Goal: Transaction & Acquisition: Purchase product/service

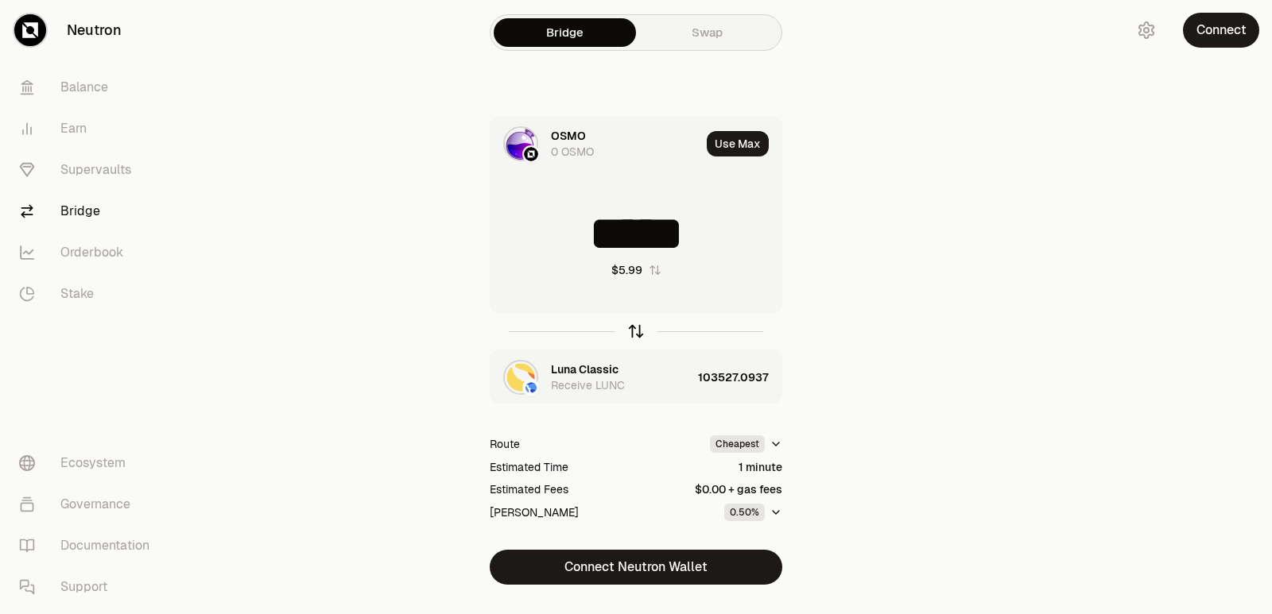
click at [633, 335] on icon "button" at bounding box center [635, 331] width 17 height 17
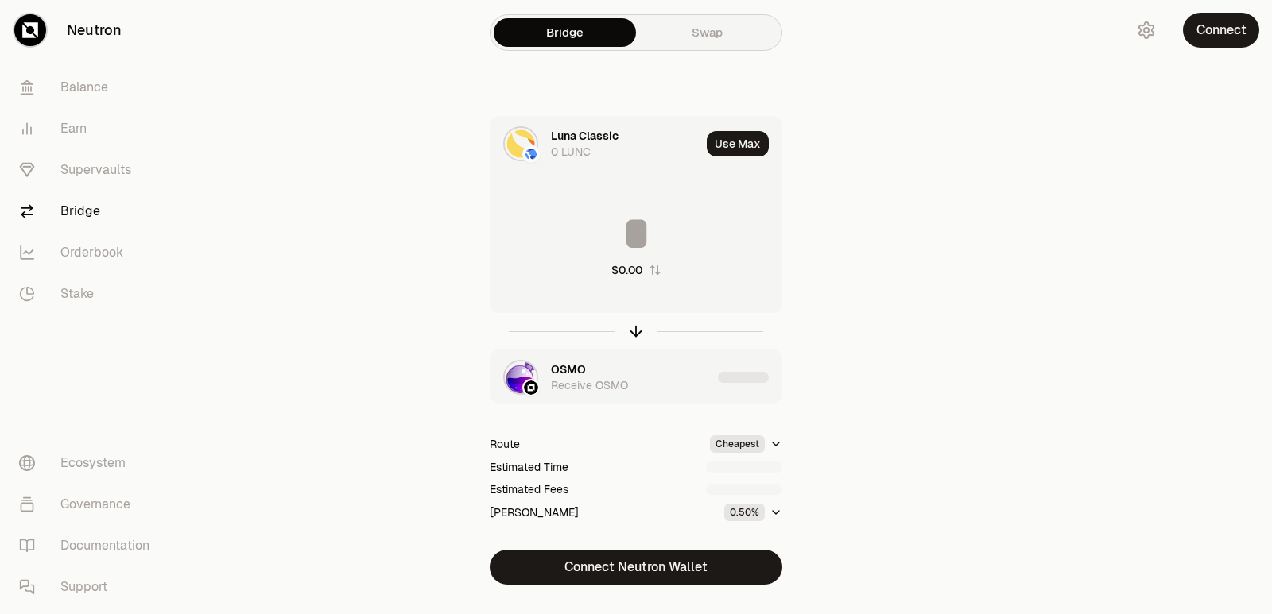
click at [627, 241] on input at bounding box center [635, 234] width 291 height 48
type input "*"
click at [616, 244] on input "*****" at bounding box center [635, 234] width 291 height 48
click at [615, 244] on input "*****" at bounding box center [635, 234] width 291 height 48
click at [633, 339] on icon "button" at bounding box center [635, 331] width 17 height 17
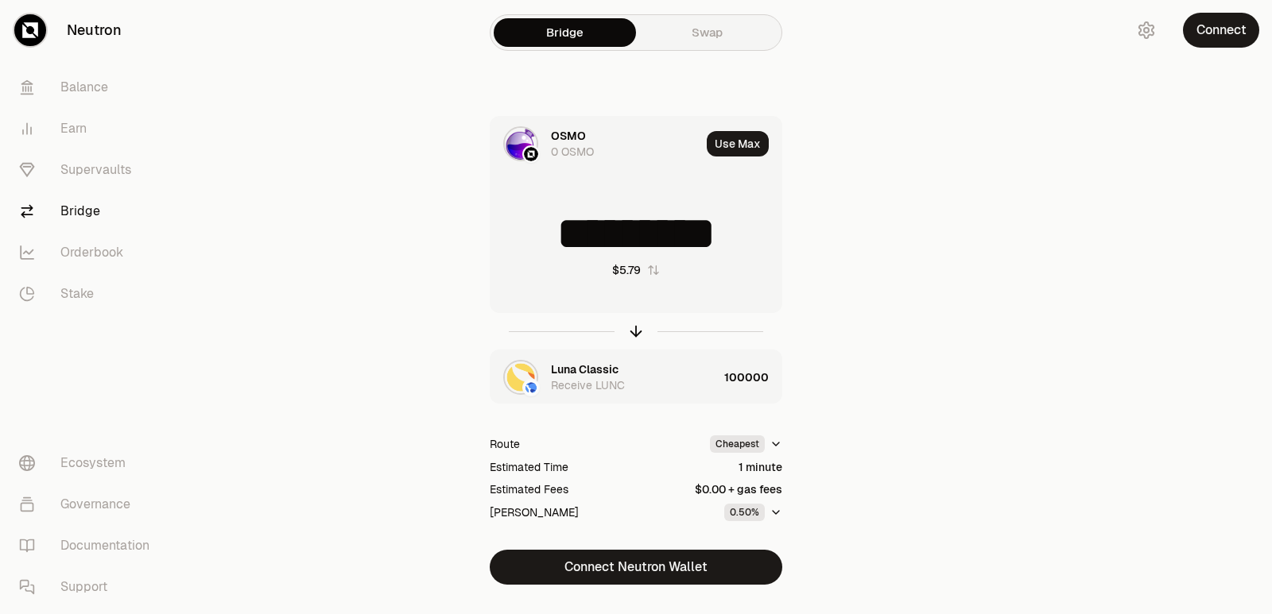
drag, startPoint x: 768, startPoint y: 238, endPoint x: 568, endPoint y: 236, distance: 199.5
click at [568, 236] on input "*********" at bounding box center [635, 234] width 291 height 48
click at [921, 235] on div "Bridge Swap OSMO 0 OSMO Use Max ********* $5.79 [PERSON_NAME] Classic Receive L…" at bounding box center [636, 324] width 572 height 649
click at [641, 329] on icon "button" at bounding box center [635, 331] width 17 height 17
type input "******"
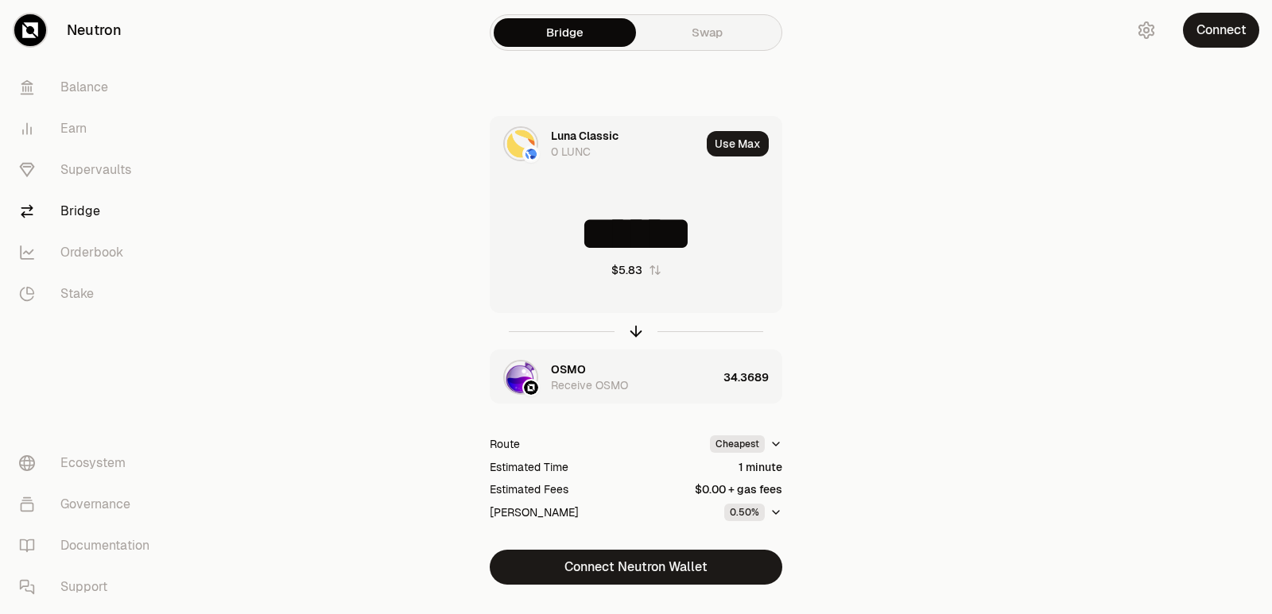
click at [559, 143] on div "Luna Classic" at bounding box center [585, 136] width 68 height 16
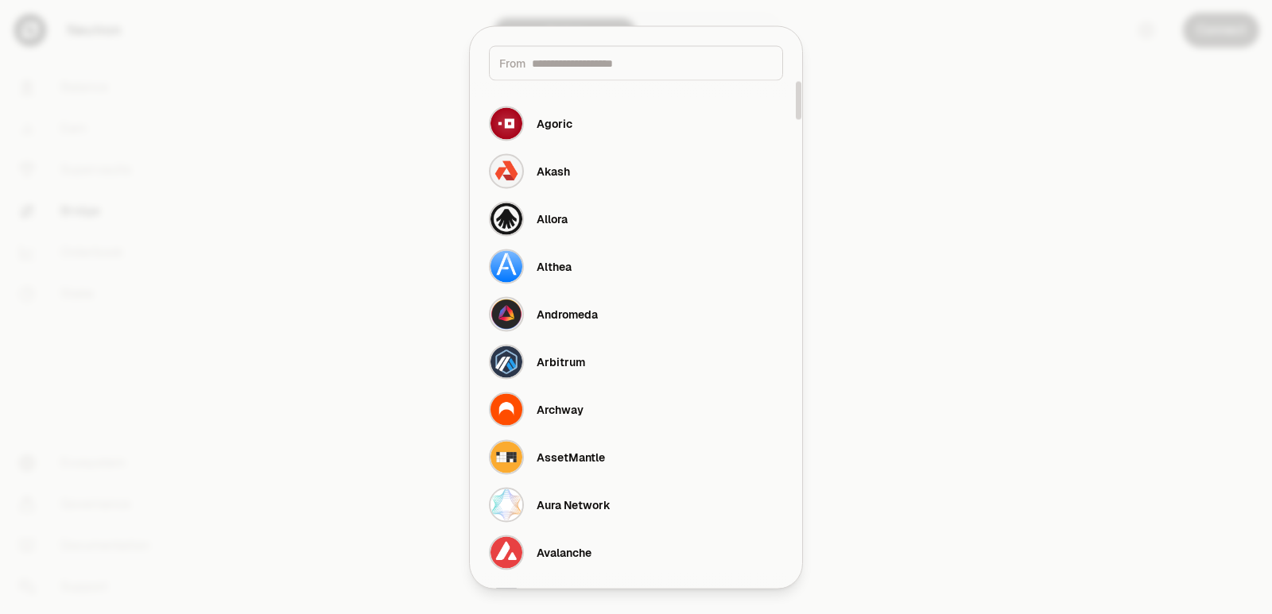
click at [578, 64] on input at bounding box center [652, 63] width 241 height 16
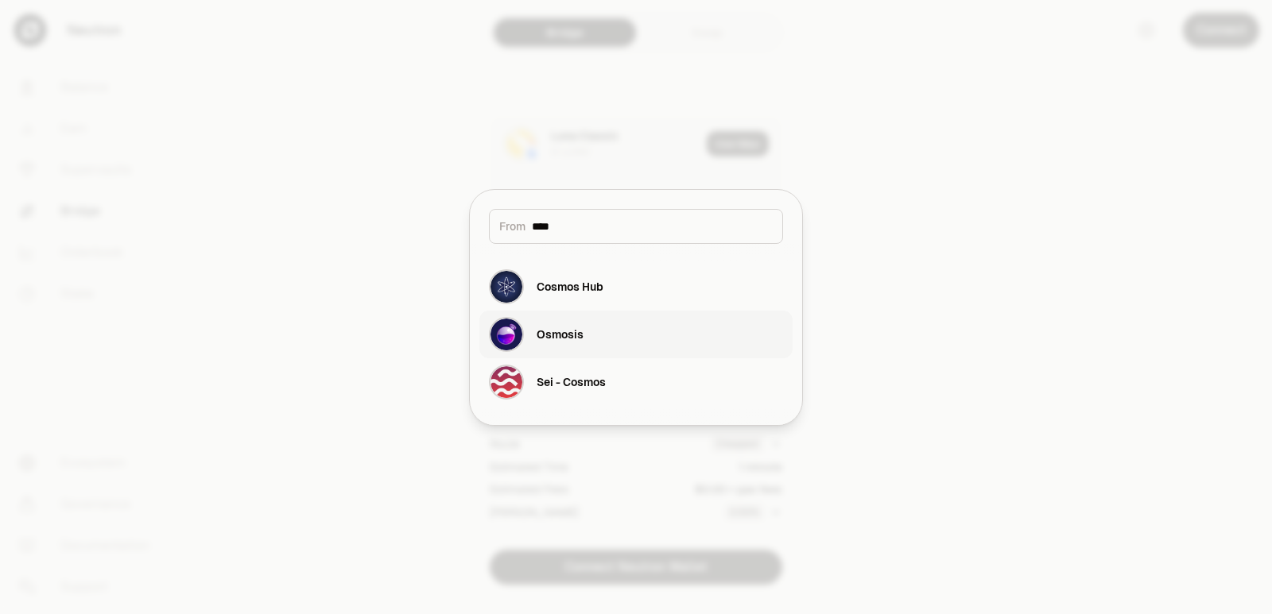
type input "****"
click at [569, 347] on div "Osmosis" at bounding box center [536, 334] width 95 height 35
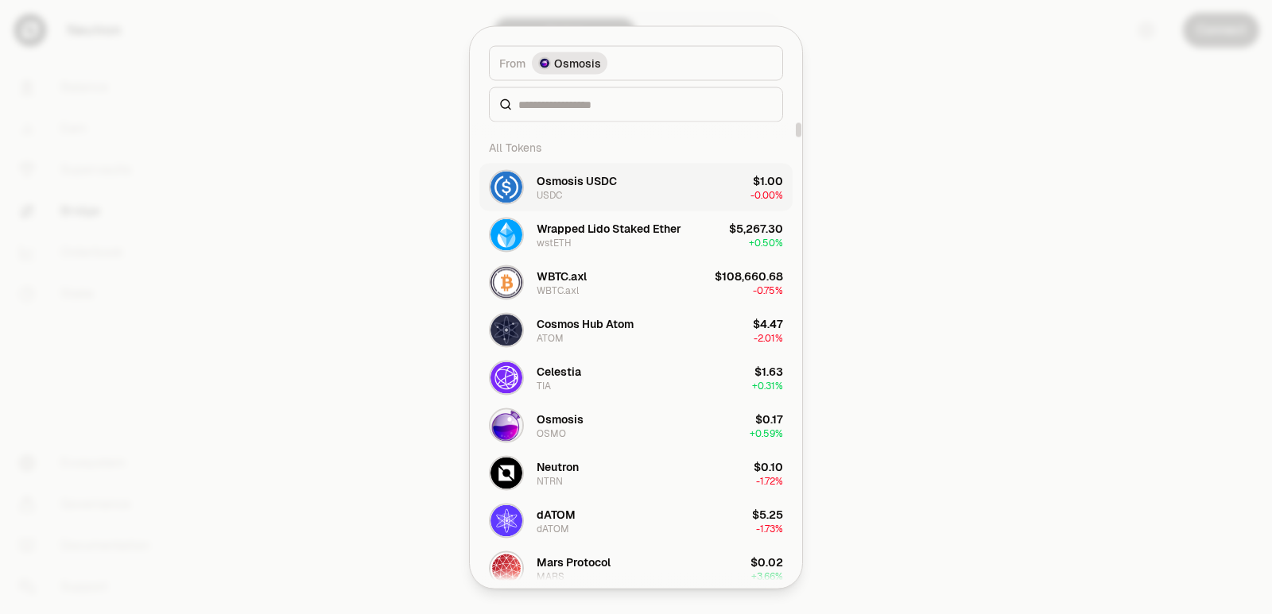
click at [571, 182] on div "Osmosis USDC" at bounding box center [576, 180] width 80 height 16
click at [913, 327] on div at bounding box center [636, 307] width 1272 height 614
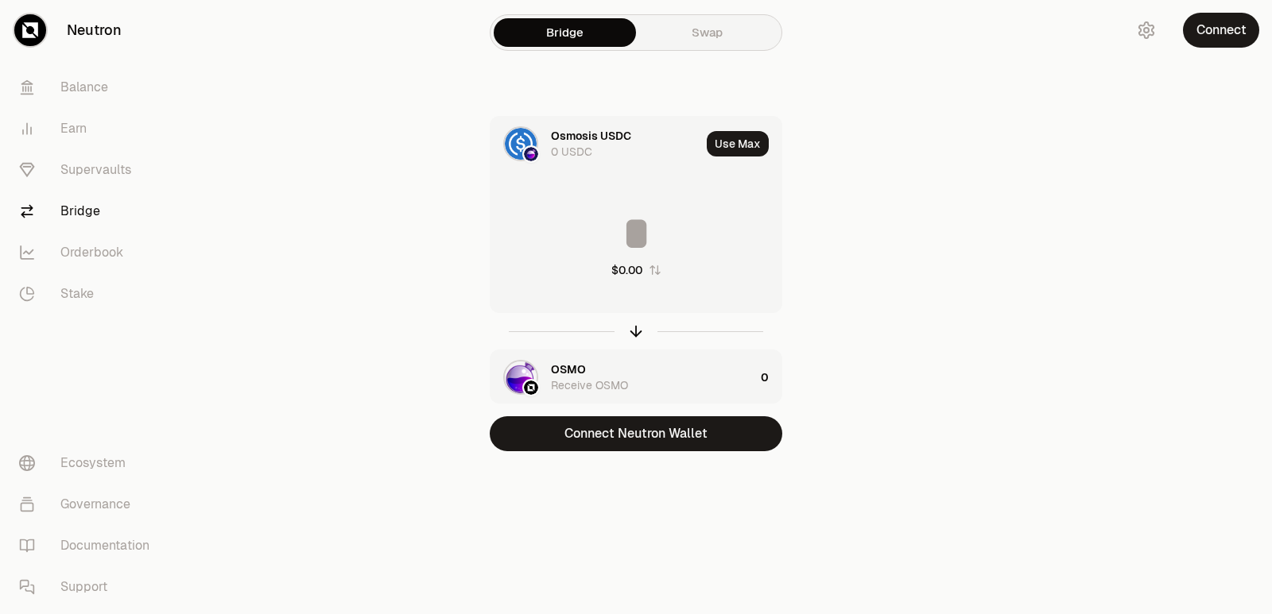
click at [573, 372] on div "OSMO" at bounding box center [568, 370] width 35 height 16
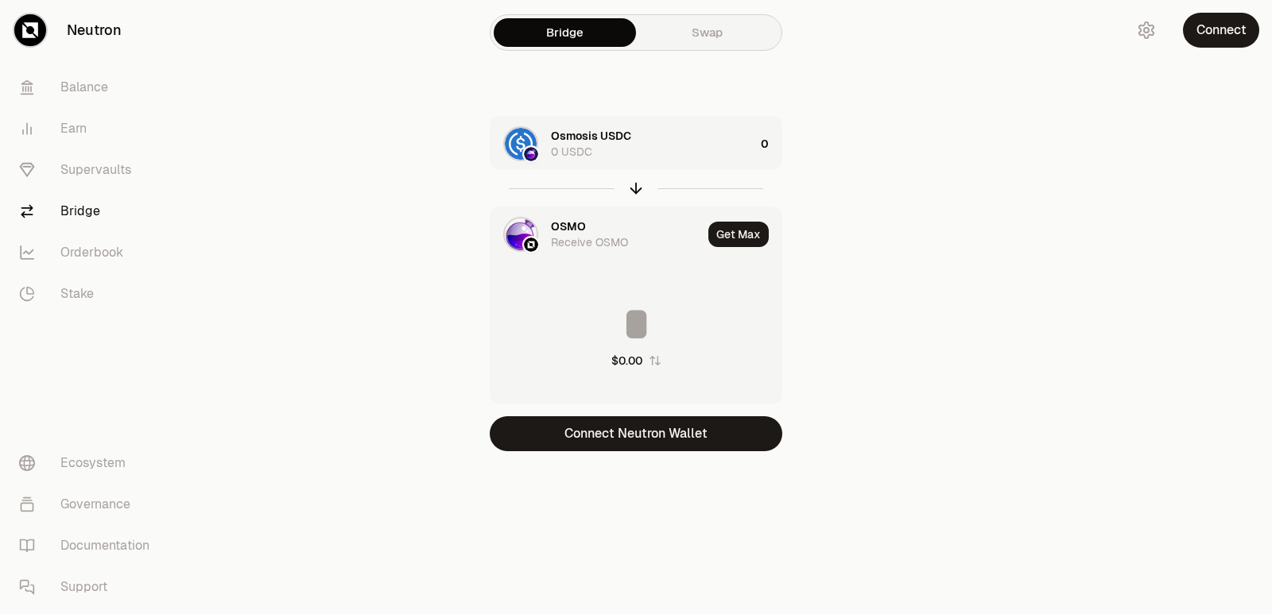
click at [561, 230] on div "OSMO" at bounding box center [568, 227] width 35 height 16
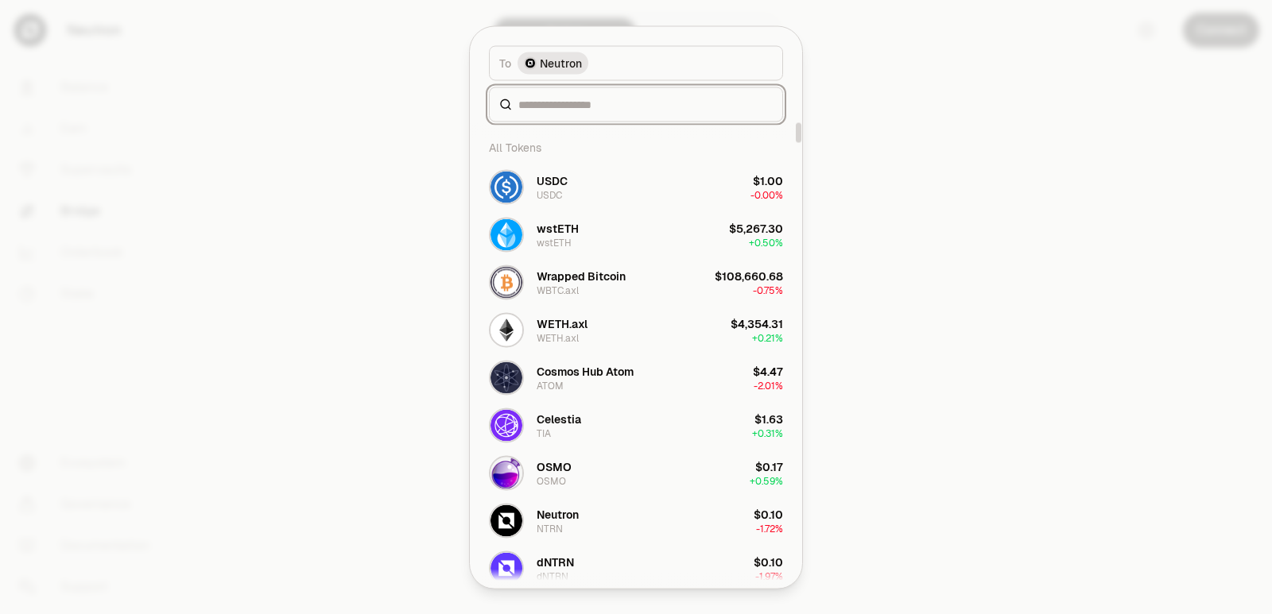
click at [567, 104] on input at bounding box center [645, 104] width 254 height 16
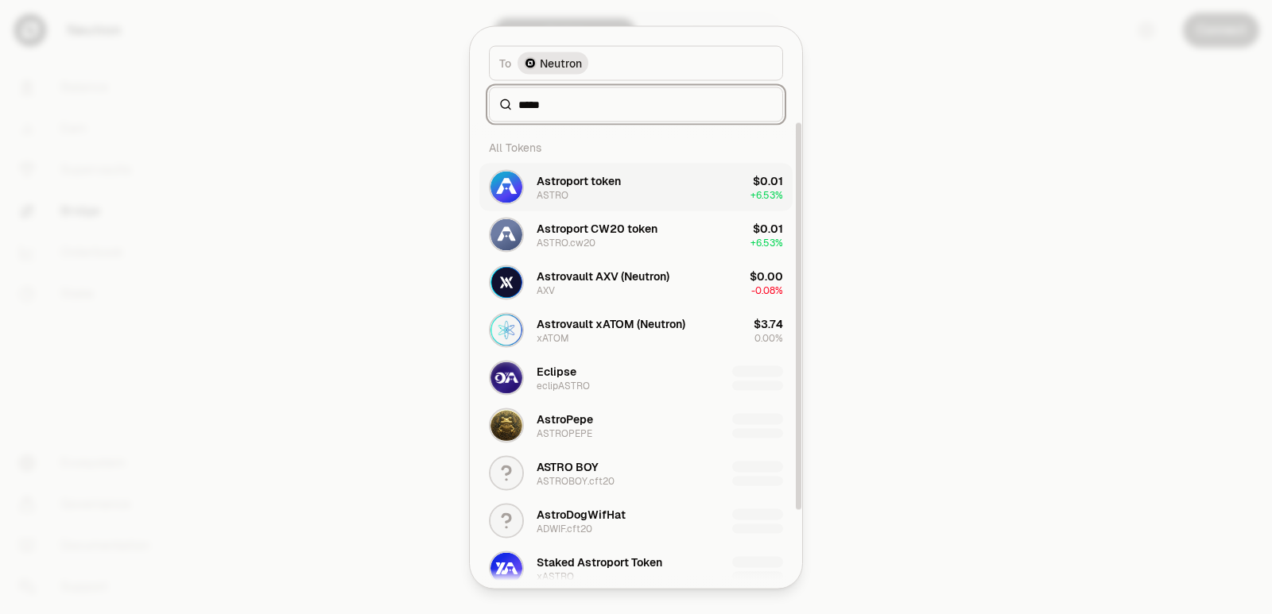
type input "*****"
click at [609, 188] on div "Astroport token ASTRO" at bounding box center [578, 186] width 84 height 29
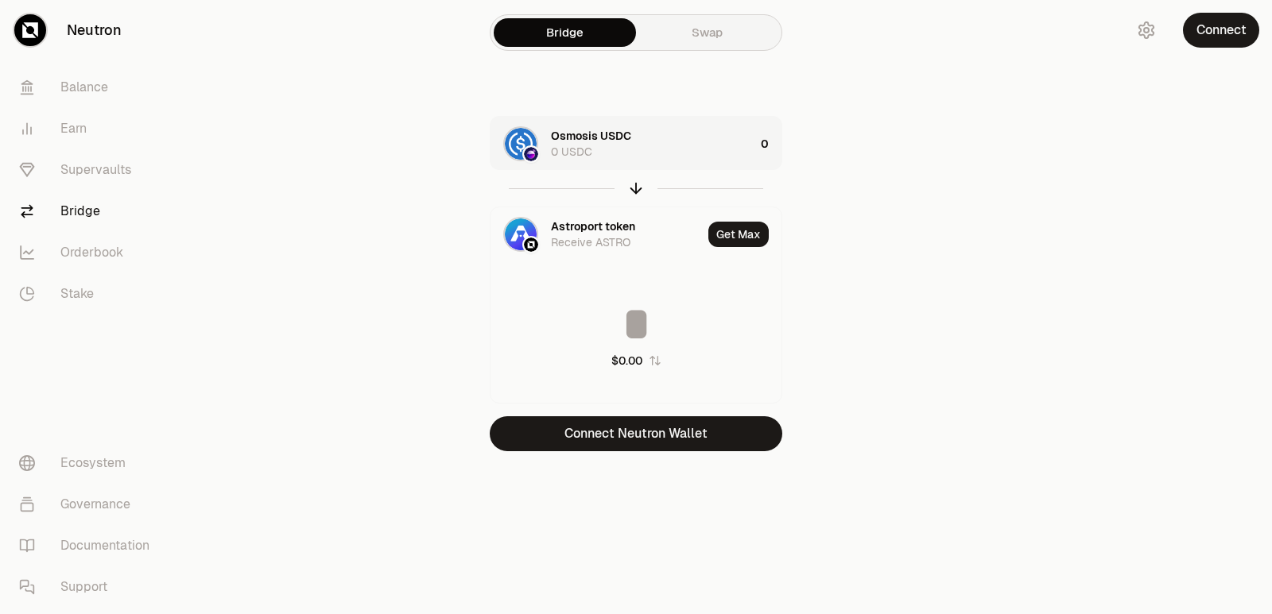
click at [668, 141] on div "Osmosis USDC 0 USDC" at bounding box center [652, 144] width 203 height 32
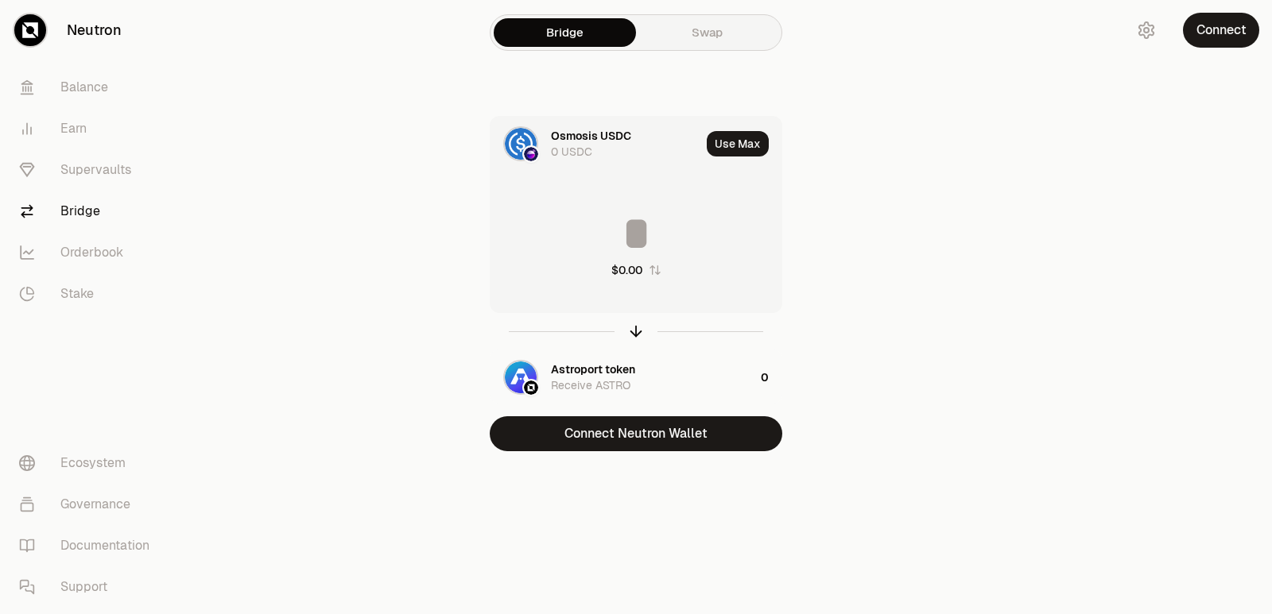
click at [666, 252] on input at bounding box center [635, 234] width 291 height 48
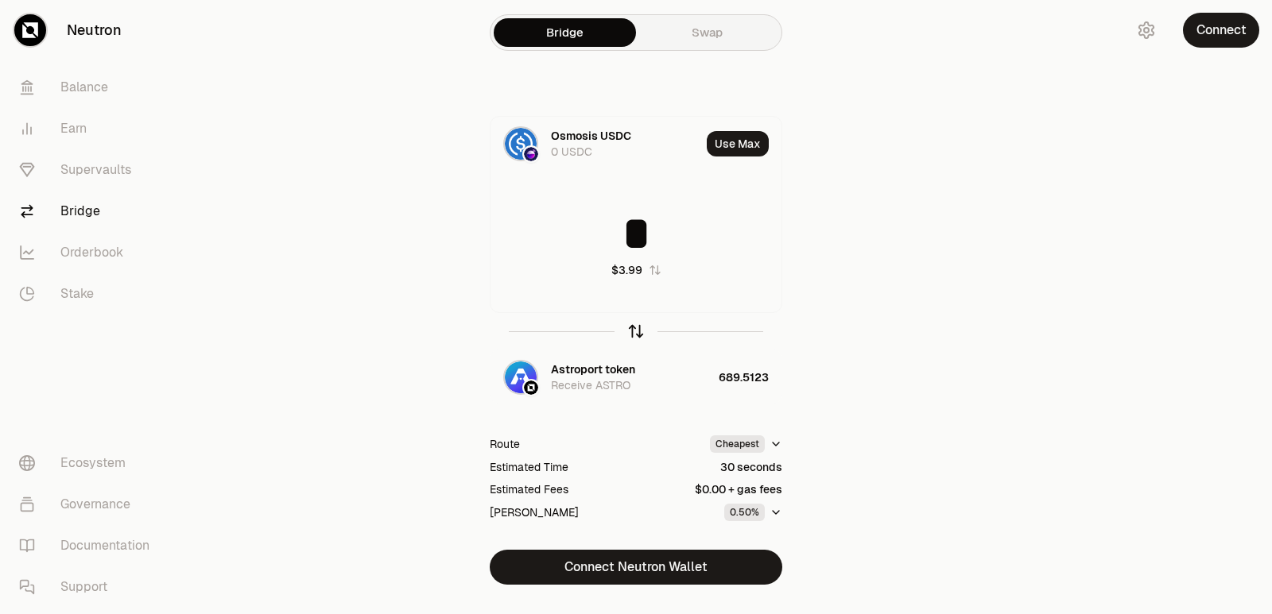
type input "*"
click at [632, 334] on icon "button" at bounding box center [635, 331] width 17 height 17
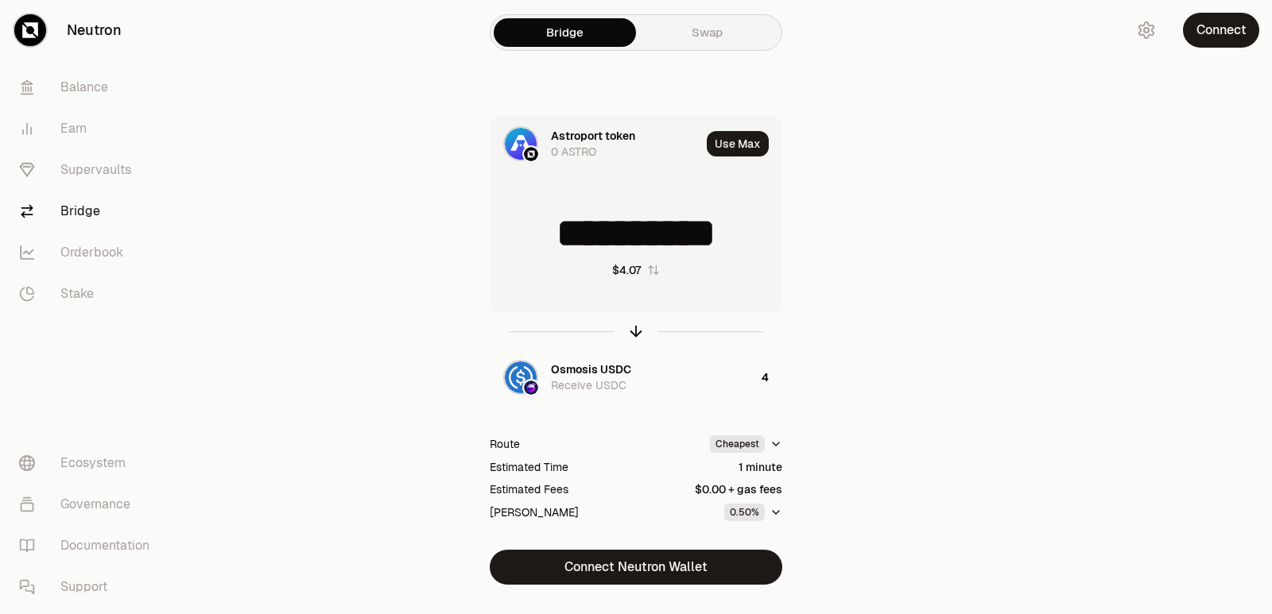
scroll to position [2, 0]
drag, startPoint x: 769, startPoint y: 242, endPoint x: 575, endPoint y: 238, distance: 193.2
click at [575, 238] on input "**********" at bounding box center [635, 234] width 291 height 48
type input "***"
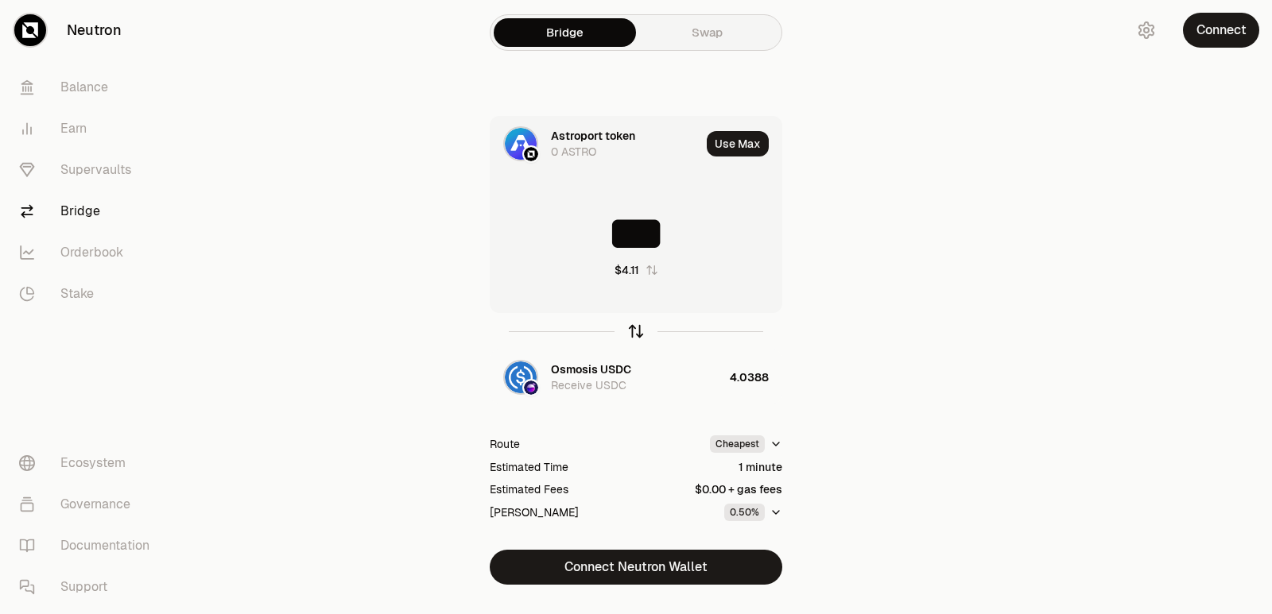
click at [633, 333] on icon "button" at bounding box center [635, 331] width 17 height 17
click at [609, 247] on input at bounding box center [635, 234] width 291 height 48
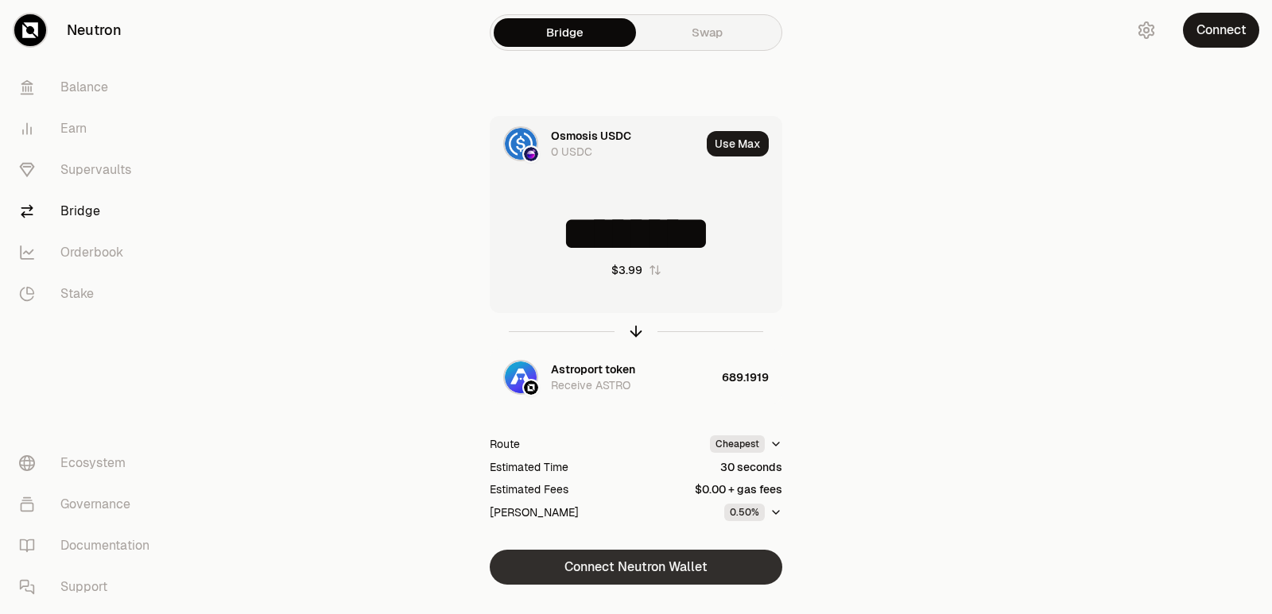
click at [608, 573] on button "Connect Neutron Wallet" at bounding box center [636, 567] width 292 height 35
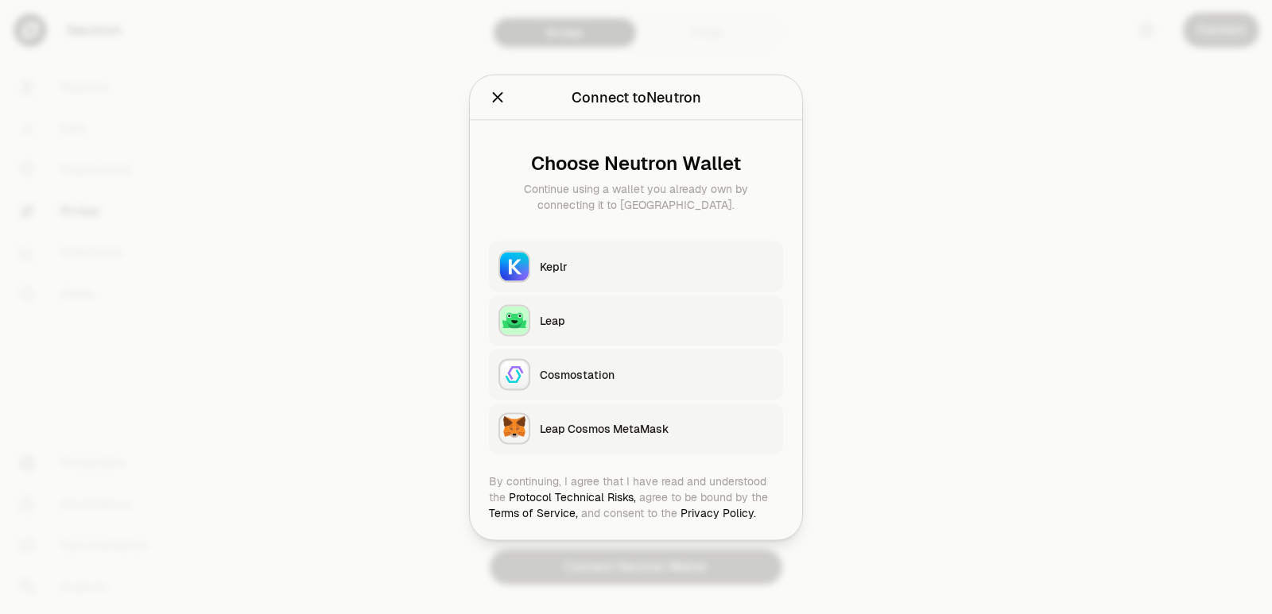
click at [569, 269] on div "Keplr" at bounding box center [657, 266] width 234 height 16
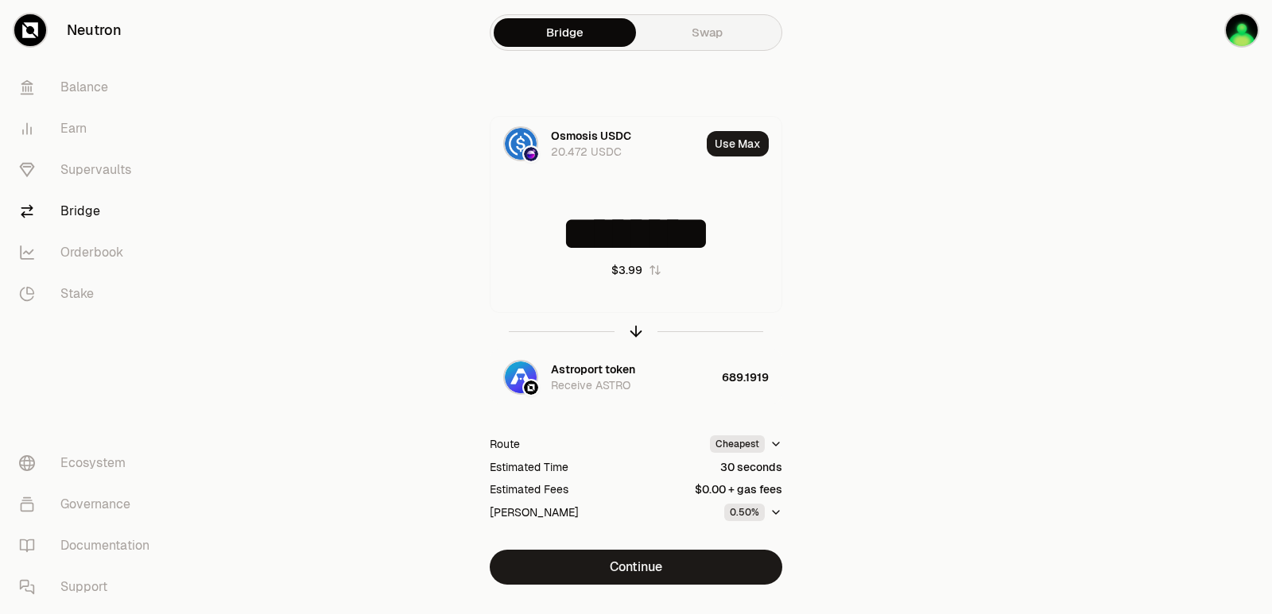
drag, startPoint x: 728, startPoint y: 229, endPoint x: 489, endPoint y: 215, distance: 239.7
click at [489, 215] on div "Osmosis USDC 20.472 USDC Use Max ******** $3.99 Astroport token Receive ASTRO 6…" at bounding box center [636, 350] width 534 height 469
click at [753, 228] on input "********" at bounding box center [635, 234] width 291 height 48
drag, startPoint x: 752, startPoint y: 230, endPoint x: 561, endPoint y: 230, distance: 190.7
click at [561, 230] on input "********" at bounding box center [635, 234] width 291 height 48
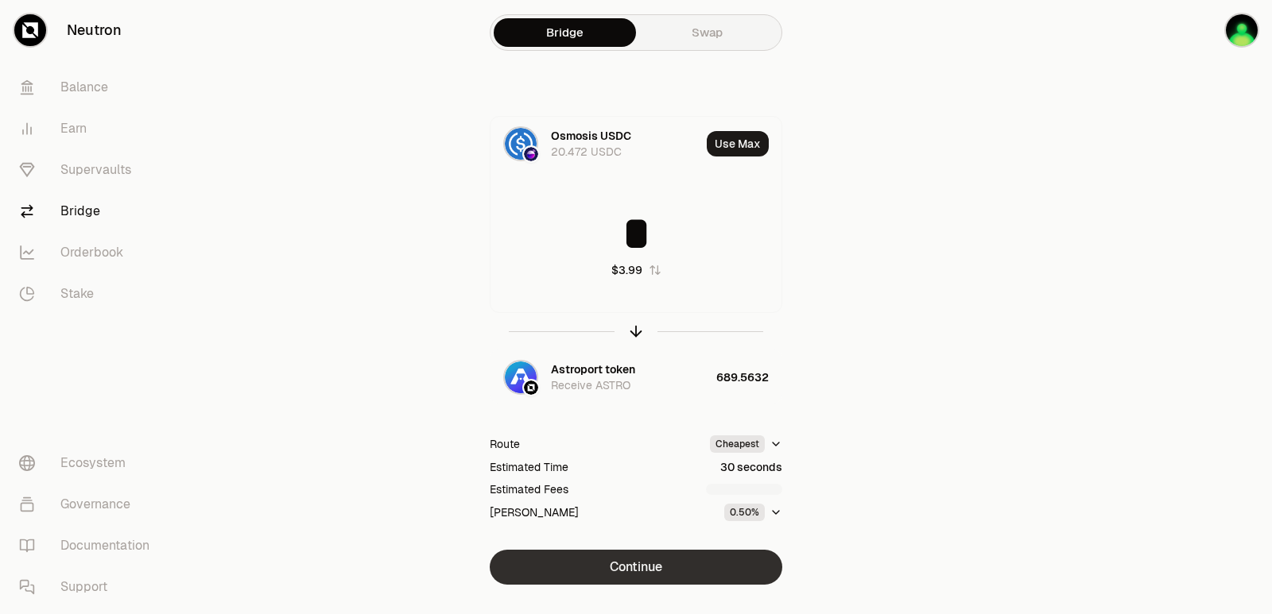
type input "*"
click at [621, 561] on button "Continue" at bounding box center [636, 567] width 292 height 35
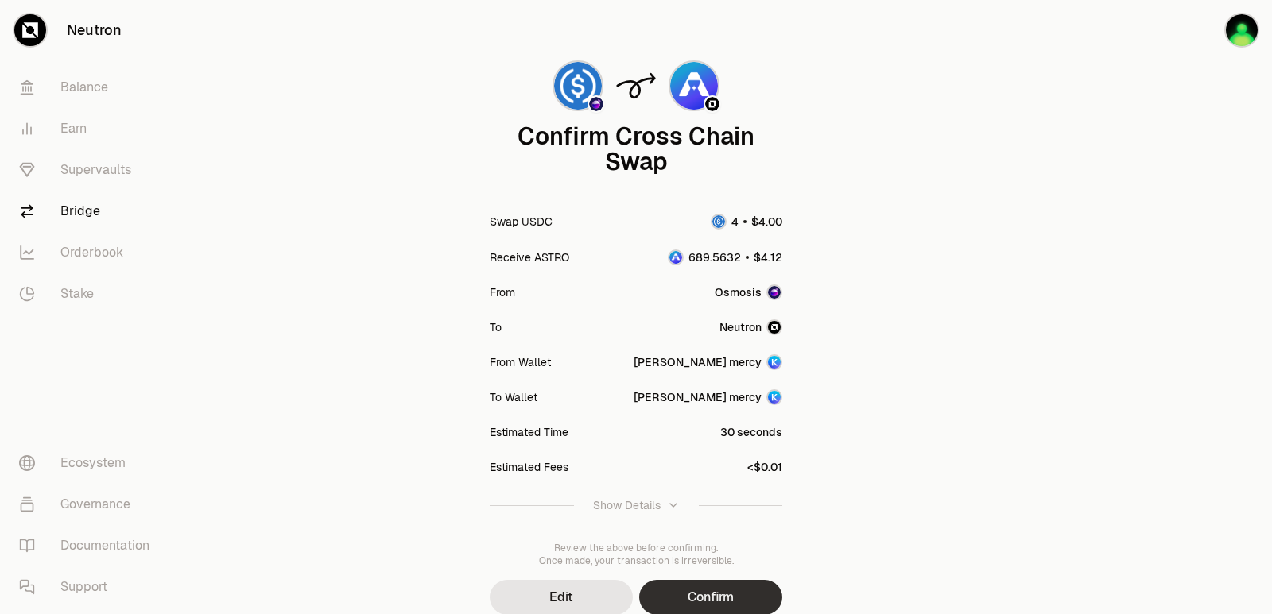
scroll to position [131, 0]
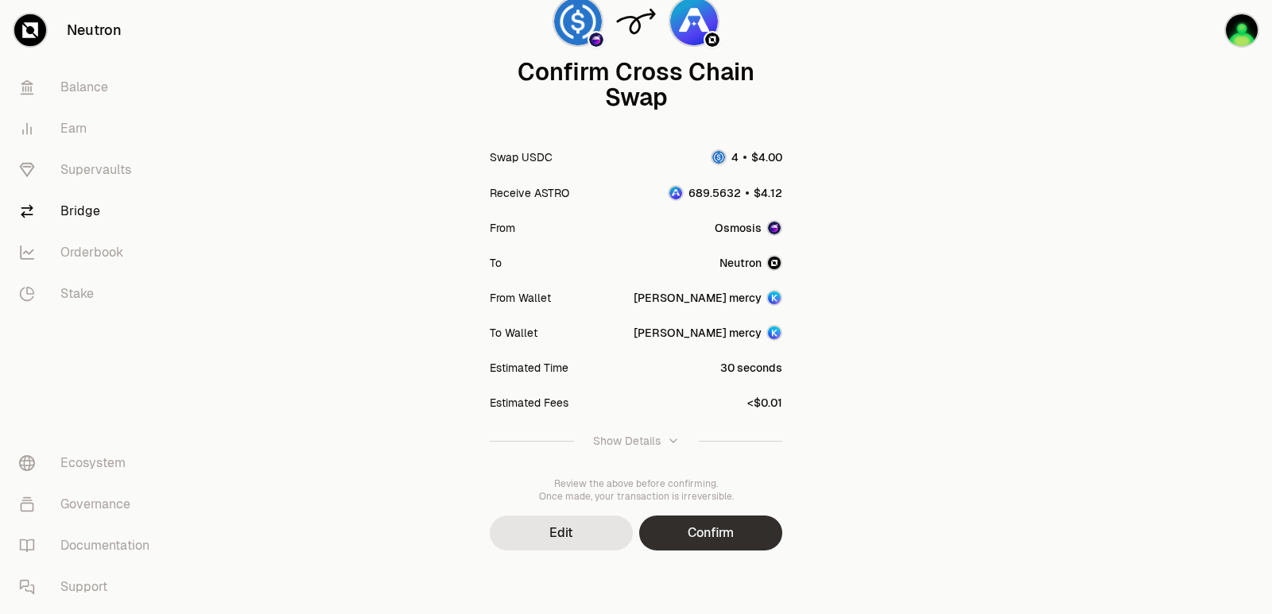
click at [697, 540] on button "Confirm" at bounding box center [710, 533] width 143 height 35
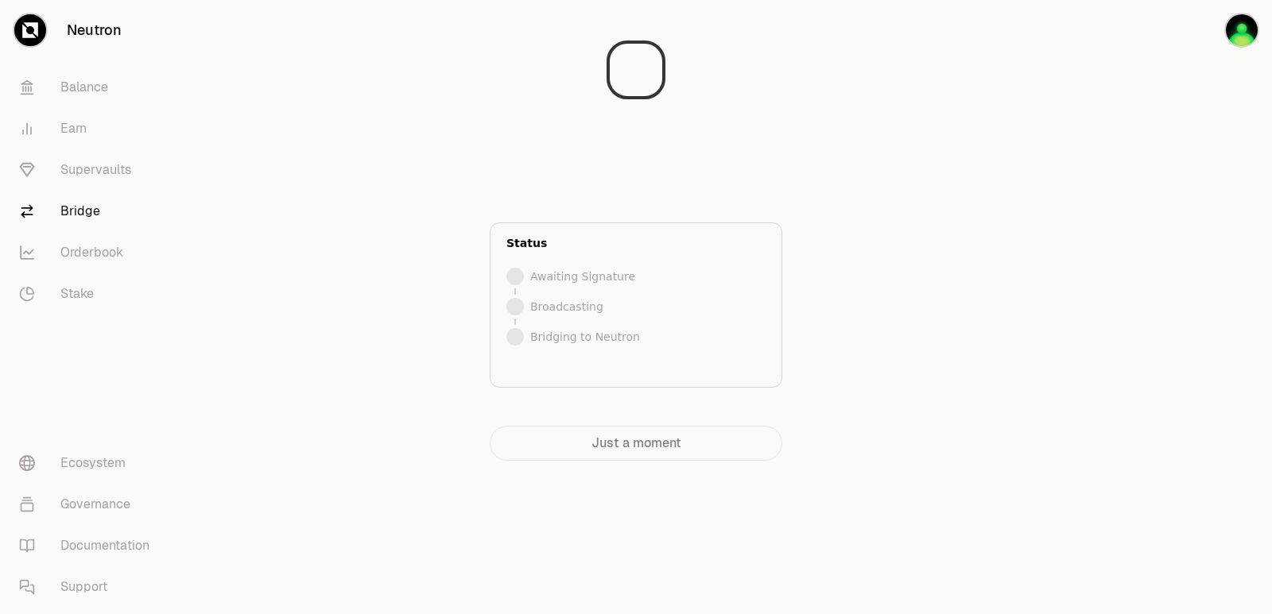
scroll to position [0, 0]
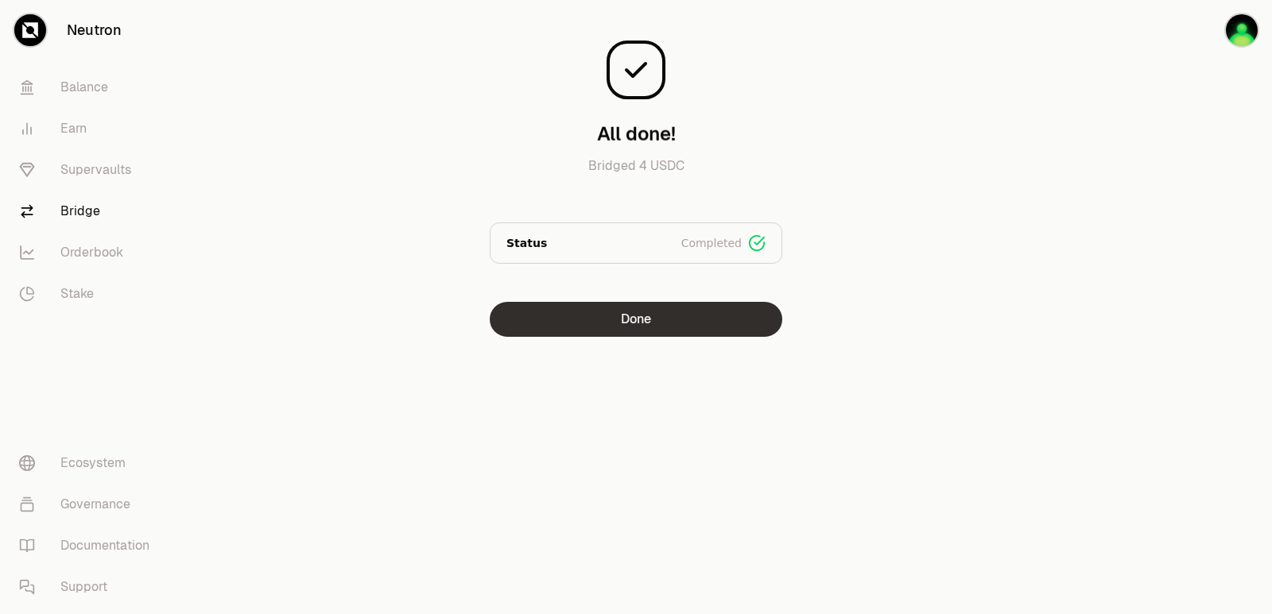
click at [685, 329] on button "Done" at bounding box center [636, 319] width 292 height 35
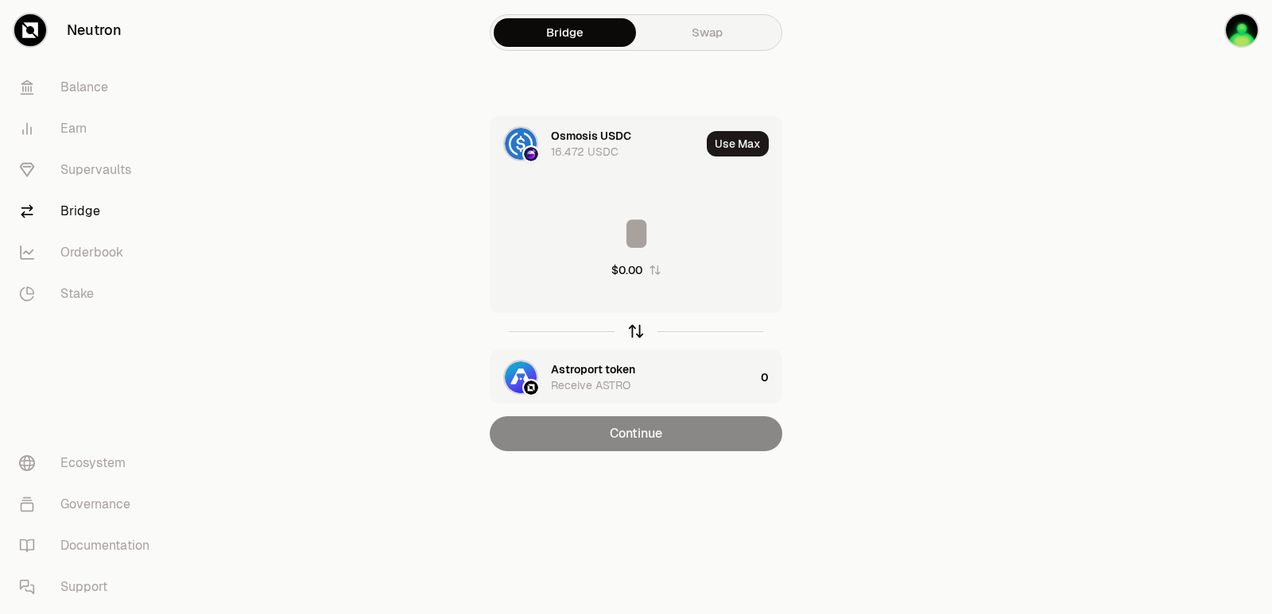
click at [632, 331] on icon "button" at bounding box center [635, 331] width 17 height 17
click at [737, 145] on button "Use Max" at bounding box center [738, 143] width 62 height 25
type input "**********"
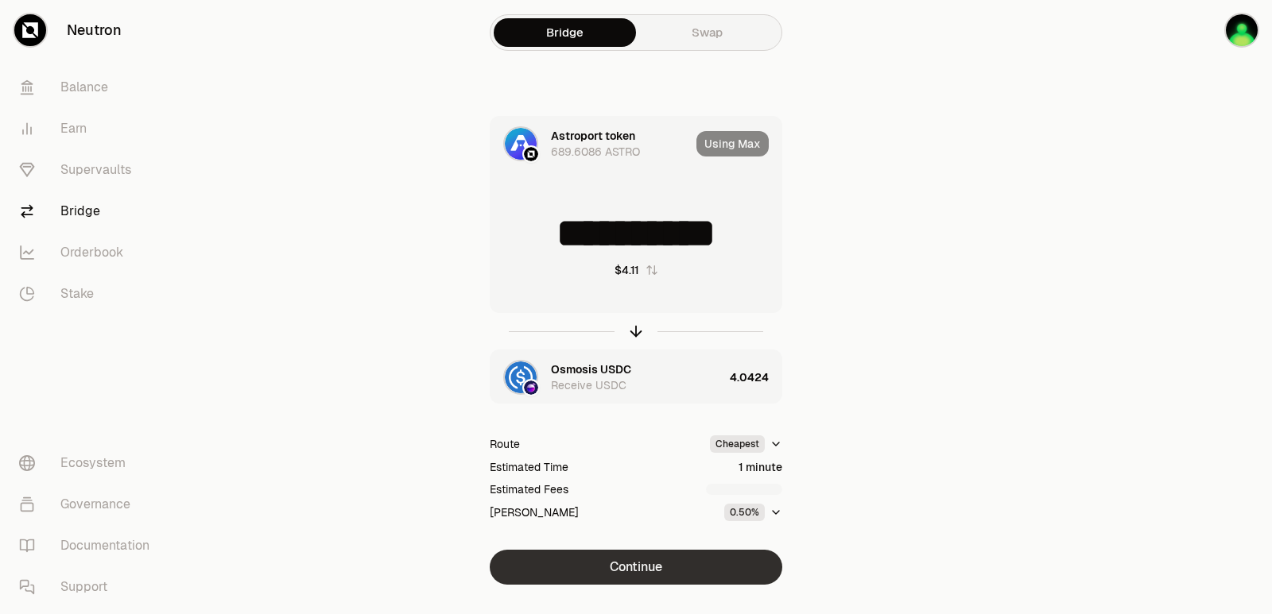
click at [631, 568] on button "Continue" at bounding box center [636, 567] width 292 height 35
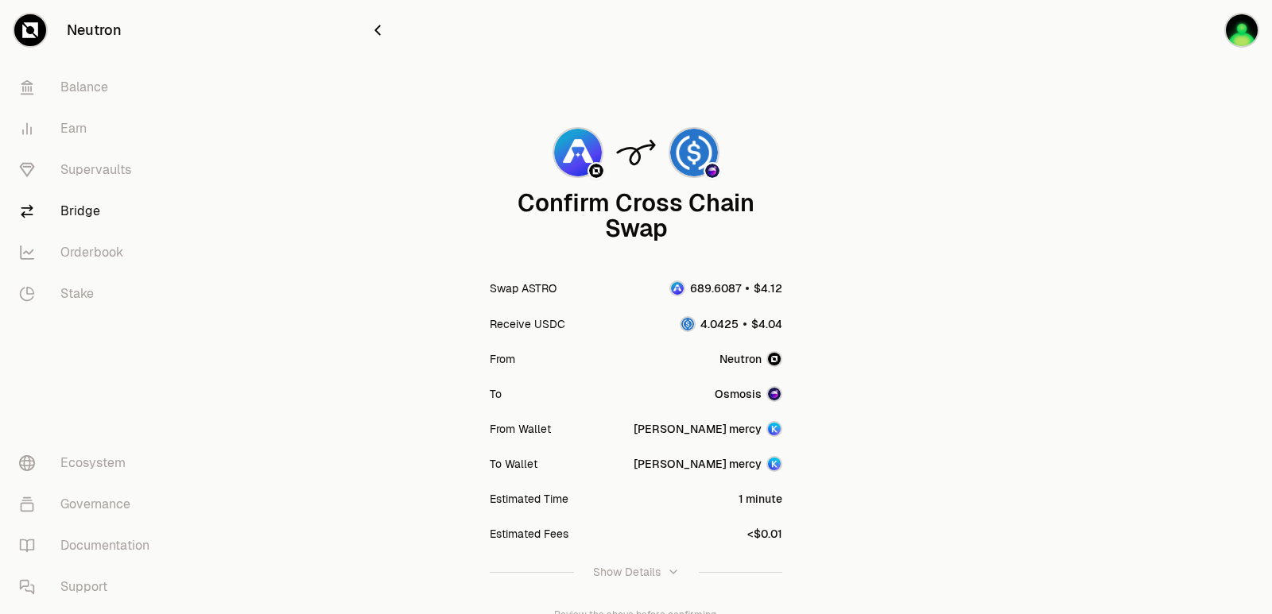
scroll to position [131, 0]
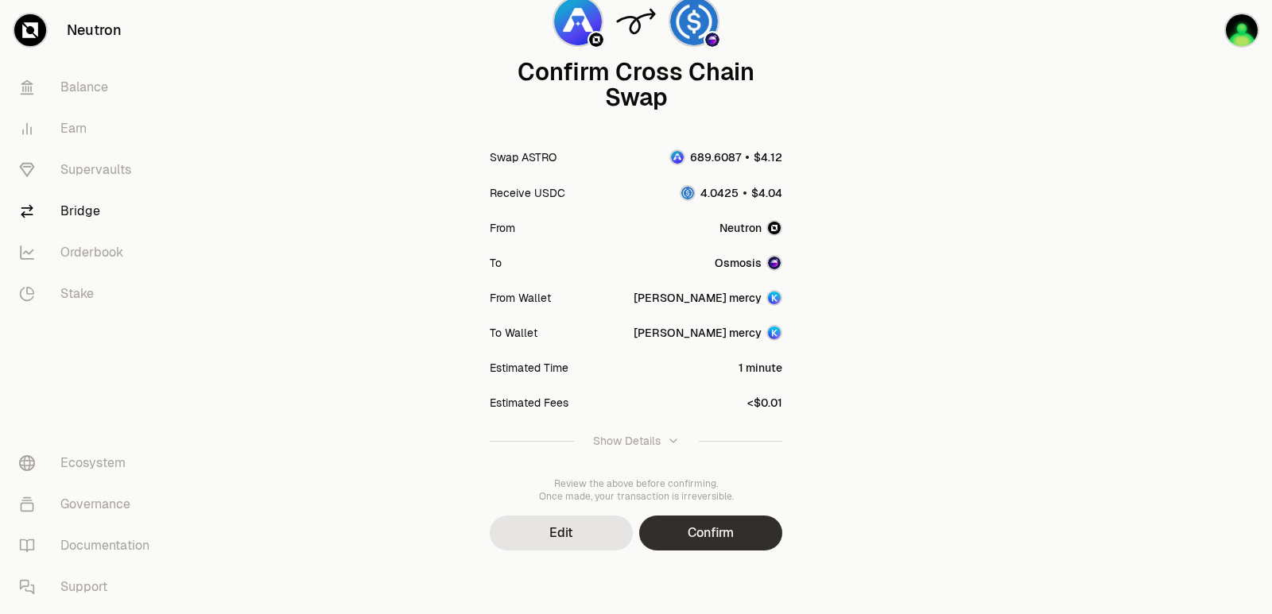
click at [721, 544] on button "Confirm" at bounding box center [710, 533] width 143 height 35
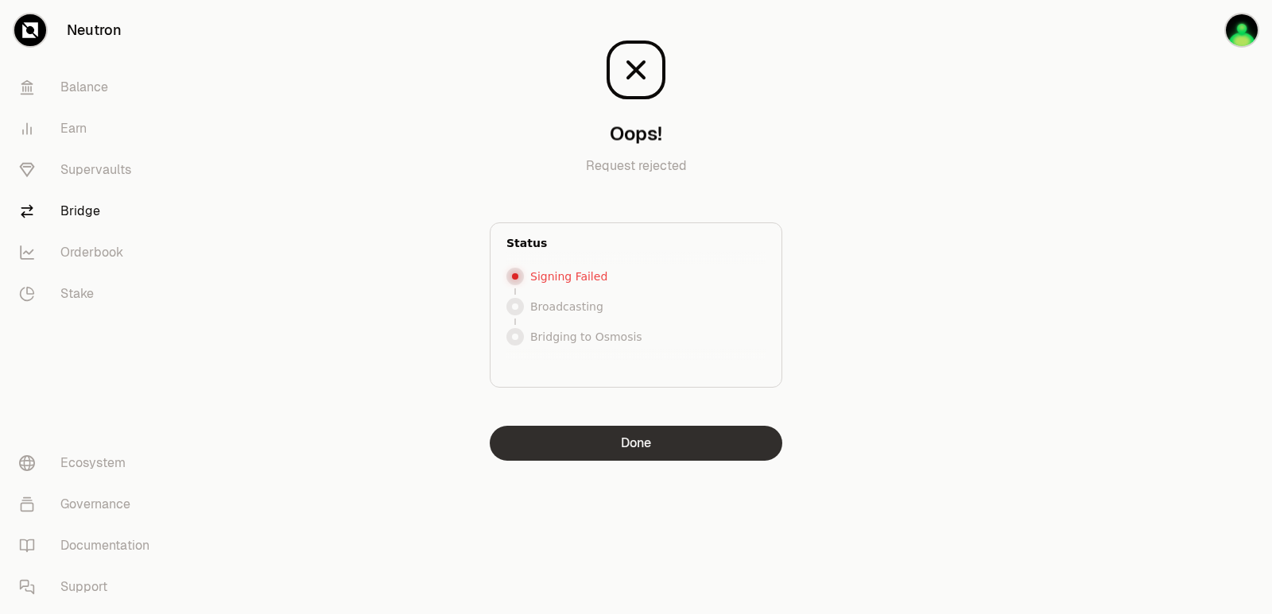
click at [662, 453] on button "Done" at bounding box center [636, 443] width 292 height 35
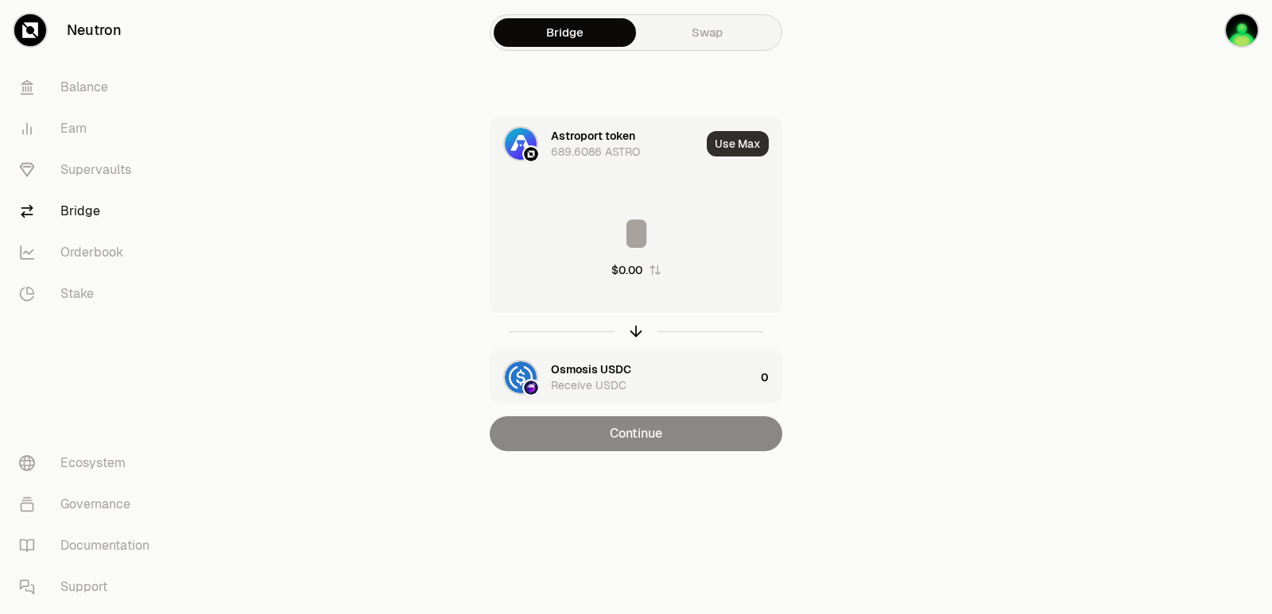
click at [748, 131] on div "Use Max" at bounding box center [744, 144] width 75 height 54
click at [740, 147] on button "Use Max" at bounding box center [738, 143] width 62 height 25
type input "**********"
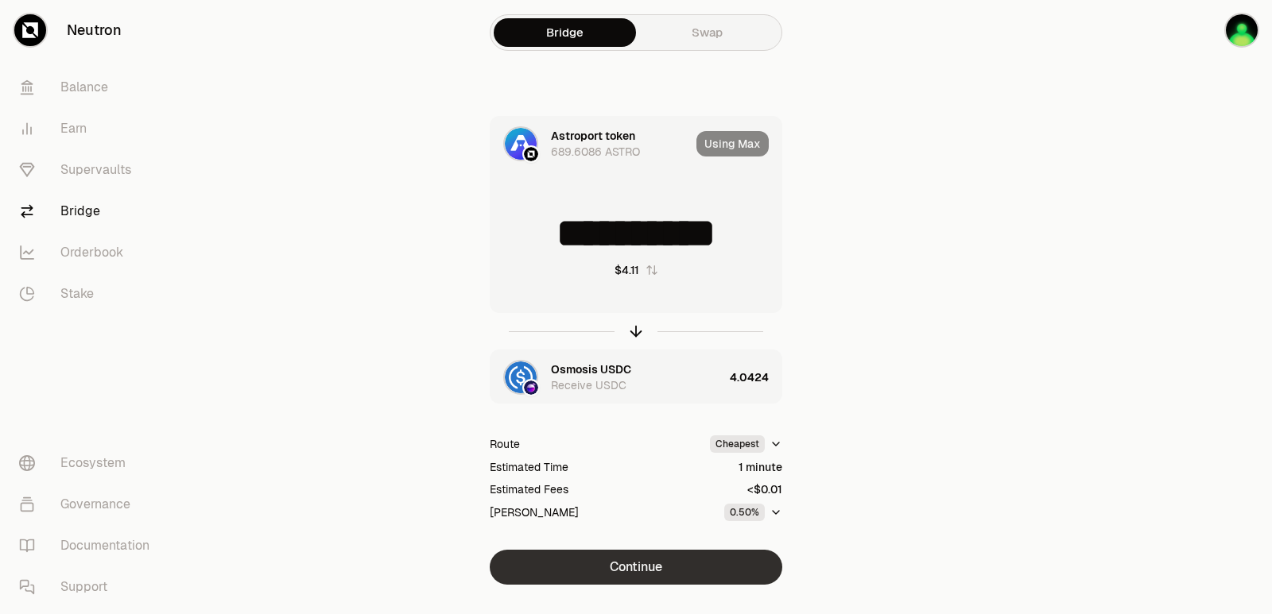
click at [628, 558] on button "Continue" at bounding box center [636, 567] width 292 height 35
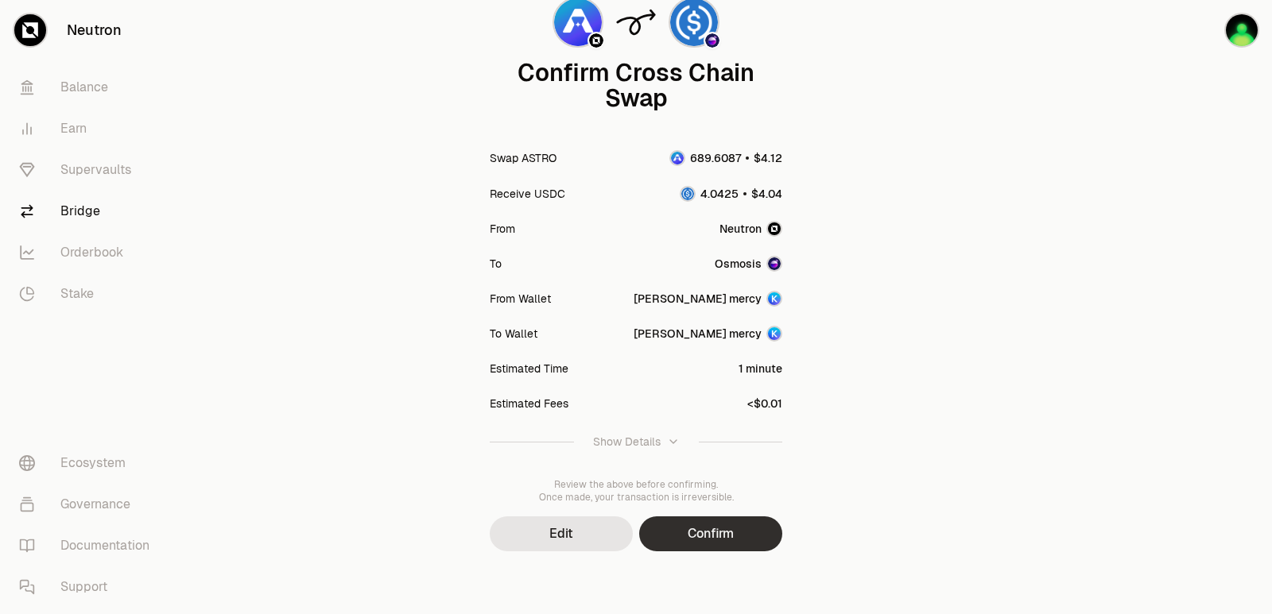
scroll to position [131, 0]
click at [756, 544] on button "Confirm" at bounding box center [710, 533] width 143 height 35
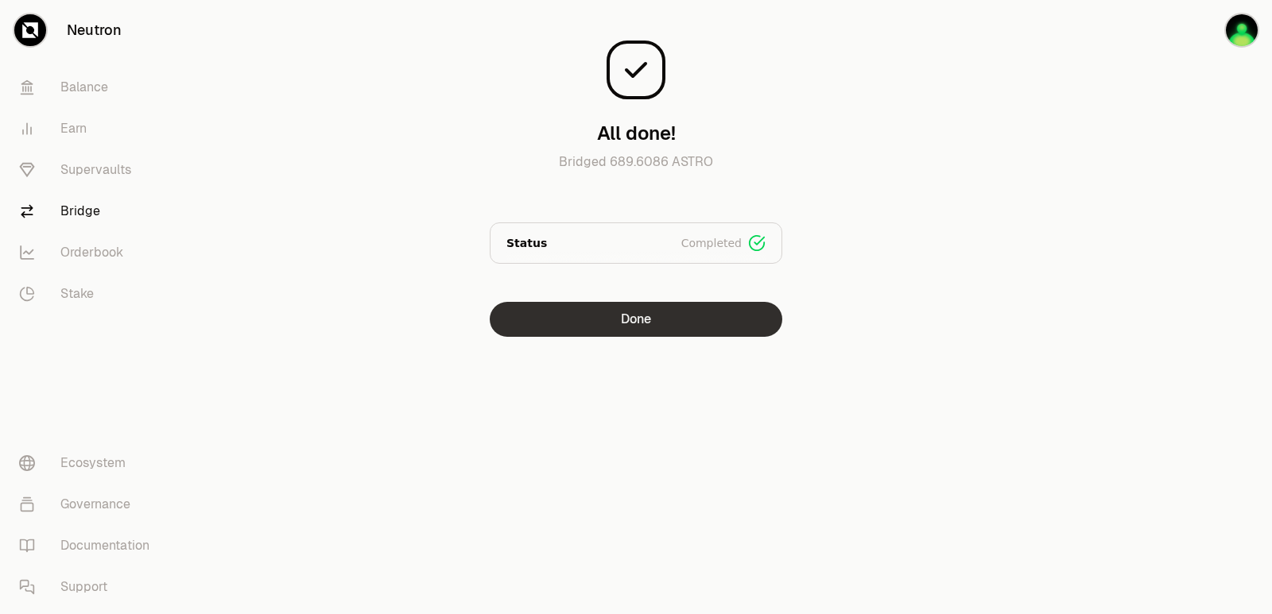
click at [637, 319] on button "Done" at bounding box center [636, 319] width 292 height 35
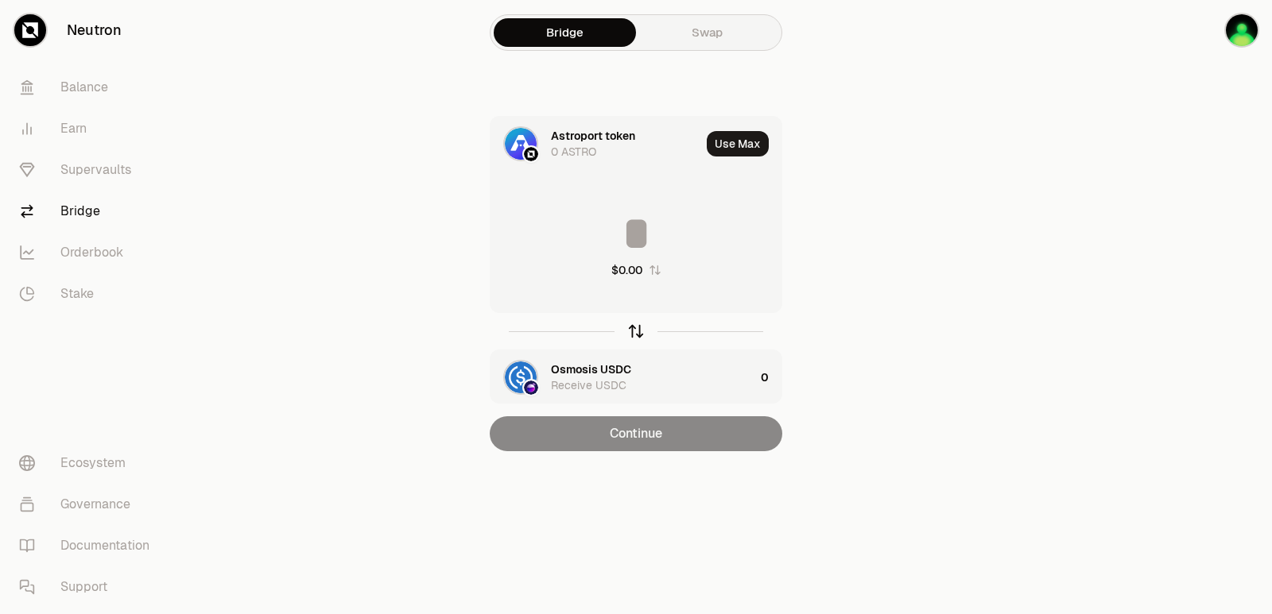
click at [635, 331] on icon "button" at bounding box center [635, 331] width 17 height 17
click at [609, 243] on input at bounding box center [635, 234] width 291 height 48
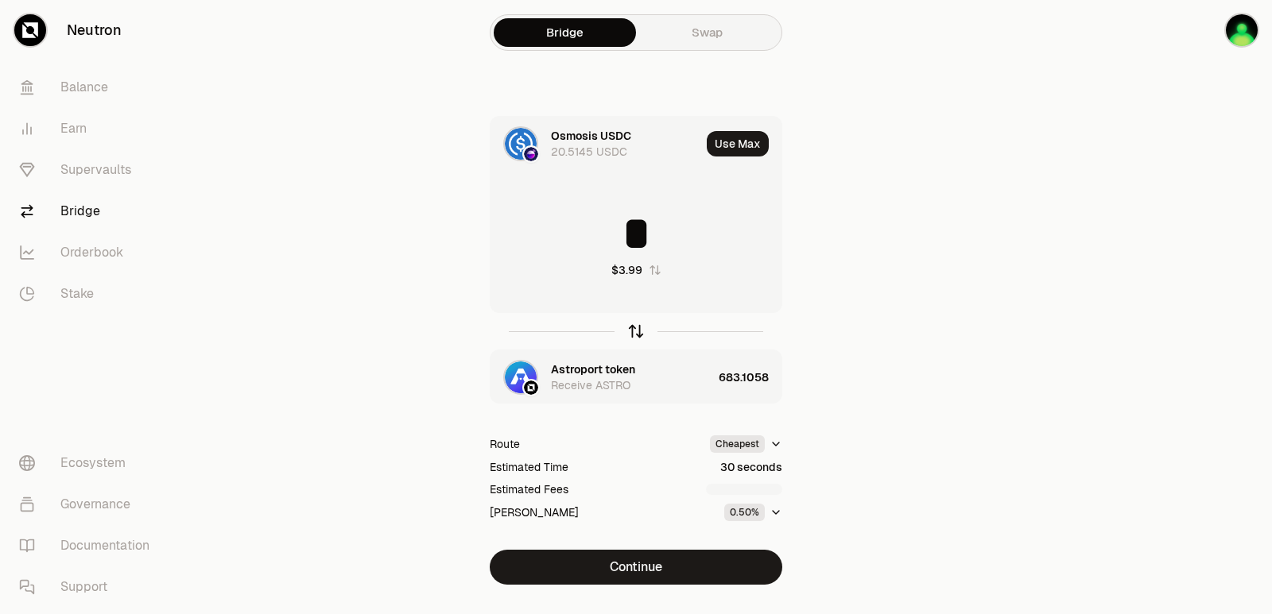
click at [635, 331] on icon "button" at bounding box center [635, 331] width 17 height 17
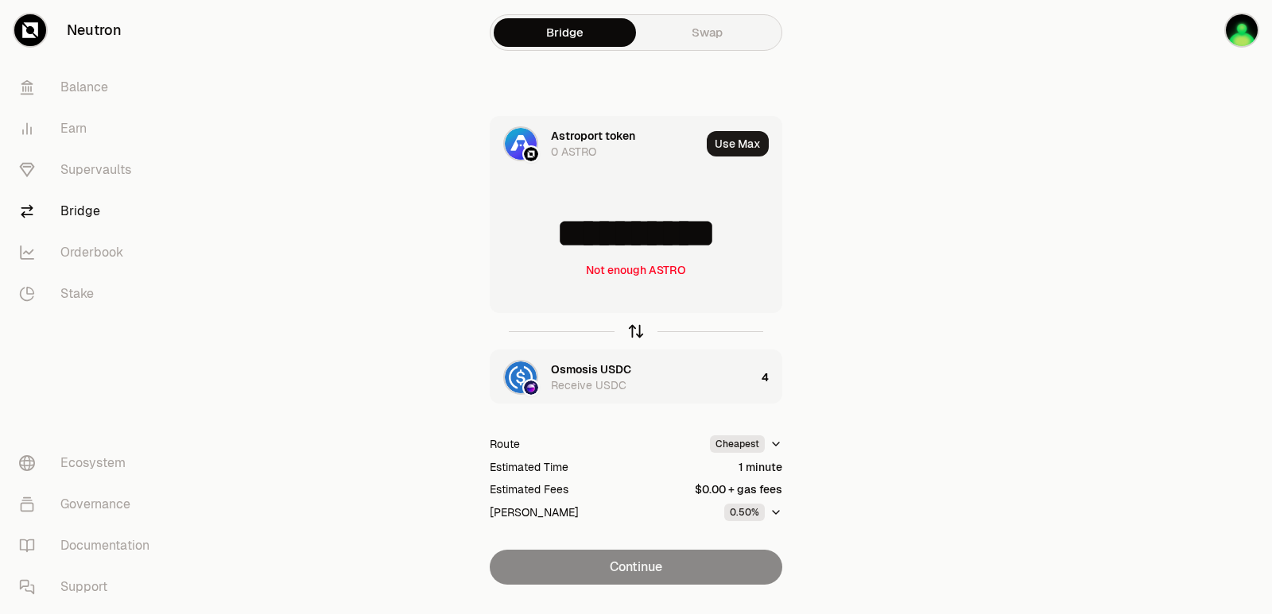
click at [630, 334] on icon "button" at bounding box center [635, 331] width 17 height 17
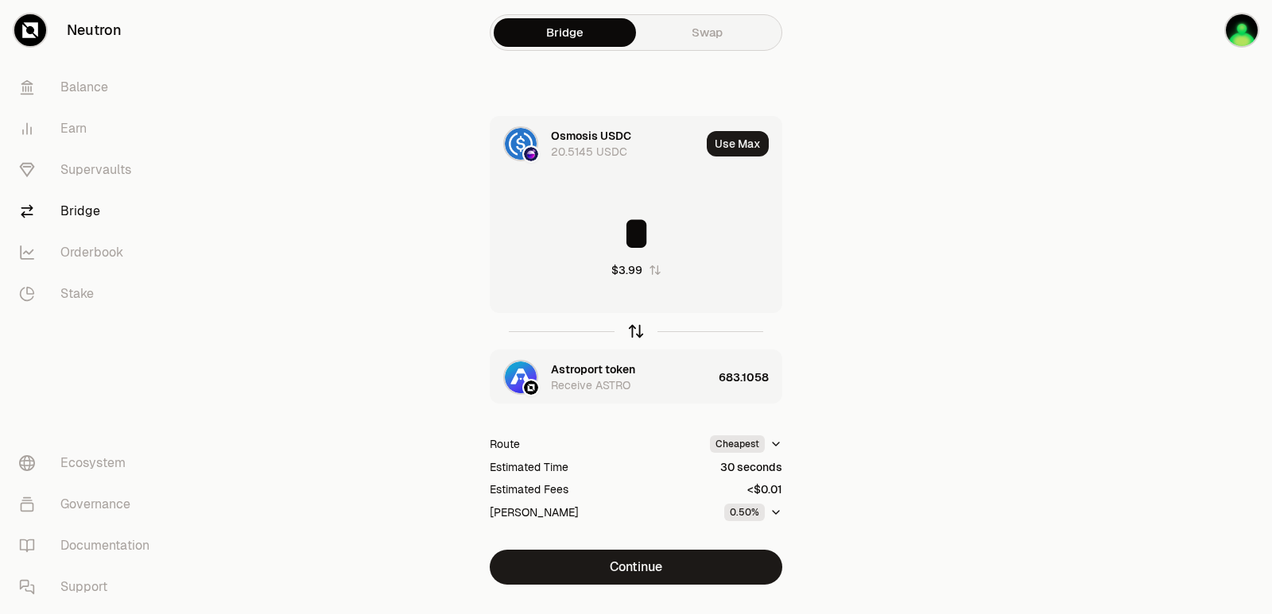
click at [630, 334] on icon "button" at bounding box center [635, 331] width 17 height 17
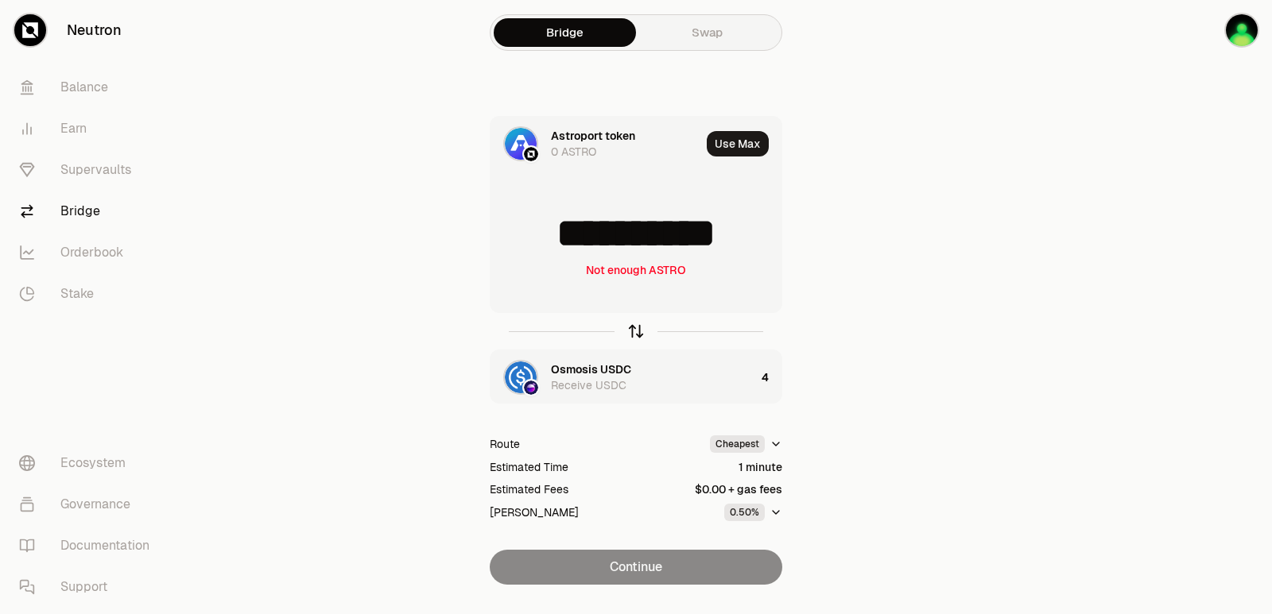
click at [632, 327] on icon "button" at bounding box center [635, 331] width 17 height 17
type input "*"
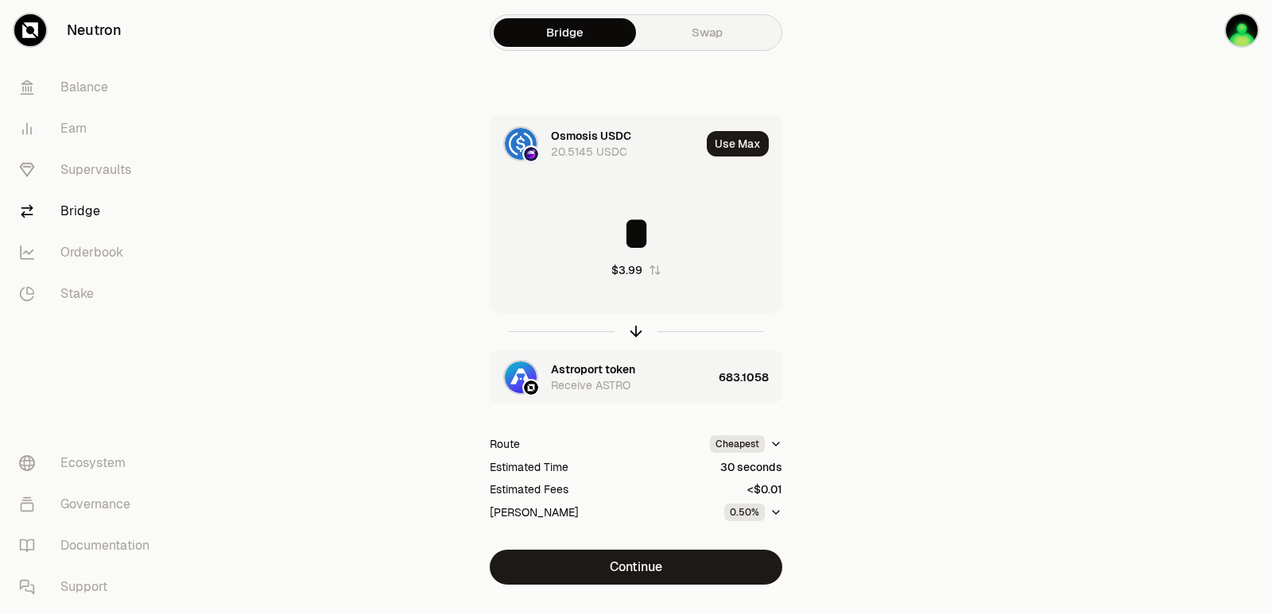
click at [576, 382] on div "Receive ASTRO" at bounding box center [590, 386] width 79 height 16
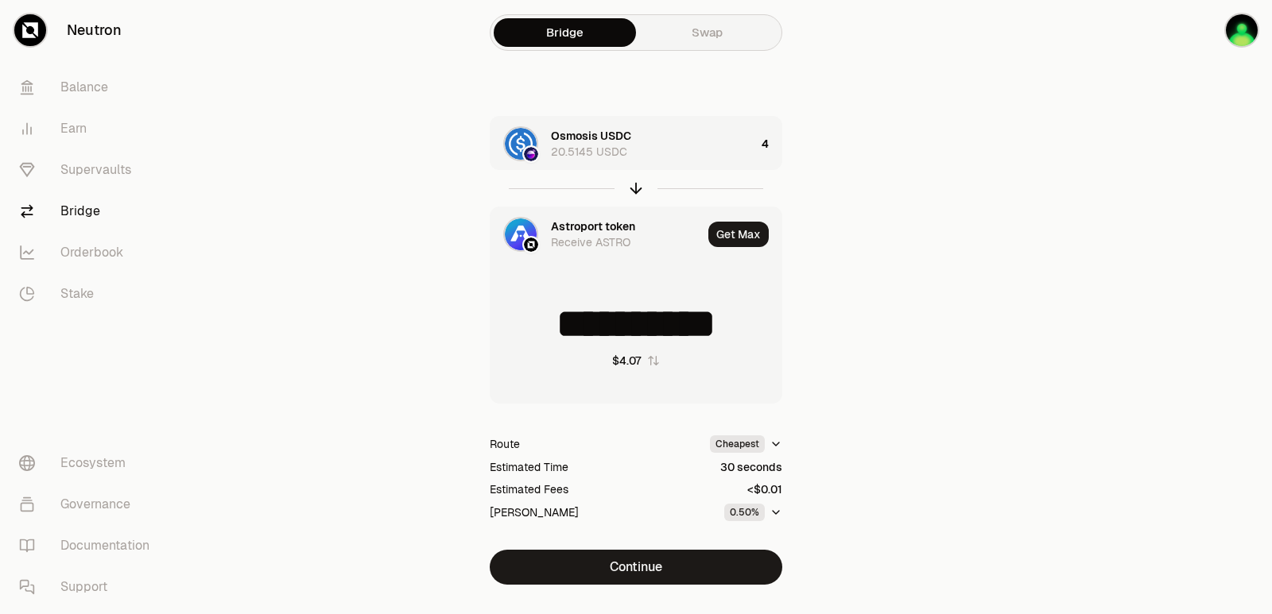
type input "**********"
click at [584, 232] on div "Astroport token" at bounding box center [593, 227] width 84 height 16
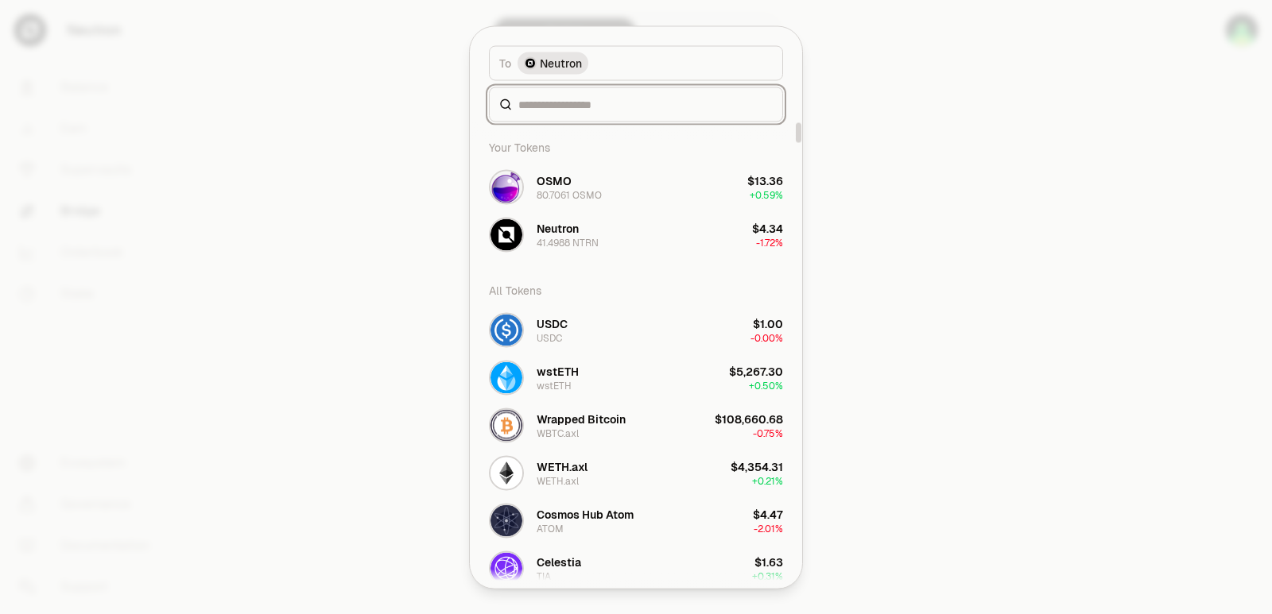
click at [557, 100] on input at bounding box center [645, 104] width 254 height 16
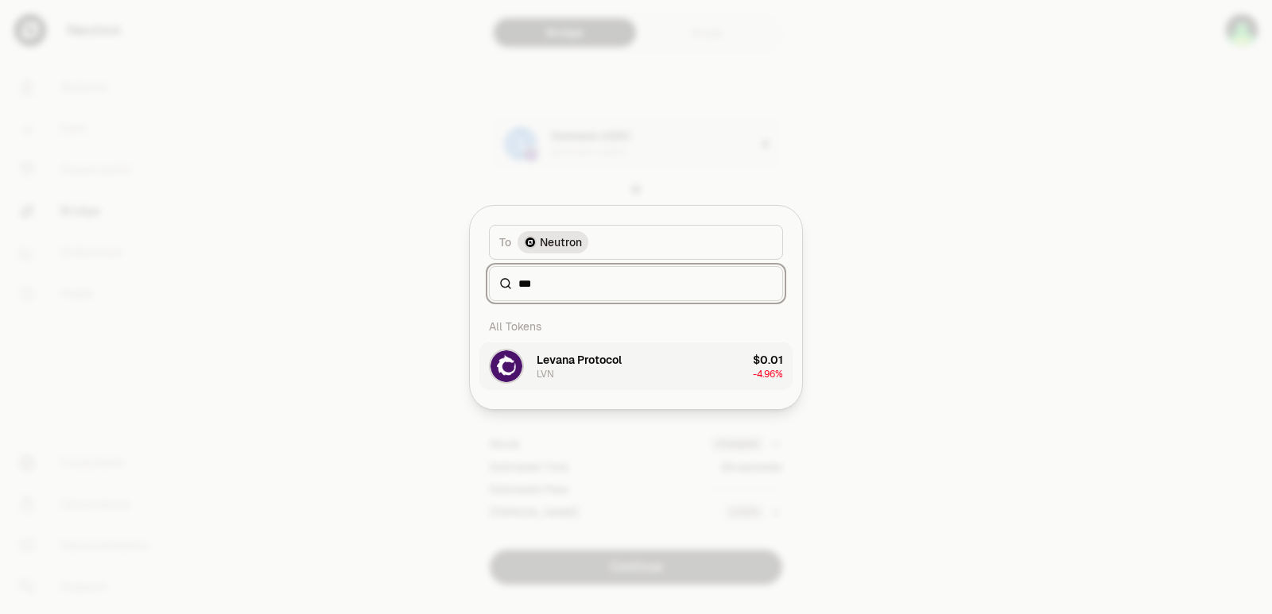
type input "***"
click at [610, 362] on div "Levana Protocol" at bounding box center [578, 360] width 85 height 16
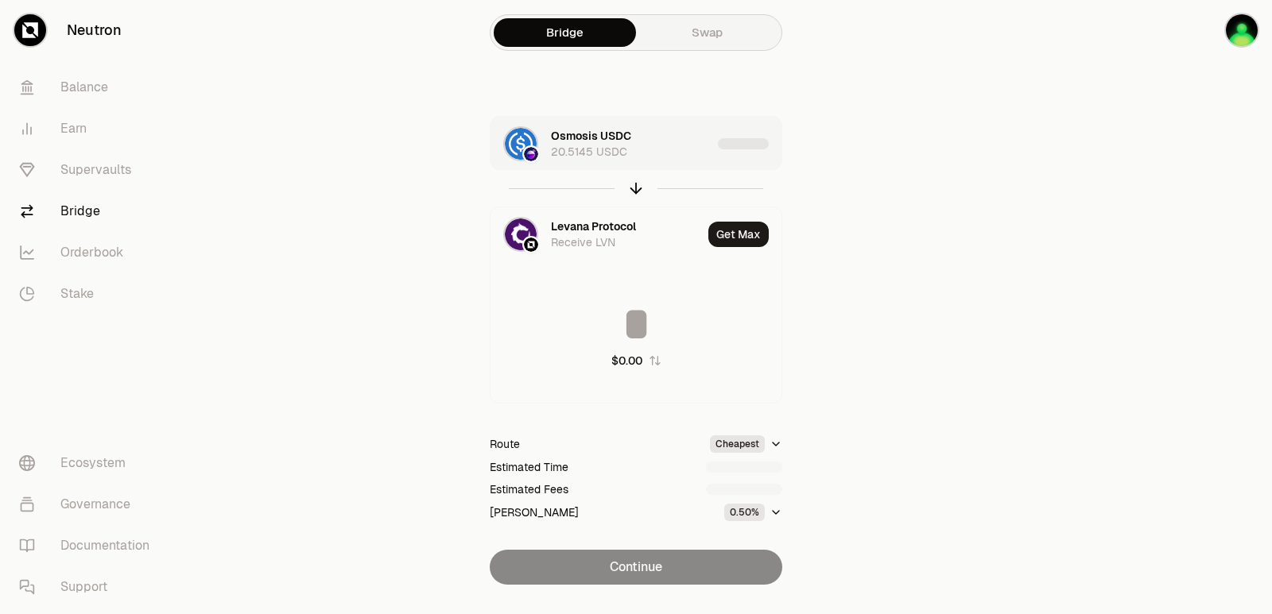
type input "**********"
click at [651, 149] on div "Osmosis USDC 20.5145 USDC" at bounding box center [631, 144] width 161 height 32
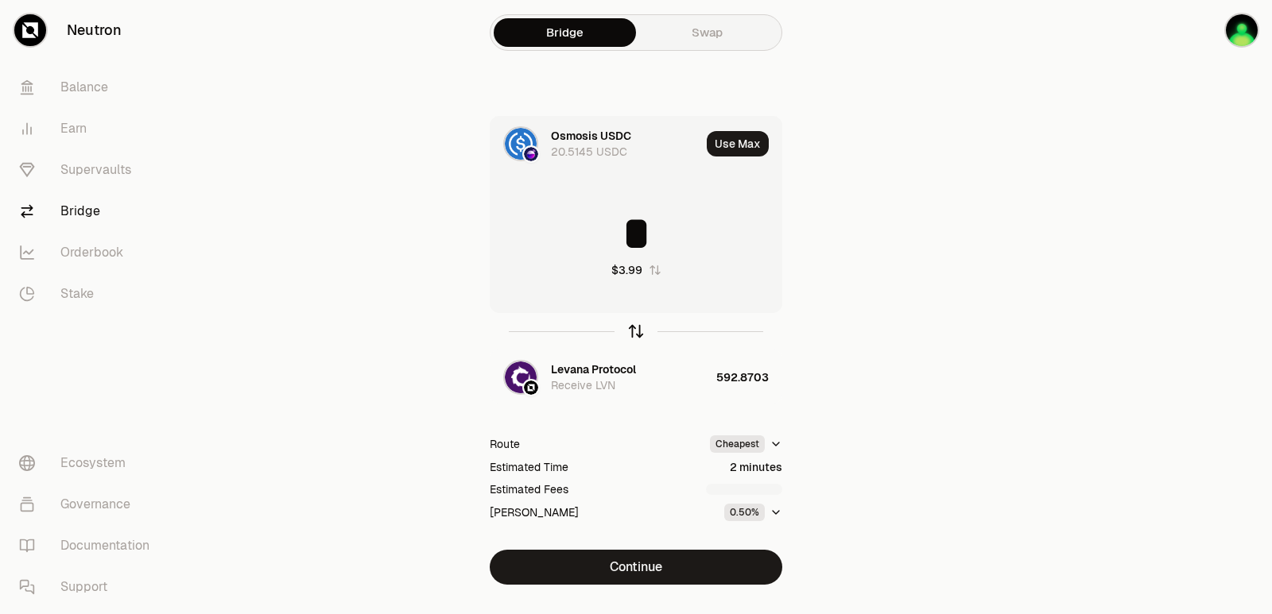
click at [631, 332] on icon "button" at bounding box center [635, 331] width 17 height 17
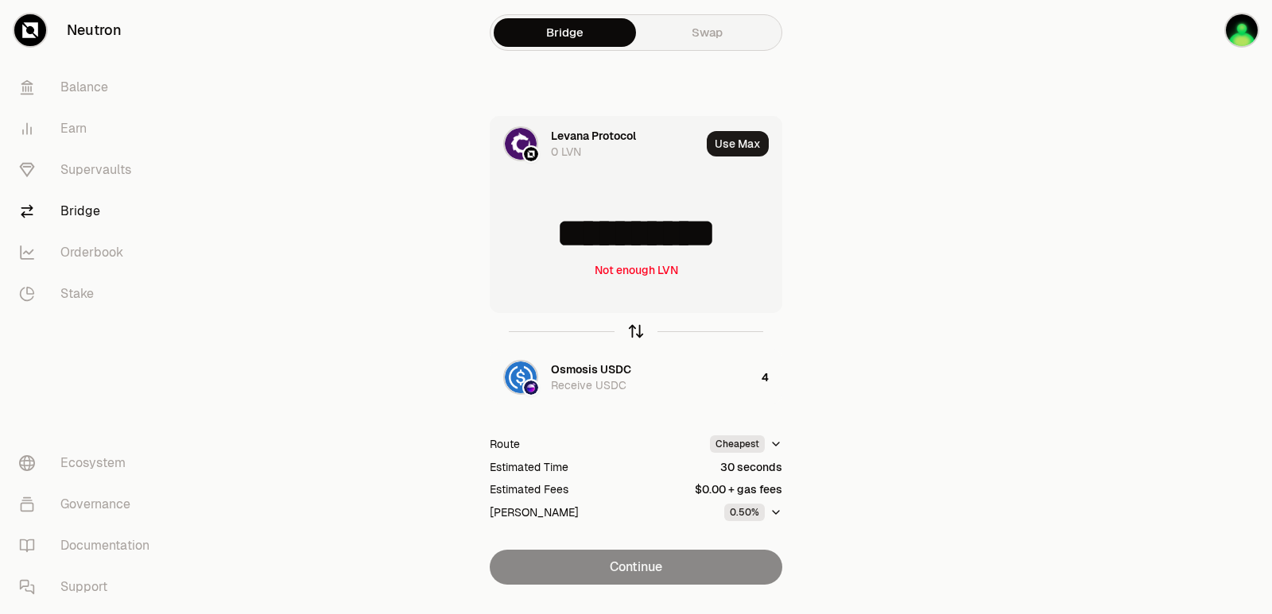
click at [631, 332] on icon "button" at bounding box center [635, 331] width 17 height 17
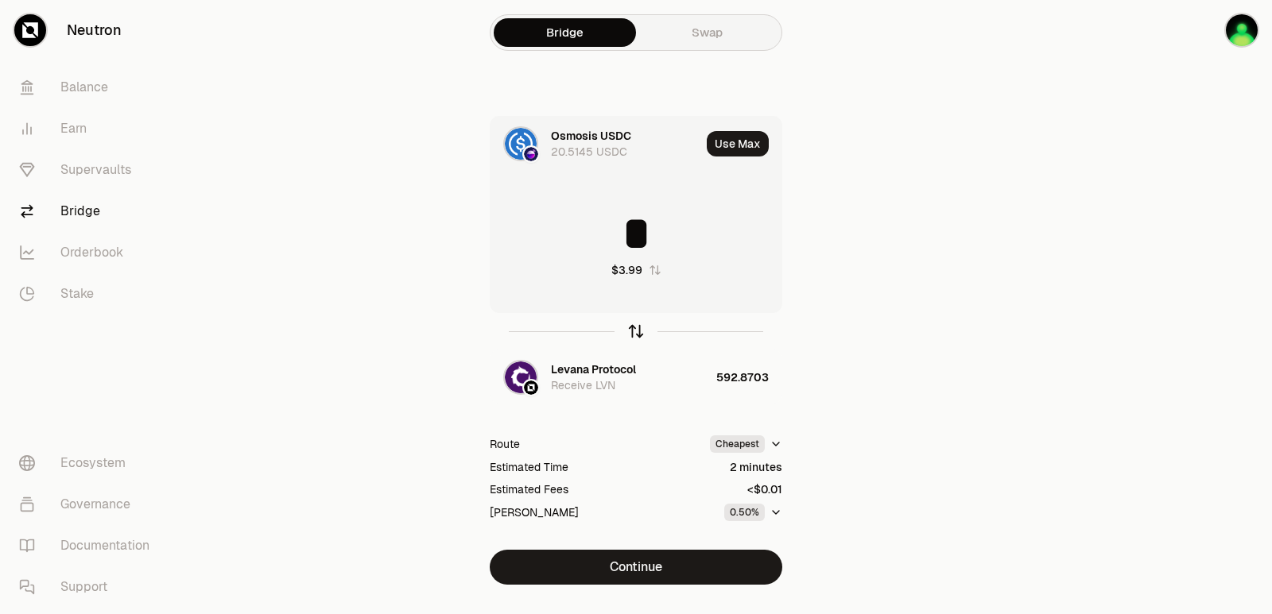
click at [631, 332] on icon "button" at bounding box center [635, 331] width 17 height 17
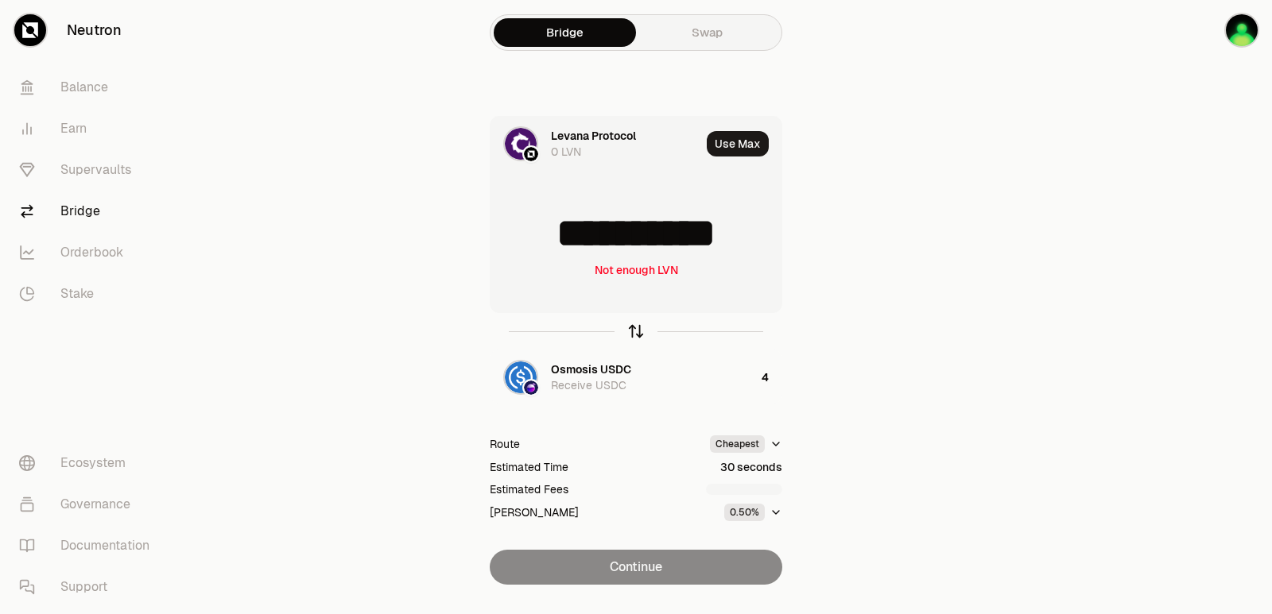
click at [631, 332] on icon "button" at bounding box center [635, 331] width 17 height 17
type input "*"
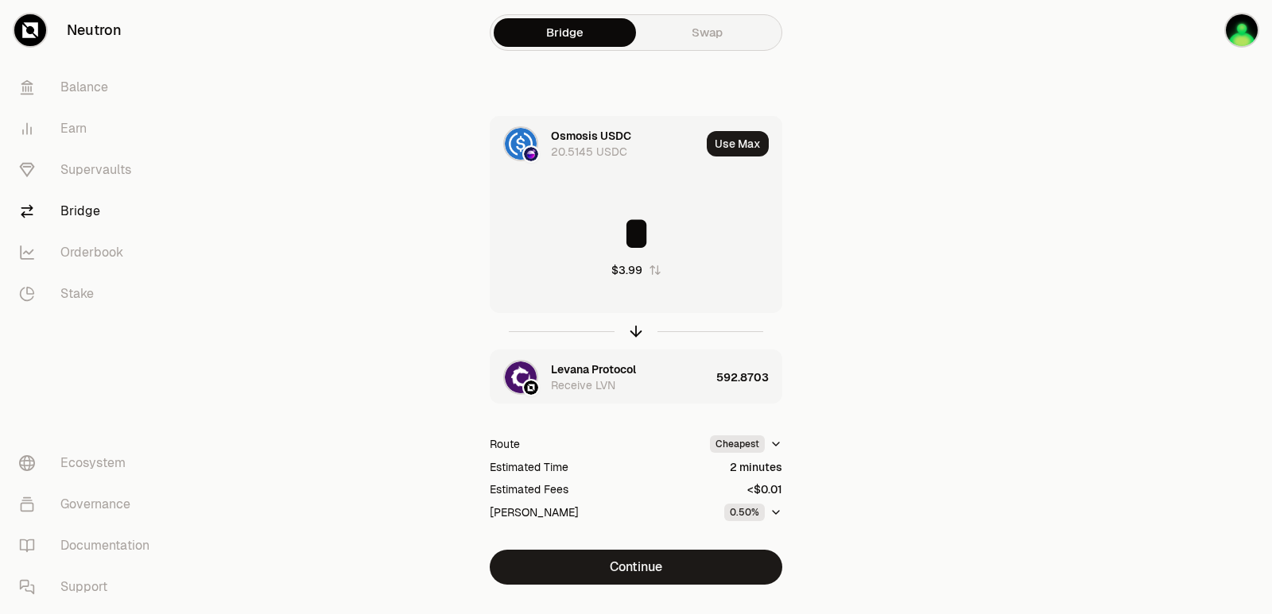
click at [608, 362] on div "Levana Protocol" at bounding box center [593, 370] width 85 height 16
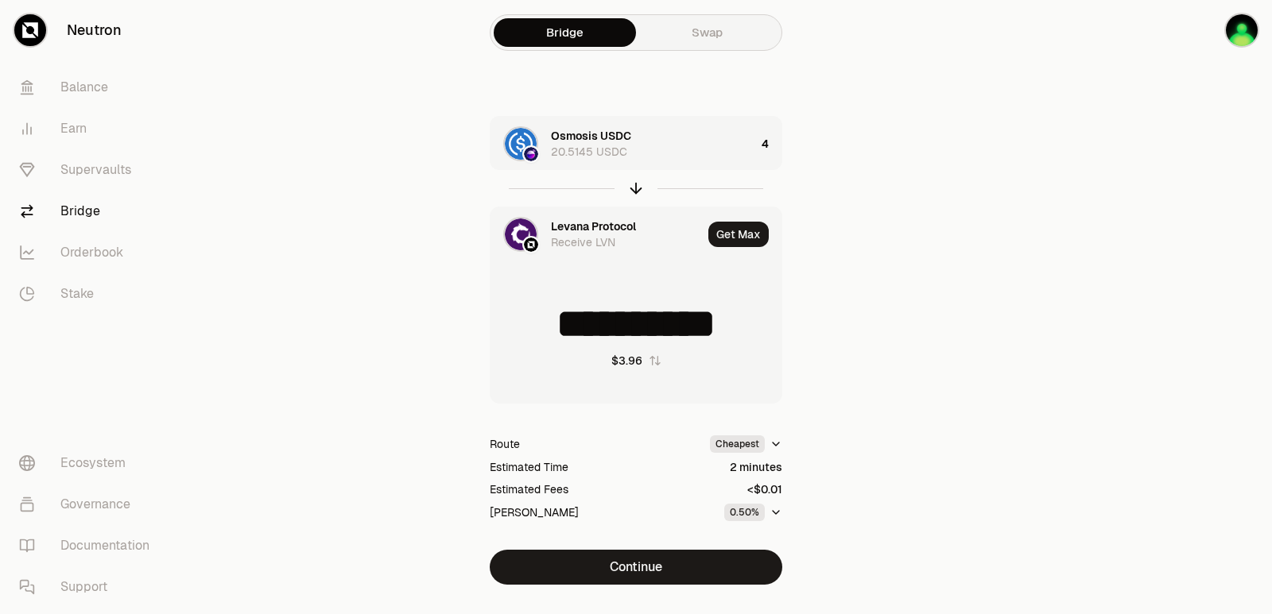
click at [583, 223] on div "Levana Protocol" at bounding box center [593, 227] width 85 height 16
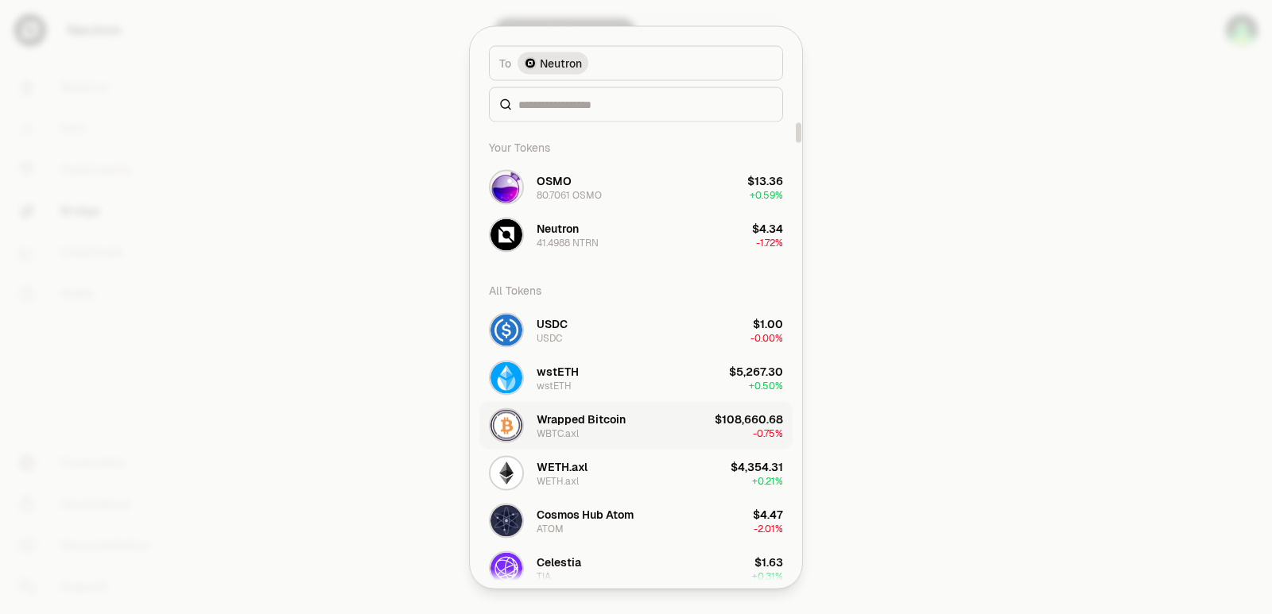
click at [643, 429] on button "Wrapped Bitcoin WBTC.axl $108,660.68 -0.75%" at bounding box center [635, 425] width 313 height 48
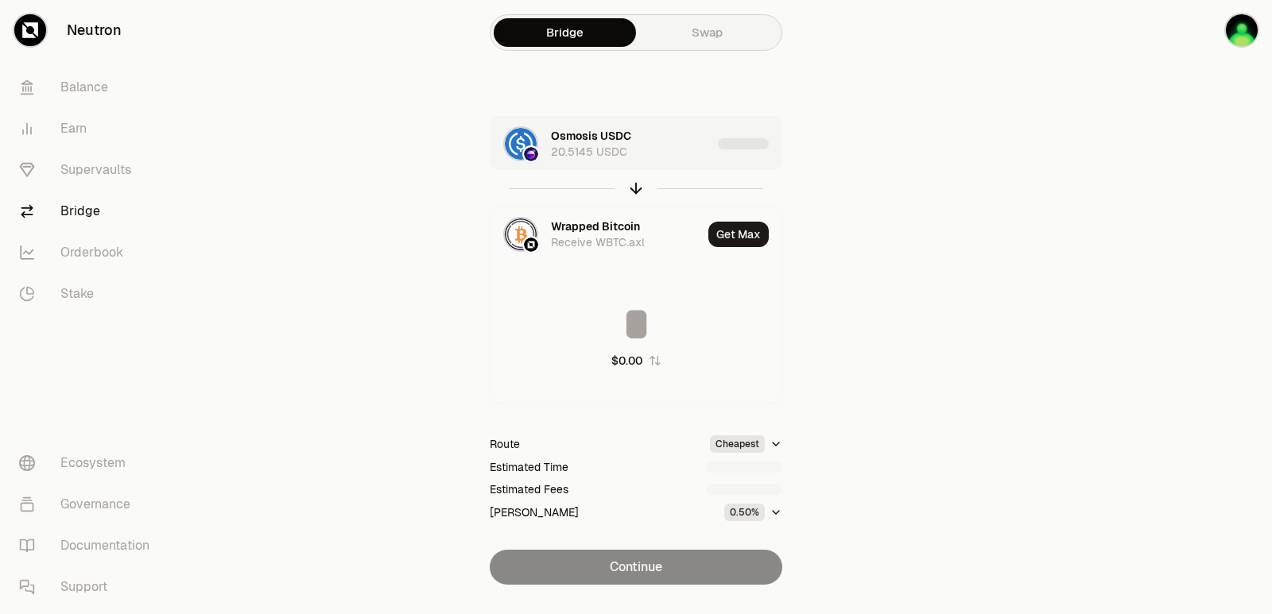
type input "**********"
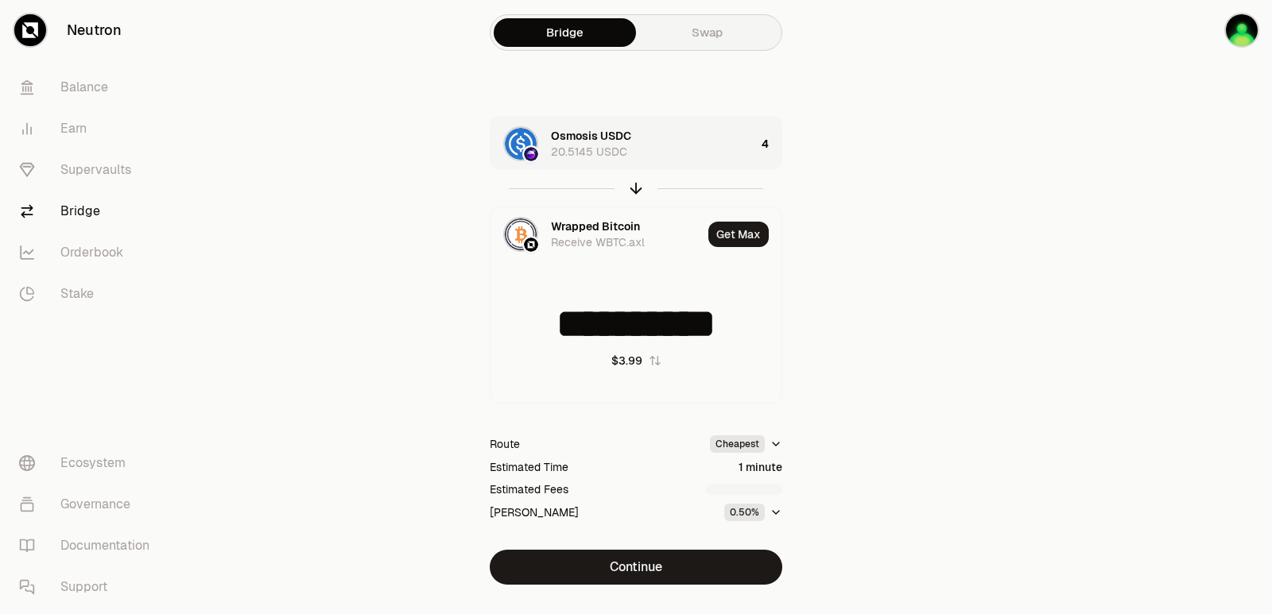
click at [677, 148] on div "Osmosis USDC 20.5145 USDC" at bounding box center [653, 144] width 204 height 32
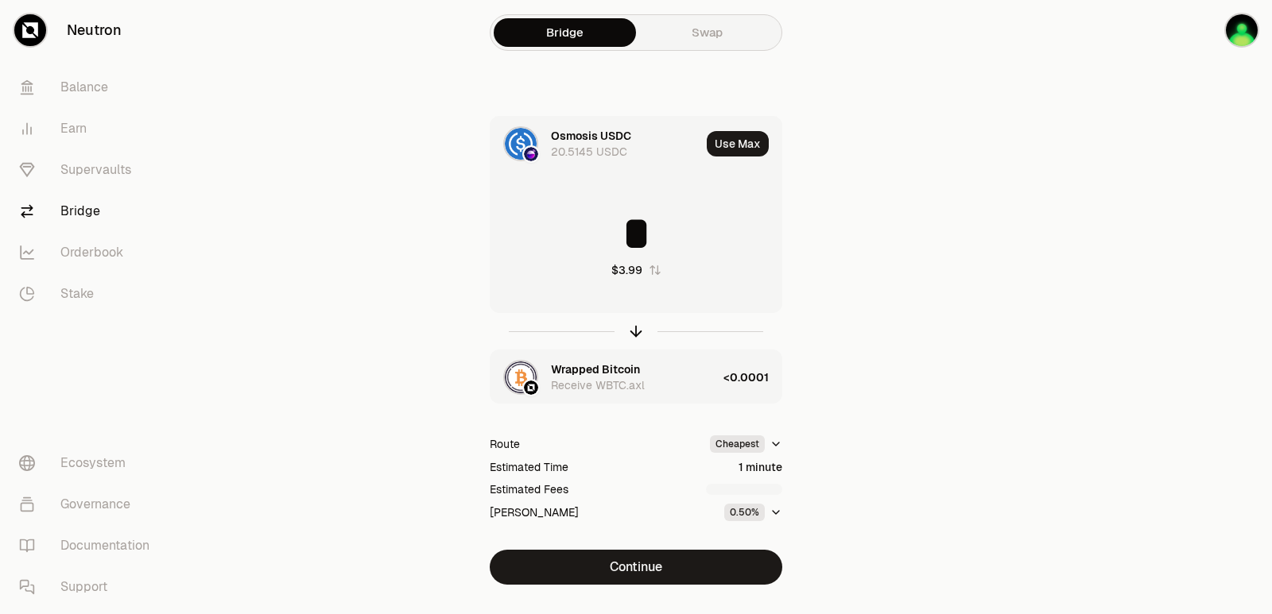
click at [673, 381] on div "Wrapped Bitcoin Receive WBTC.axl" at bounding box center [634, 378] width 166 height 32
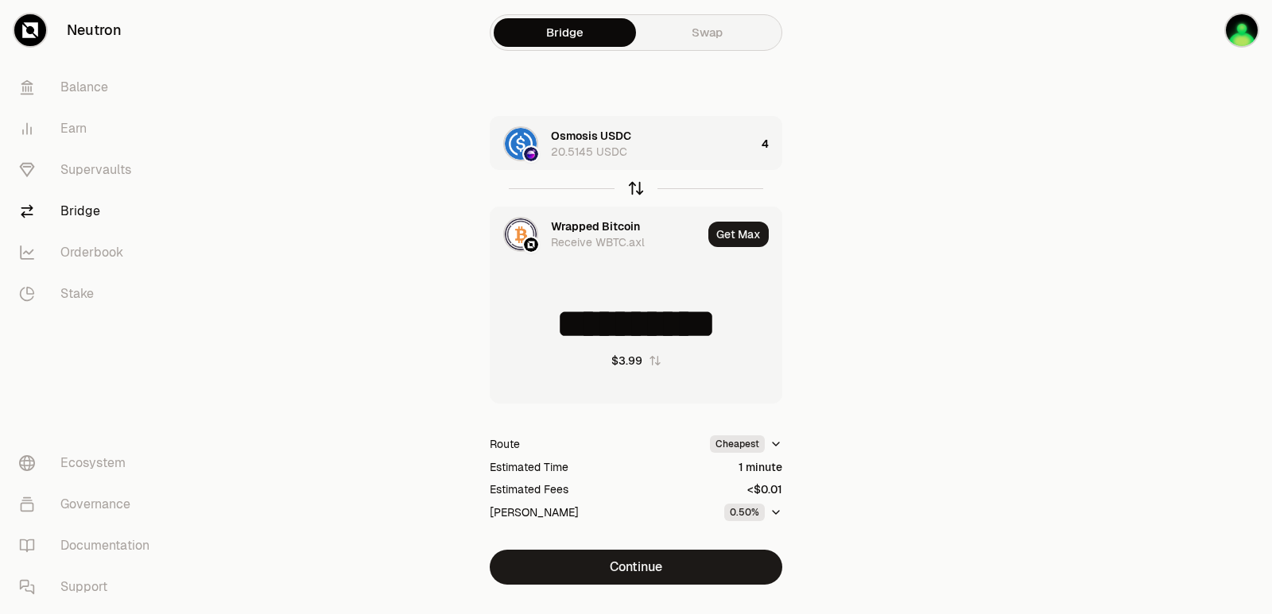
click at [633, 187] on icon "button" at bounding box center [635, 188] width 17 height 17
type input "*"
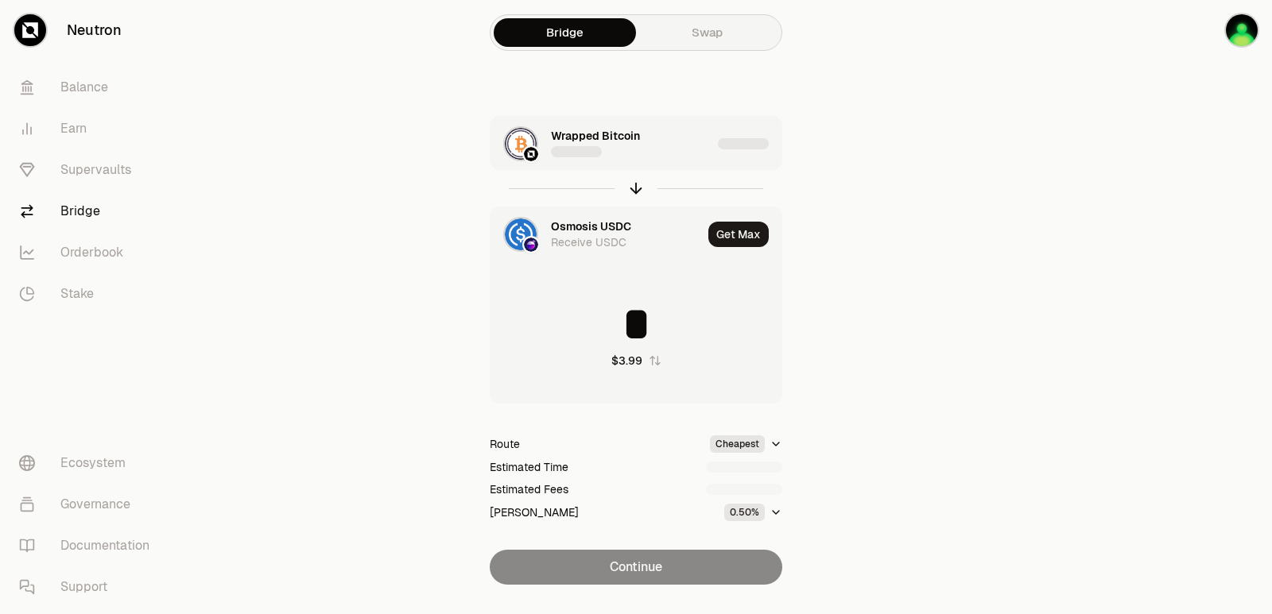
click at [687, 144] on div "Wrapped Bitcoin" at bounding box center [631, 144] width 161 height 32
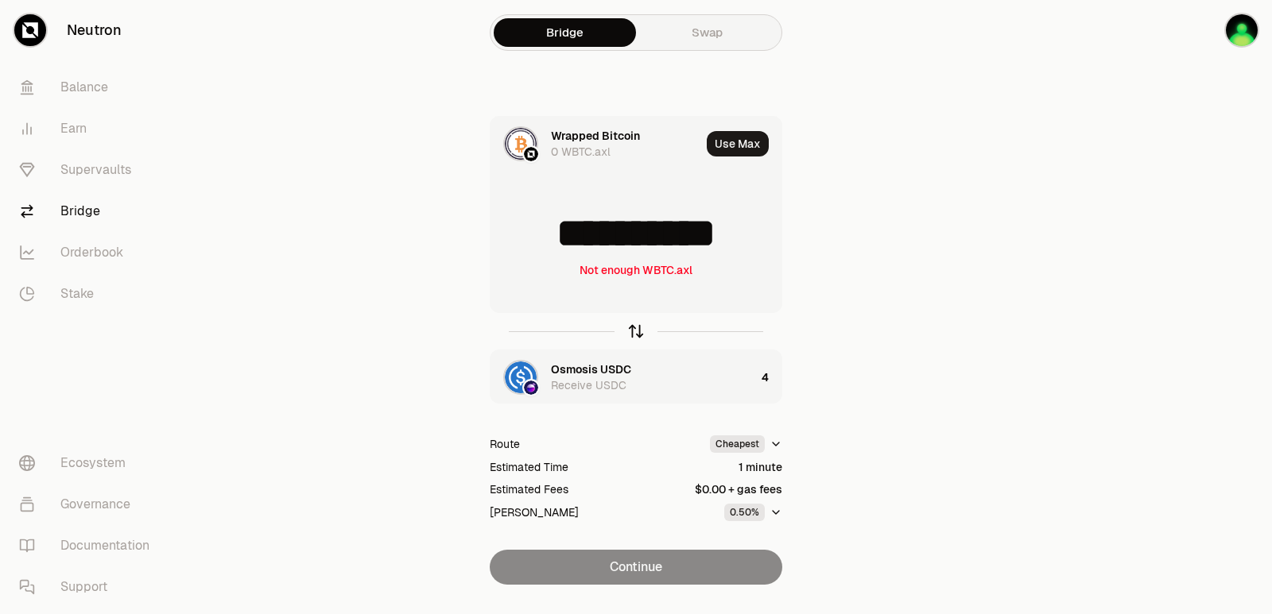
click at [642, 330] on icon "button" at bounding box center [635, 331] width 17 height 17
type input "*"
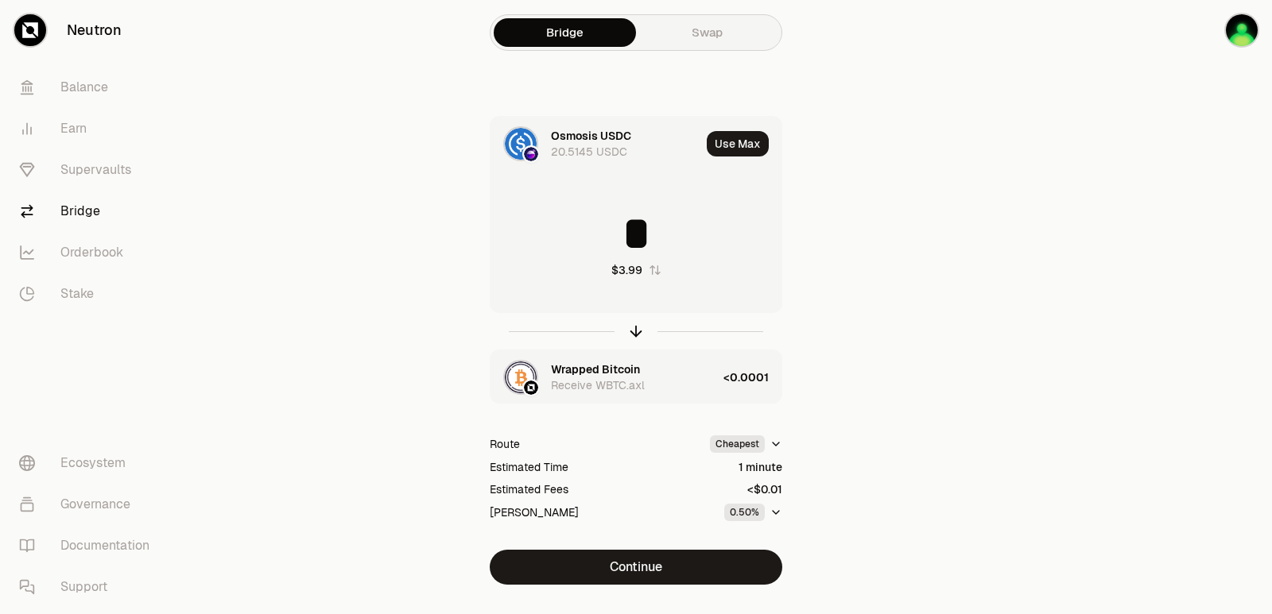
click at [606, 371] on div "Wrapped Bitcoin" at bounding box center [595, 370] width 89 height 16
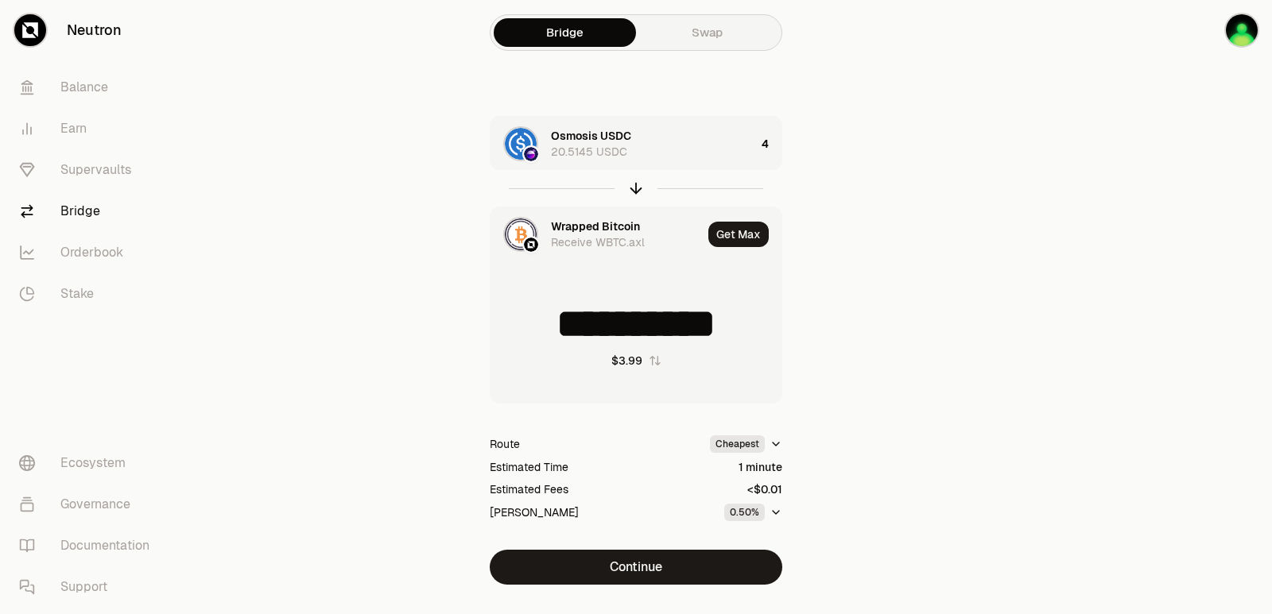
click at [577, 230] on div "Wrapped Bitcoin" at bounding box center [595, 227] width 89 height 16
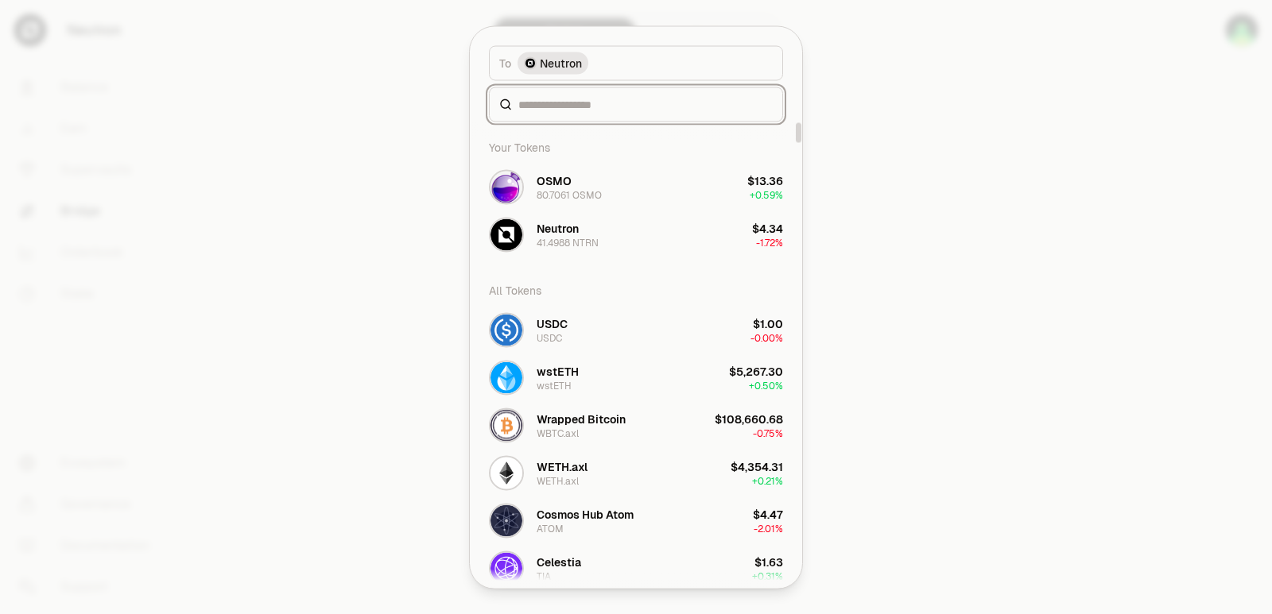
click at [562, 101] on input at bounding box center [645, 104] width 254 height 16
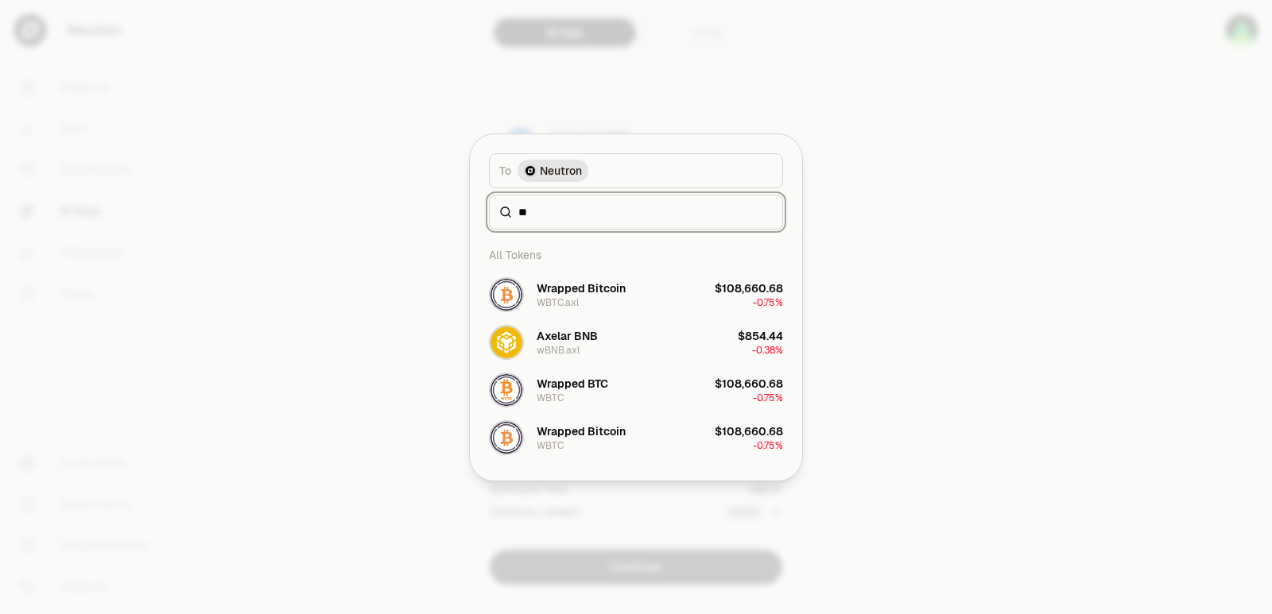
type input "*"
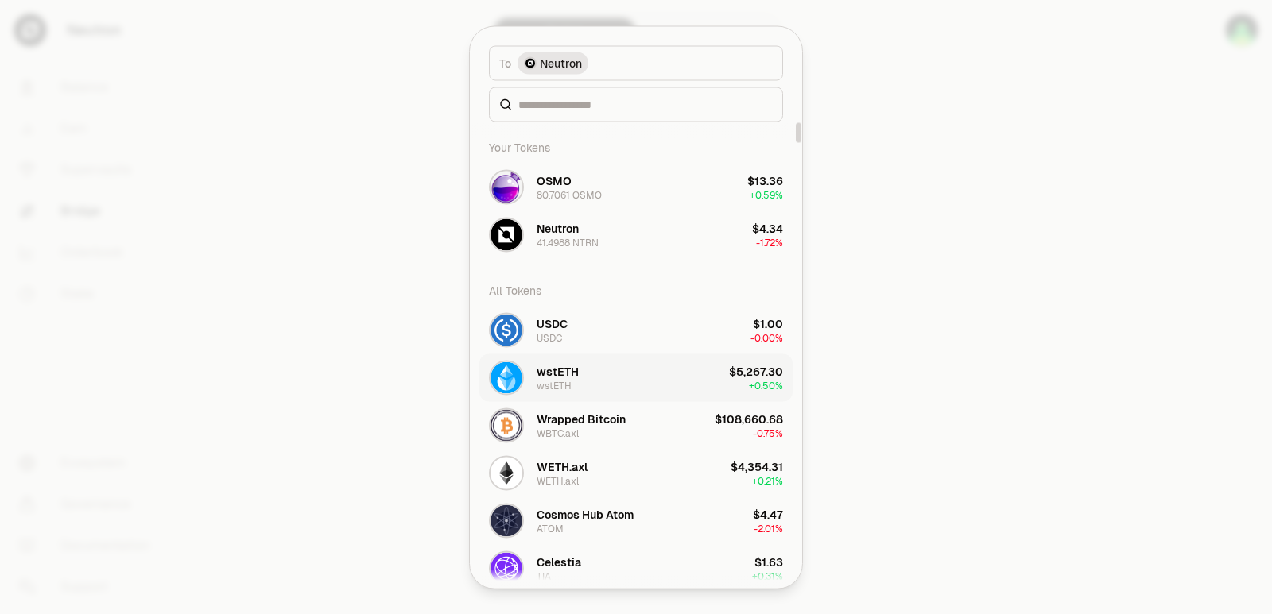
click at [590, 362] on button "wstETH wstETH $5,267.30 + 0.50%" at bounding box center [635, 378] width 313 height 48
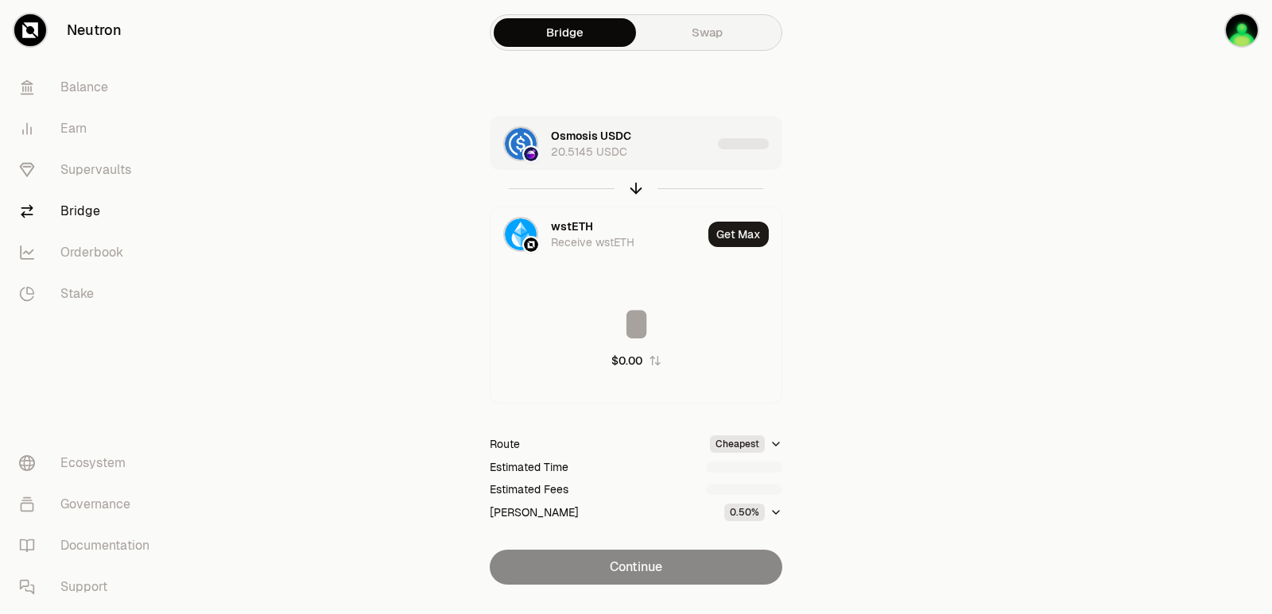
click at [665, 152] on div "Osmosis USDC 20.5145 USDC" at bounding box center [631, 144] width 161 height 32
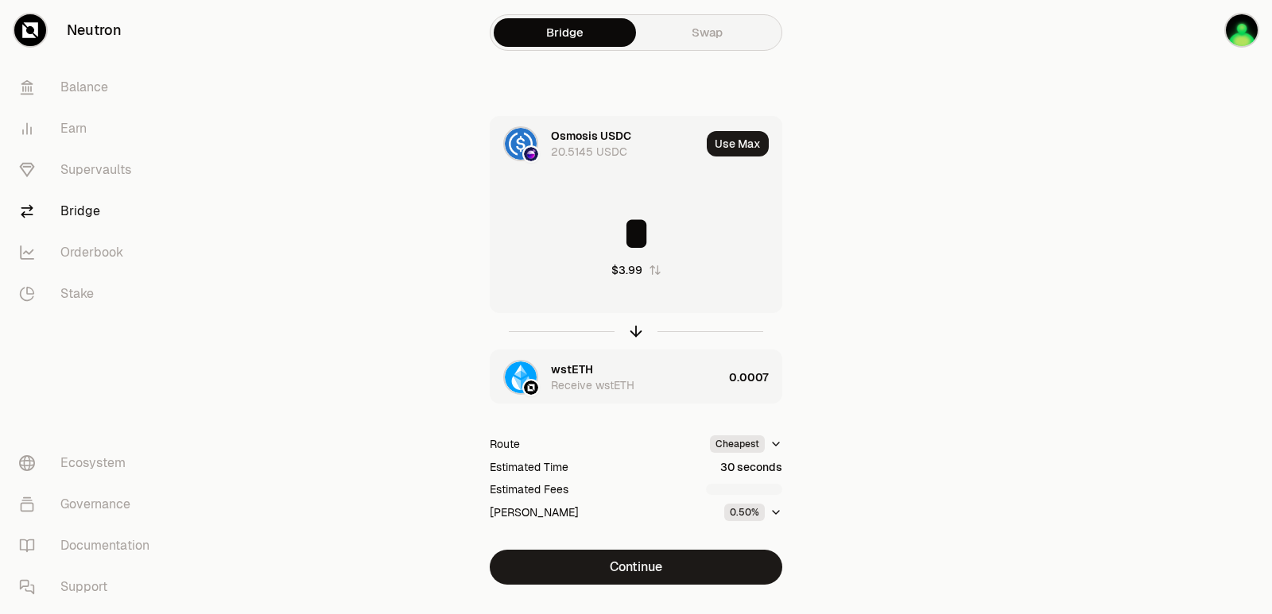
click at [661, 370] on div "wstETH Receive wstETH" at bounding box center [637, 378] width 172 height 32
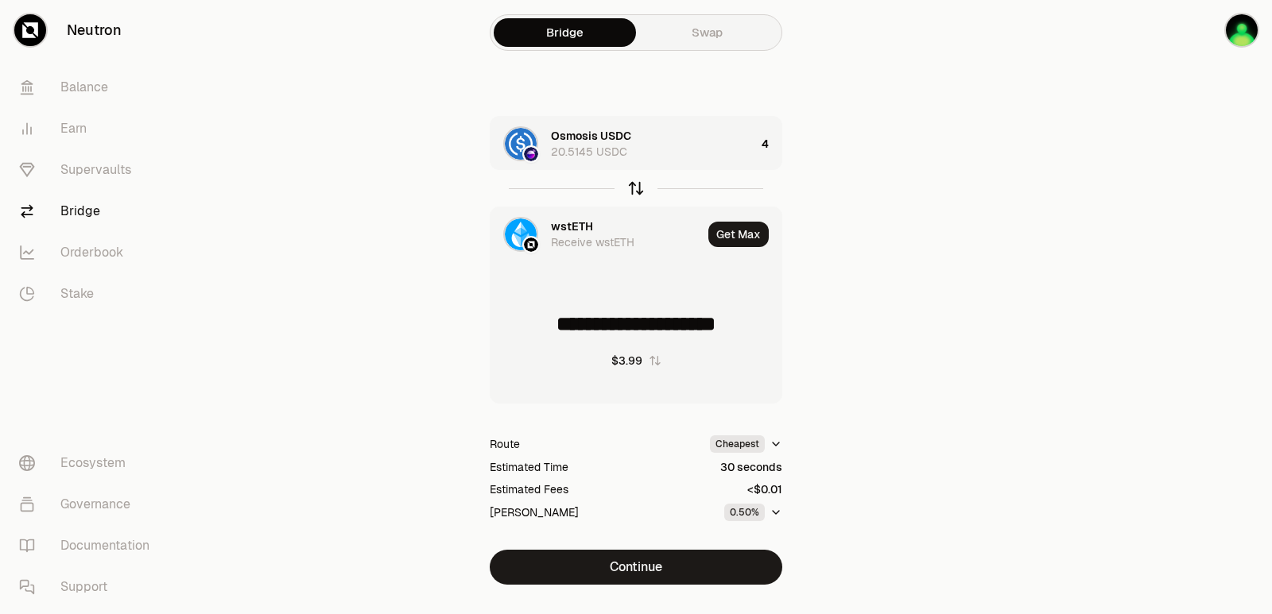
click at [639, 183] on icon "button" at bounding box center [635, 188] width 17 height 17
type input "*"
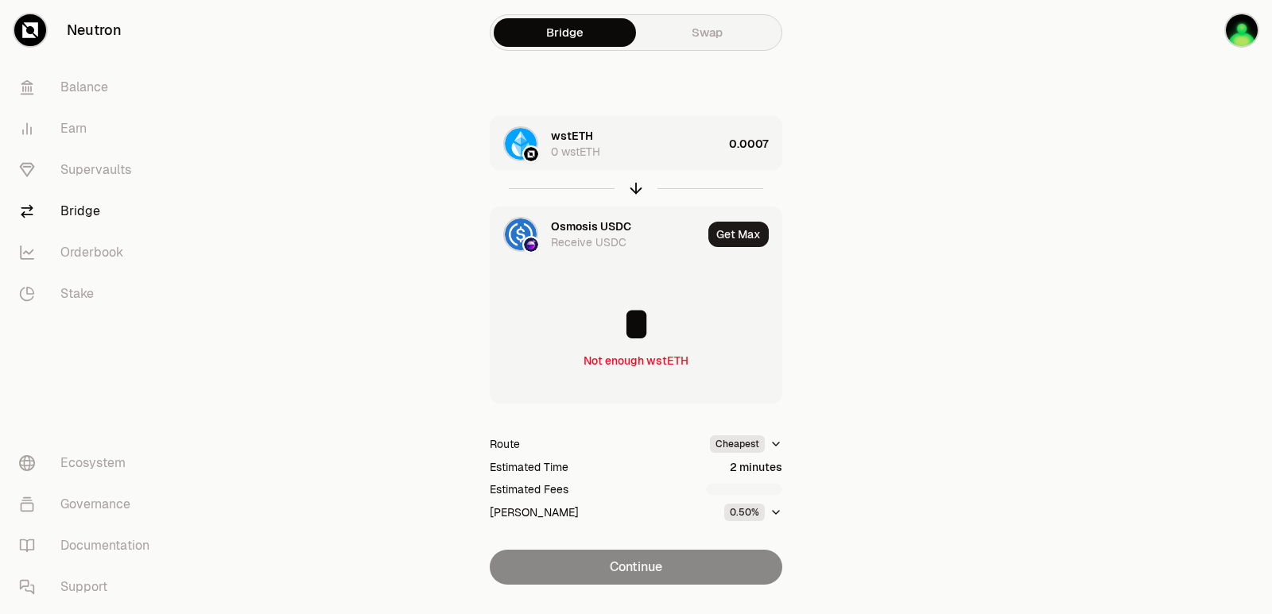
click at [659, 159] on div "wstETH 0 wstETH" at bounding box center [637, 144] width 172 height 32
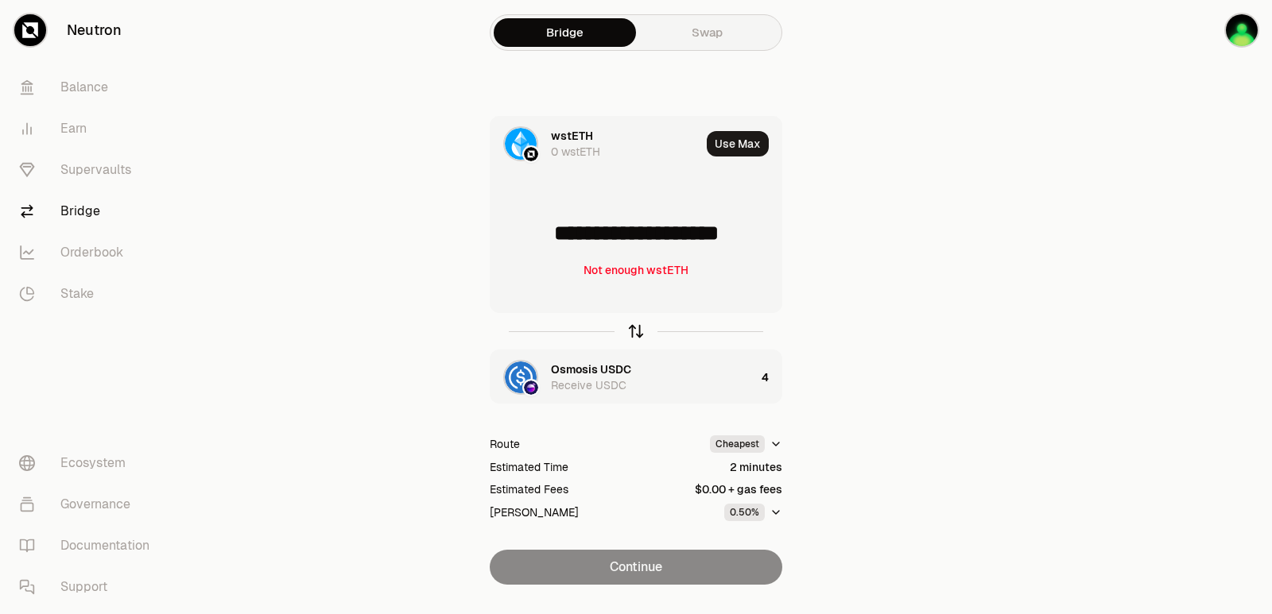
click at [639, 336] on icon "button" at bounding box center [635, 331] width 17 height 17
type input "*"
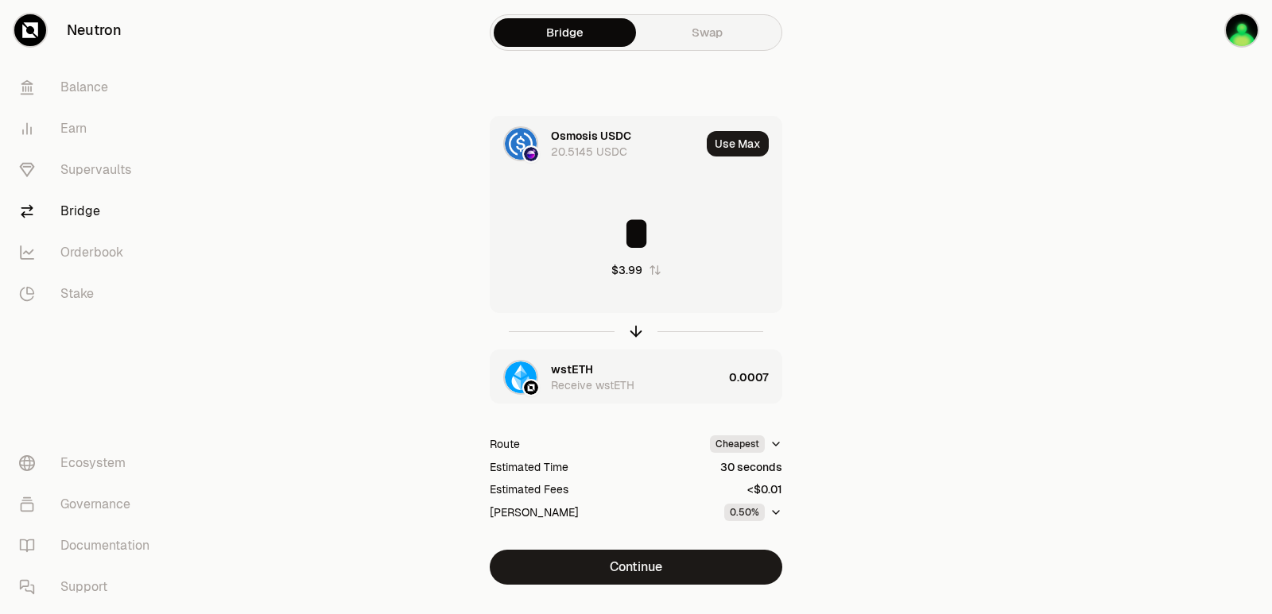
click at [587, 368] on div "wstETH" at bounding box center [572, 370] width 42 height 16
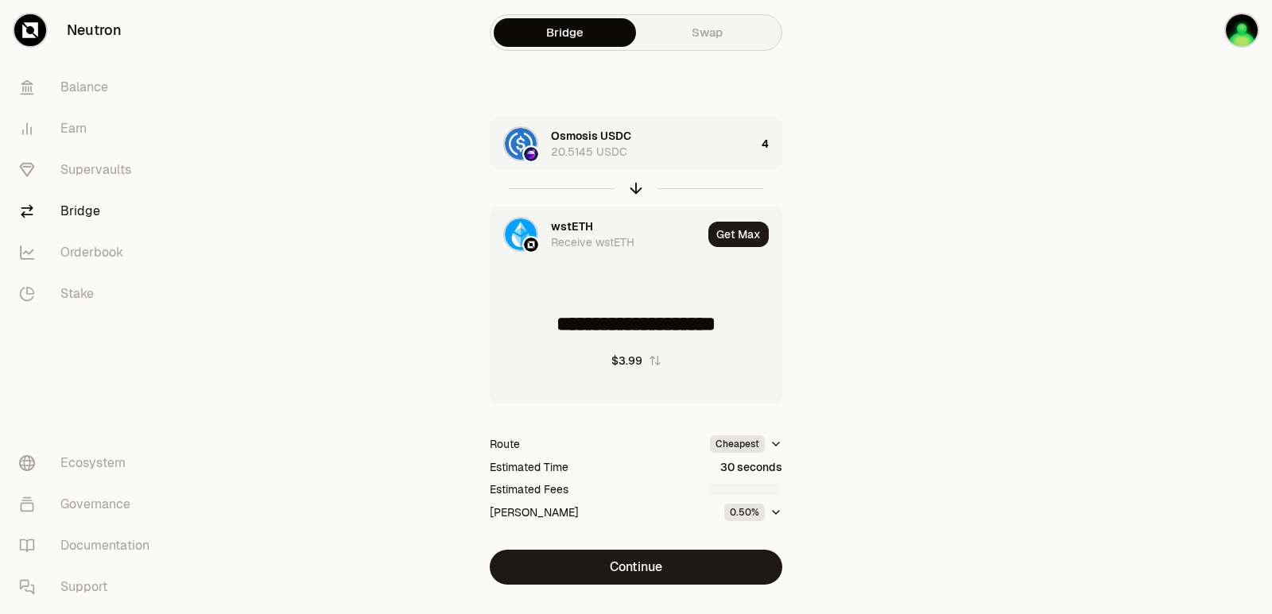
click at [577, 223] on div "wstETH" at bounding box center [572, 227] width 42 height 16
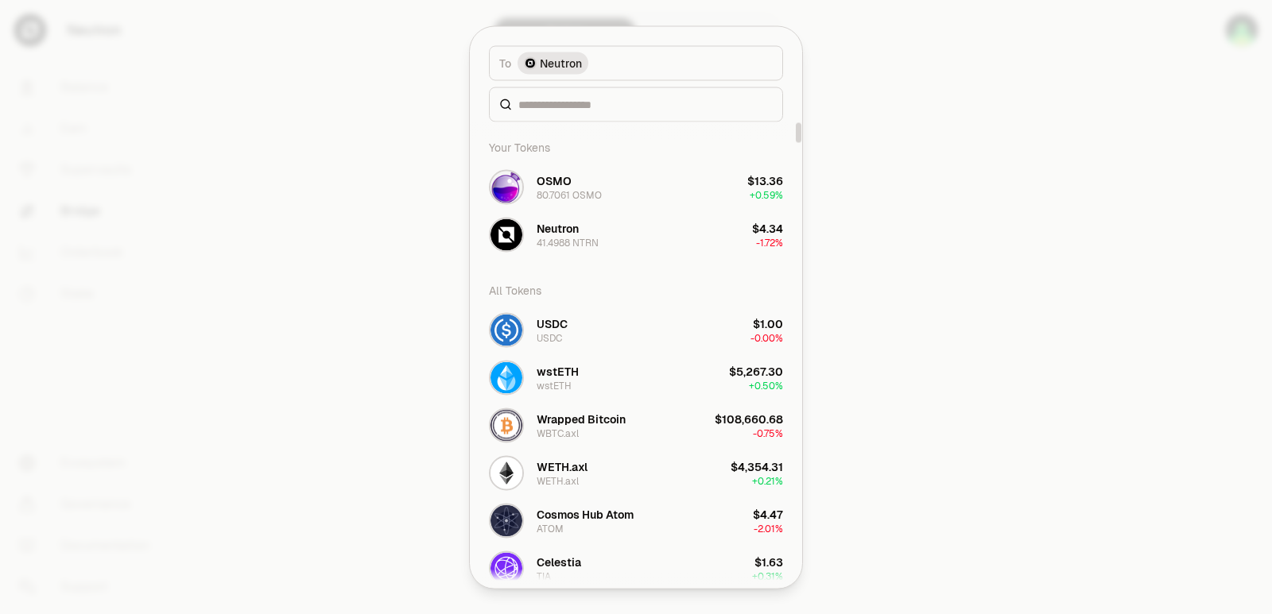
click at [532, 113] on div at bounding box center [636, 104] width 294 height 35
click at [532, 105] on input at bounding box center [645, 104] width 254 height 16
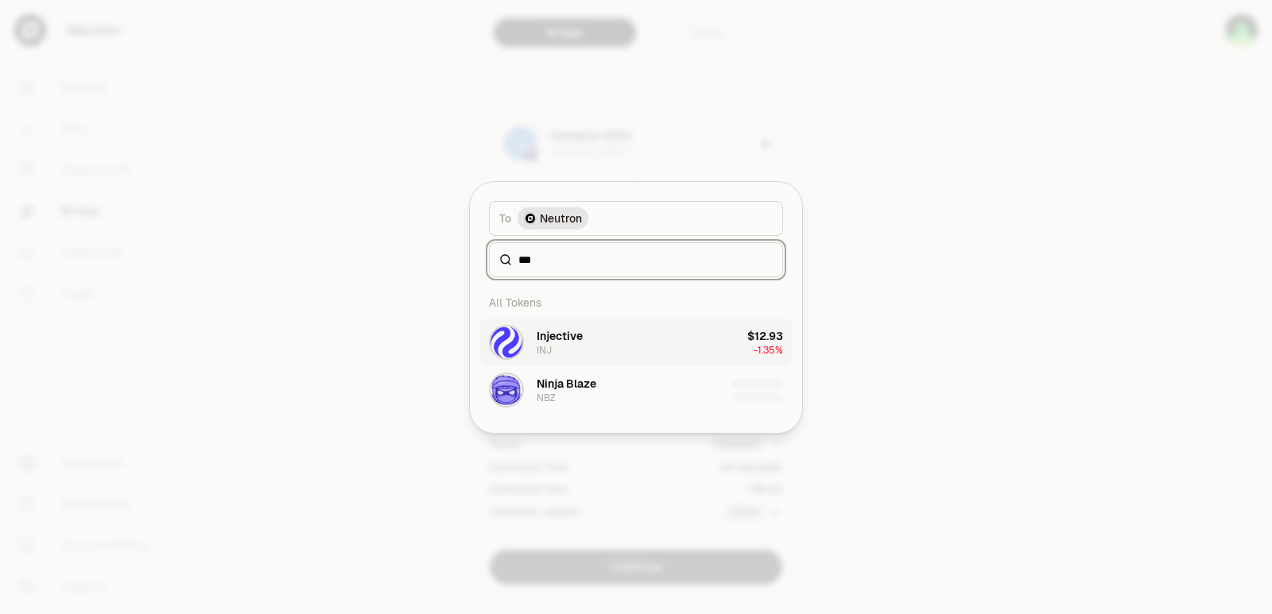
type input "***"
click at [591, 344] on button "Injective INJ $12.93 -1.35%" at bounding box center [635, 343] width 313 height 48
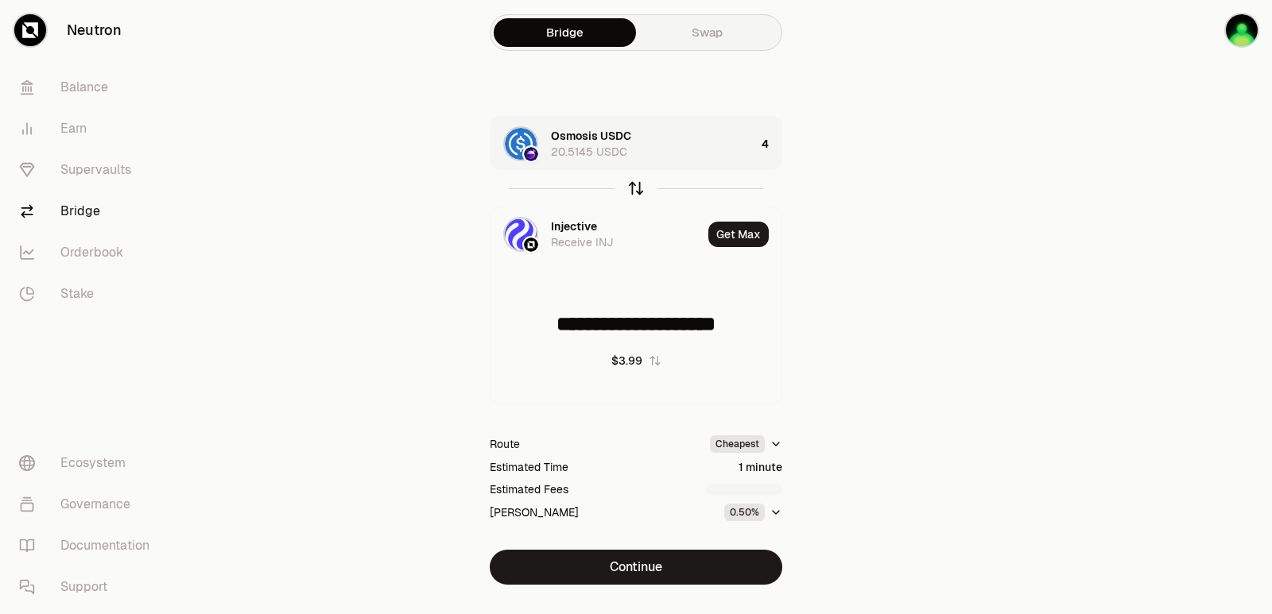
click at [636, 185] on icon "button" at bounding box center [636, 189] width 0 height 10
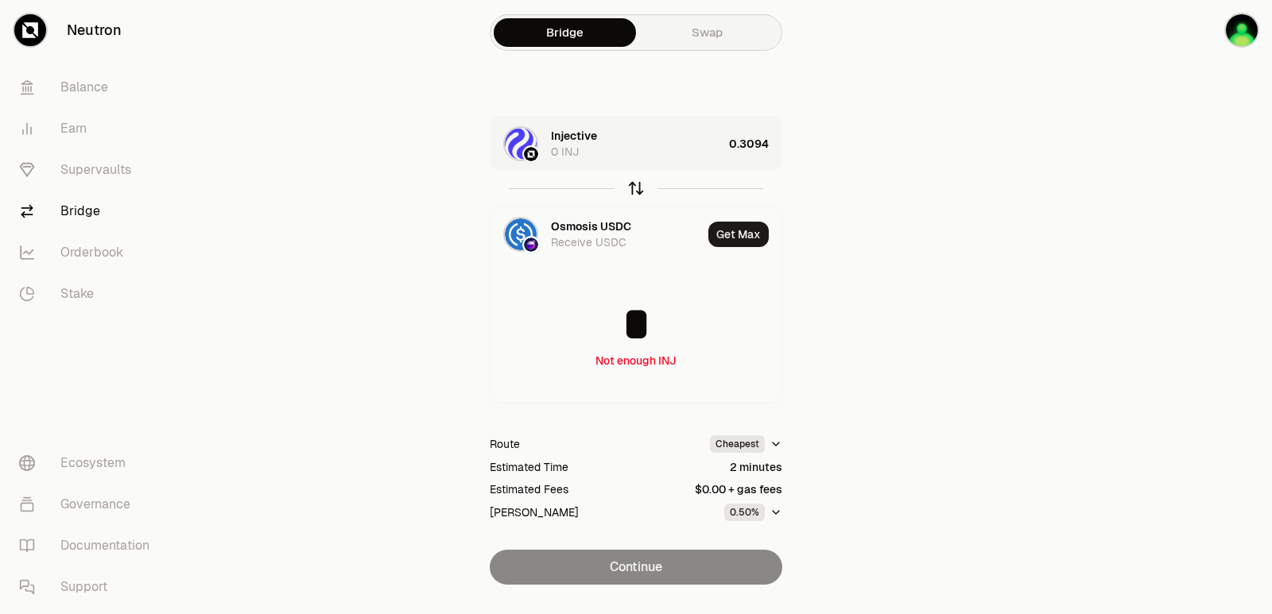
click at [636, 186] on icon "button" at bounding box center [636, 189] width 0 height 10
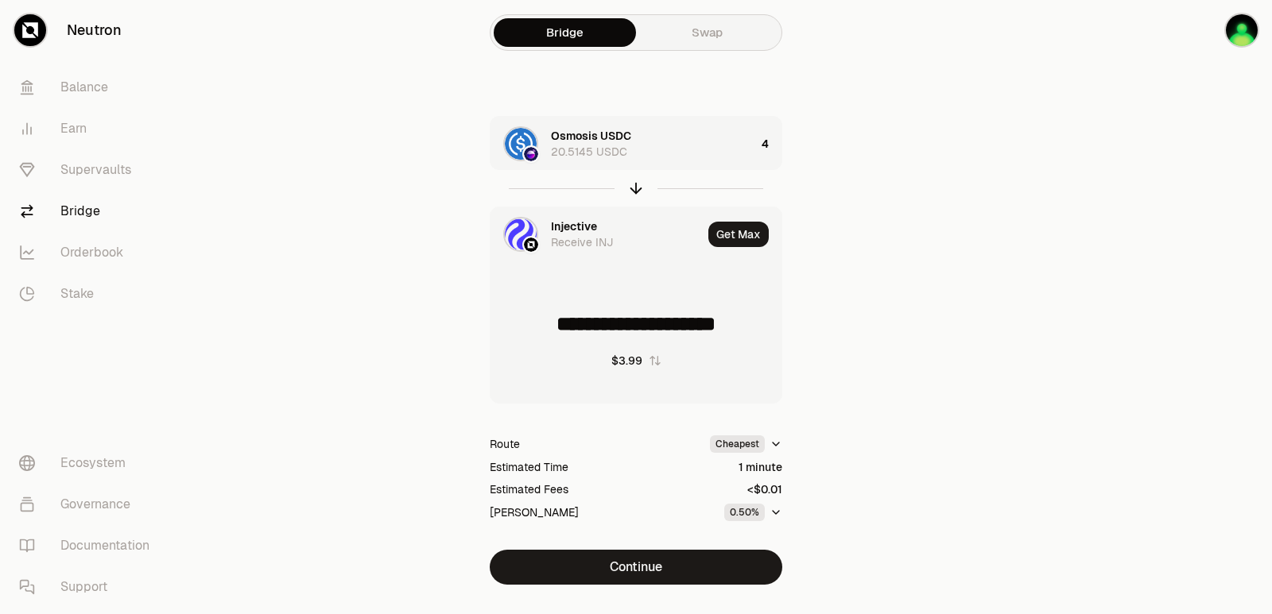
click at [564, 227] on div "Injective" at bounding box center [574, 227] width 46 height 16
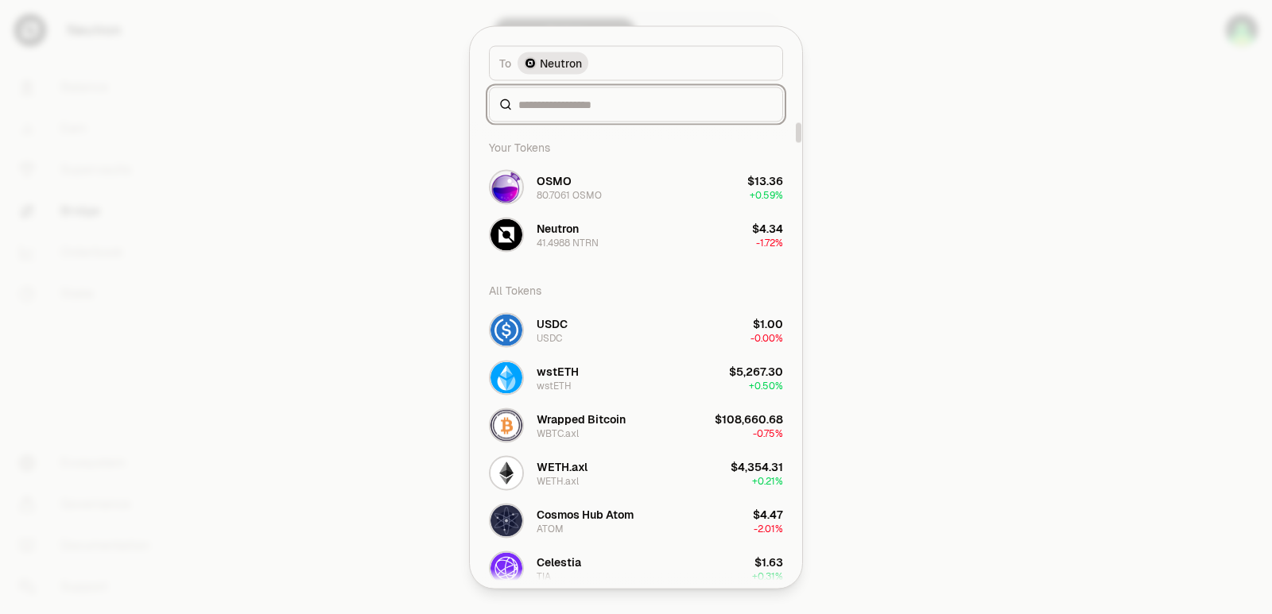
click at [557, 111] on input at bounding box center [645, 104] width 254 height 16
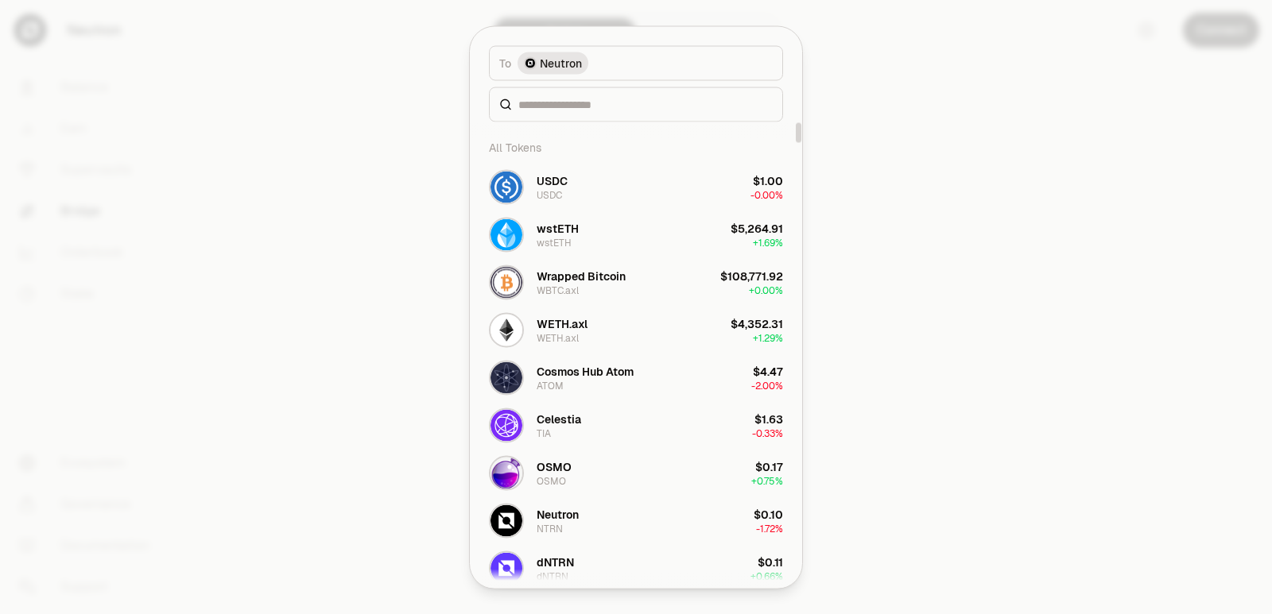
click at [875, 280] on div at bounding box center [636, 307] width 1272 height 614
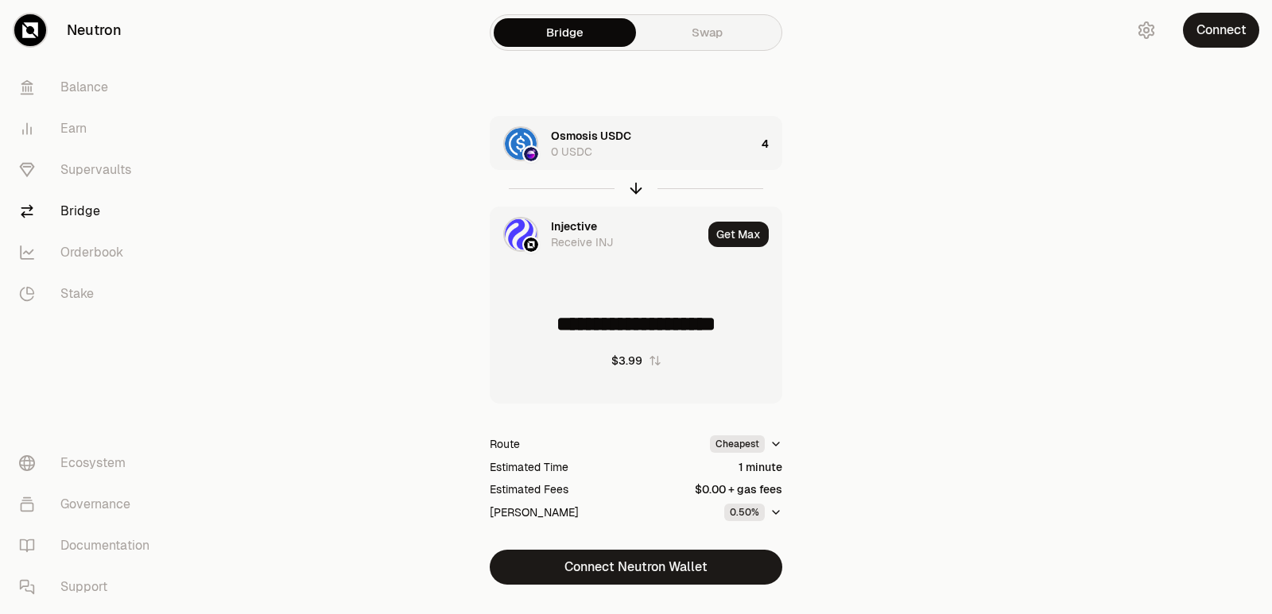
type input "**********"
click at [573, 223] on div "Injective" at bounding box center [574, 227] width 46 height 16
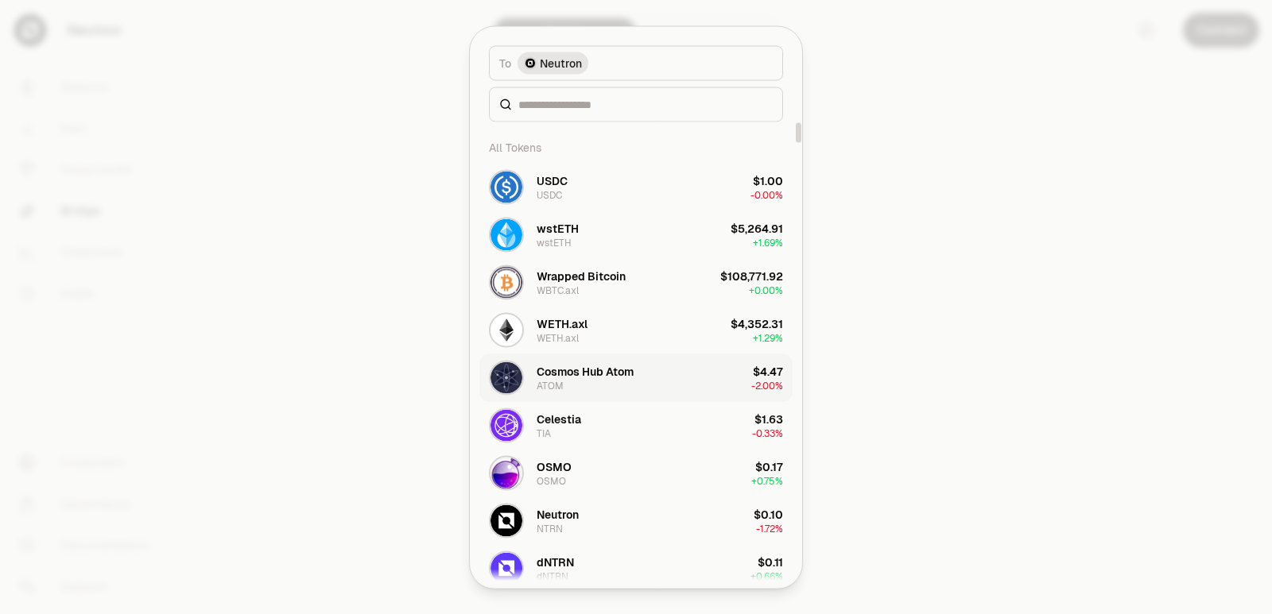
click at [589, 378] on div "Cosmos Hub Atom" at bounding box center [584, 371] width 97 height 16
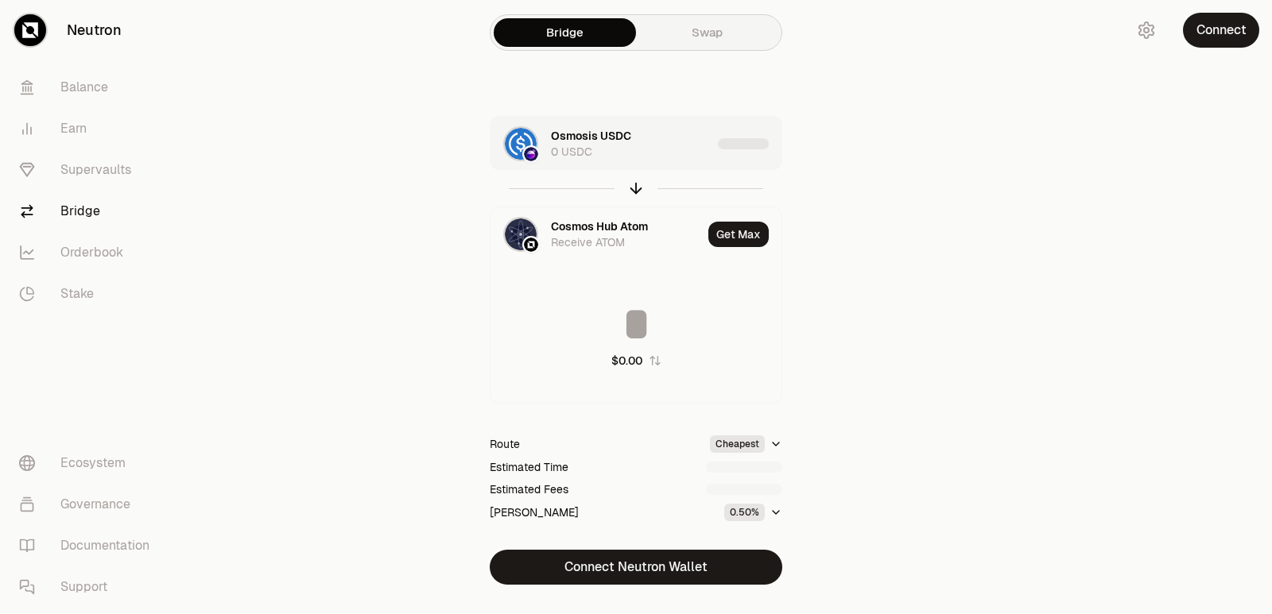
click at [662, 152] on div "Osmosis USDC 0 USDC" at bounding box center [631, 144] width 161 height 32
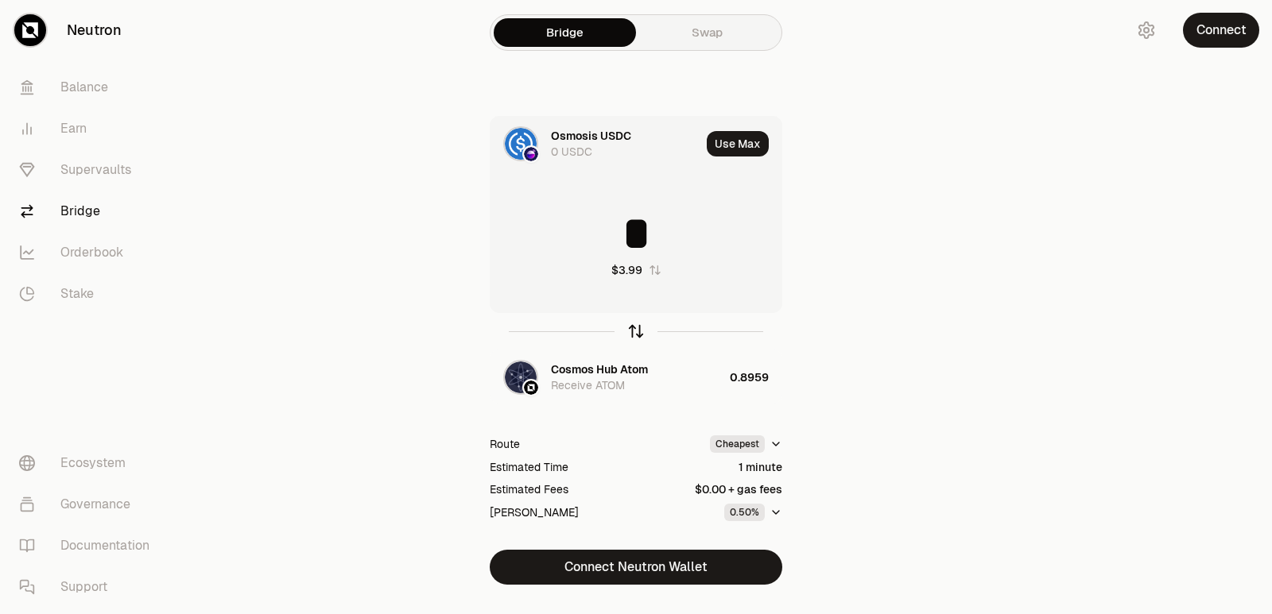
click at [628, 330] on icon "button" at bounding box center [635, 331] width 17 height 17
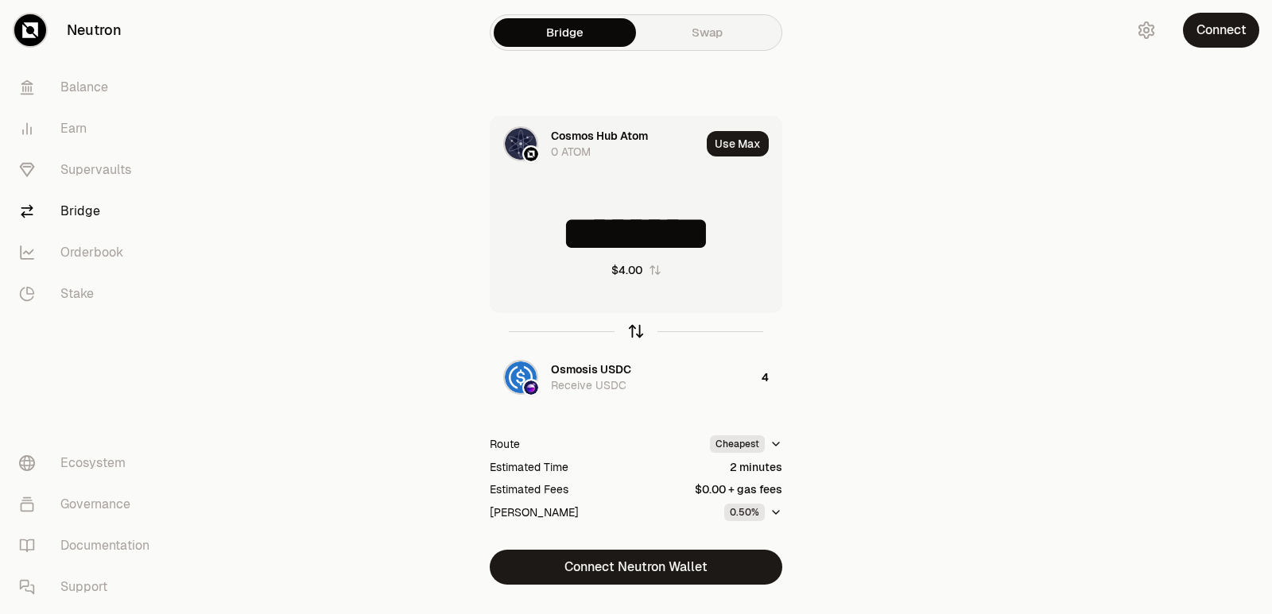
click at [628, 330] on icon "button" at bounding box center [635, 331] width 17 height 17
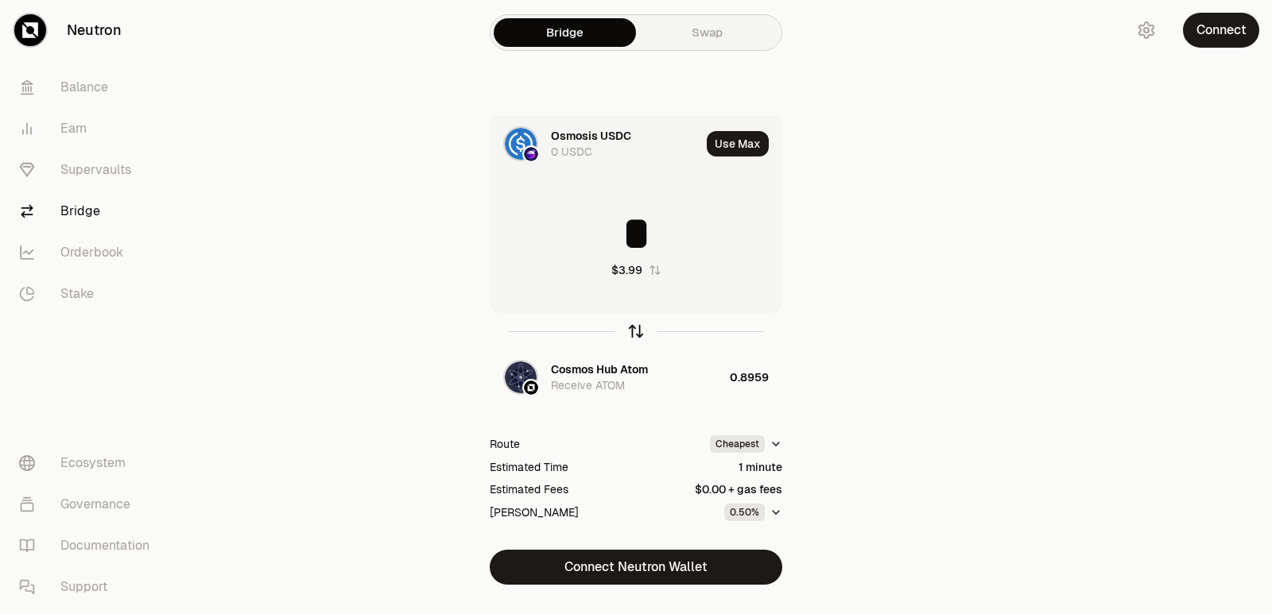
click at [637, 327] on icon "button" at bounding box center [636, 329] width 10 height 5
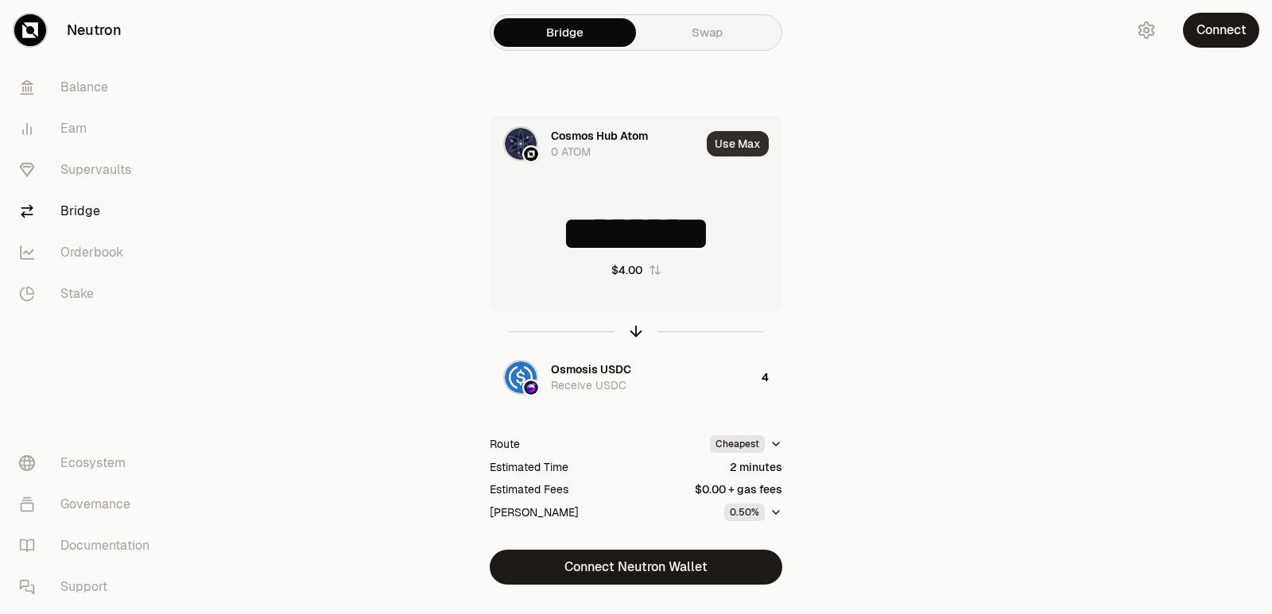
click at [733, 147] on button "Use Max" at bounding box center [738, 143] width 62 height 25
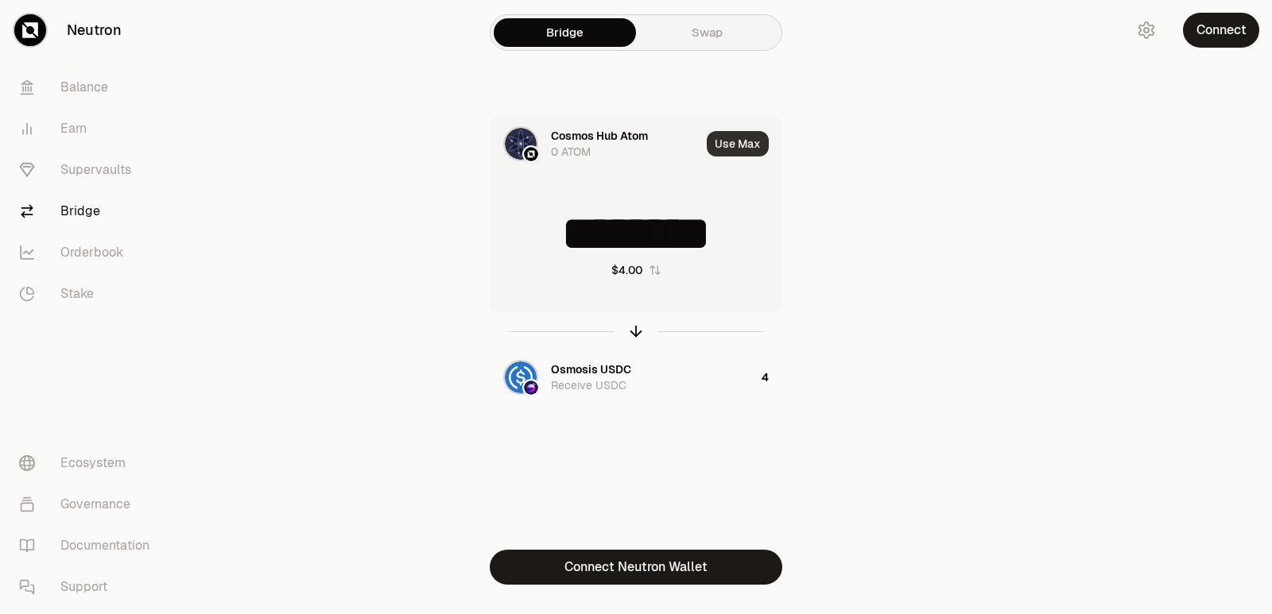
type input "*"
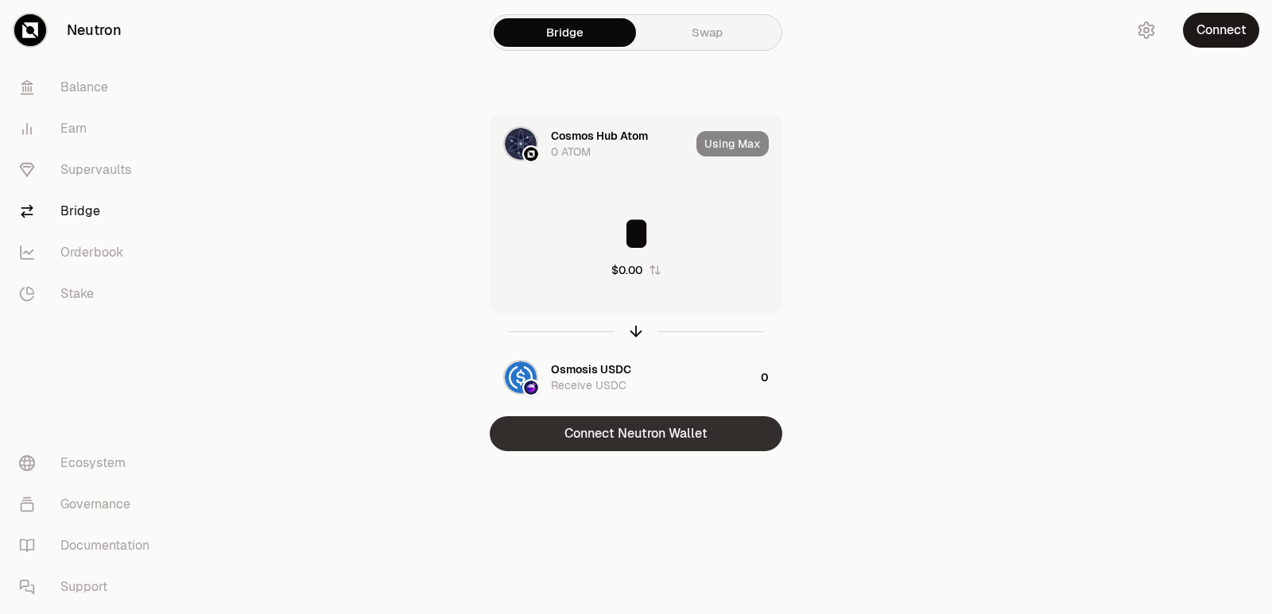
click at [621, 426] on button "Connect Neutron Wallet" at bounding box center [636, 433] width 292 height 35
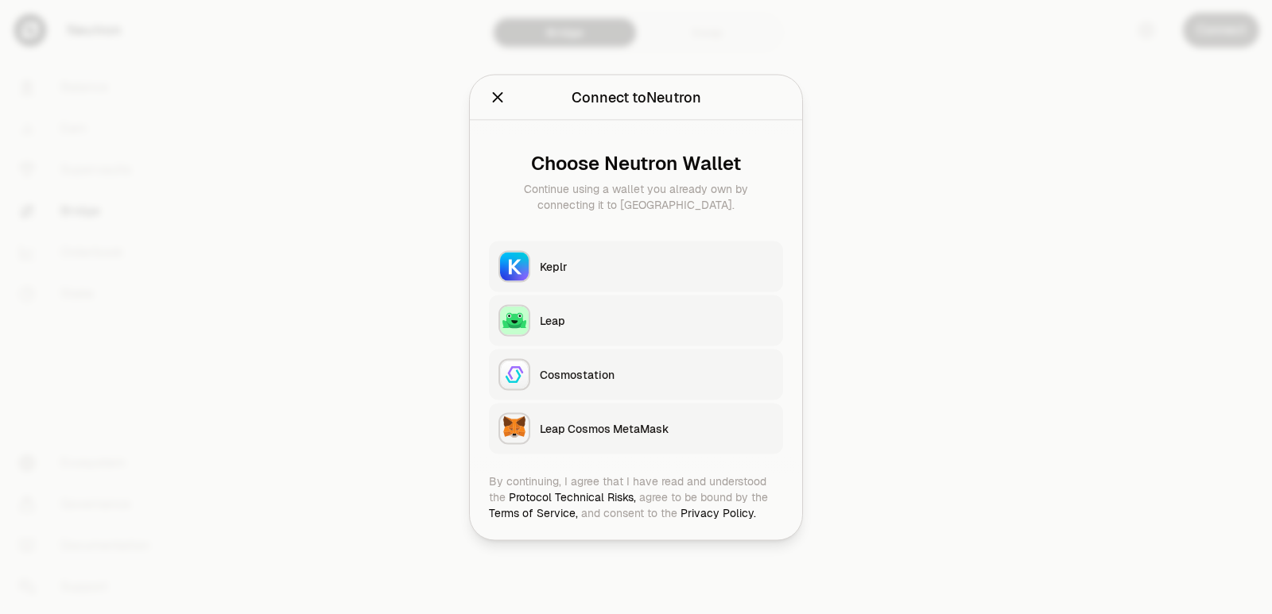
click at [626, 244] on button "Keplr" at bounding box center [636, 266] width 294 height 51
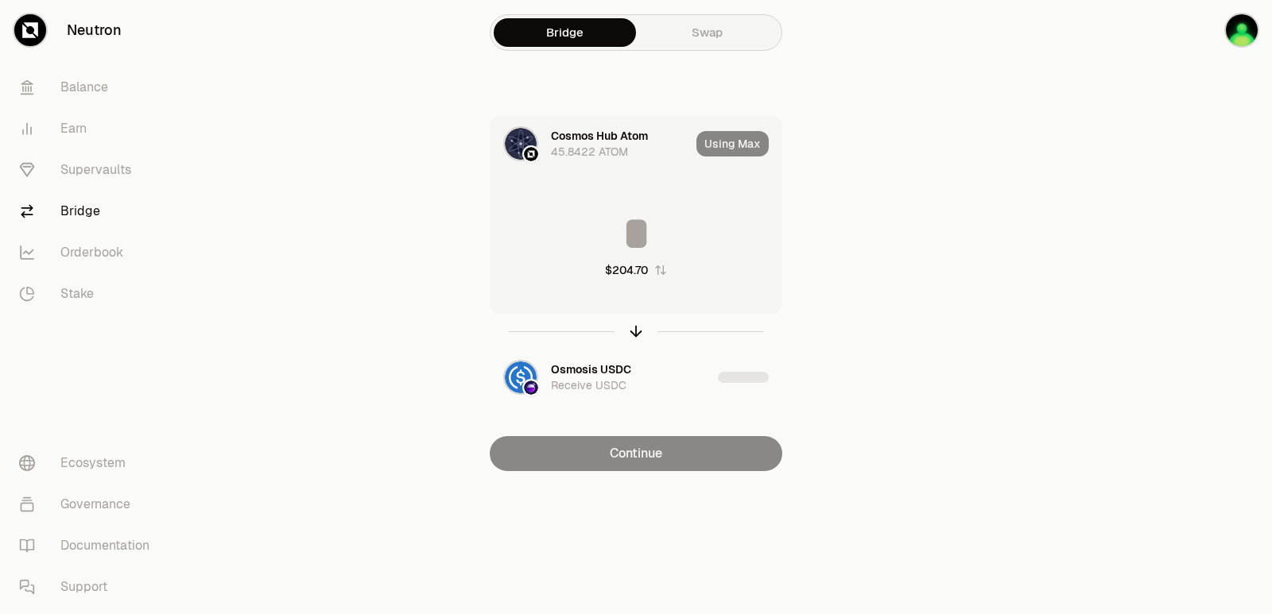
type input "*****"
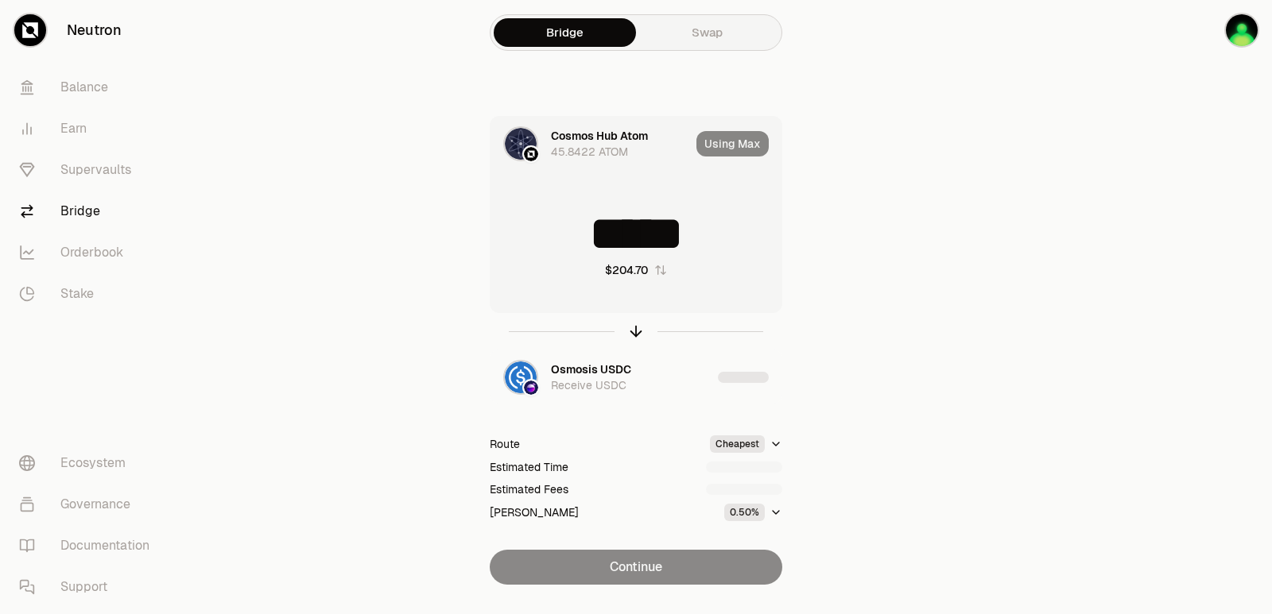
click at [745, 137] on div "Using Max" at bounding box center [738, 144] width 85 height 54
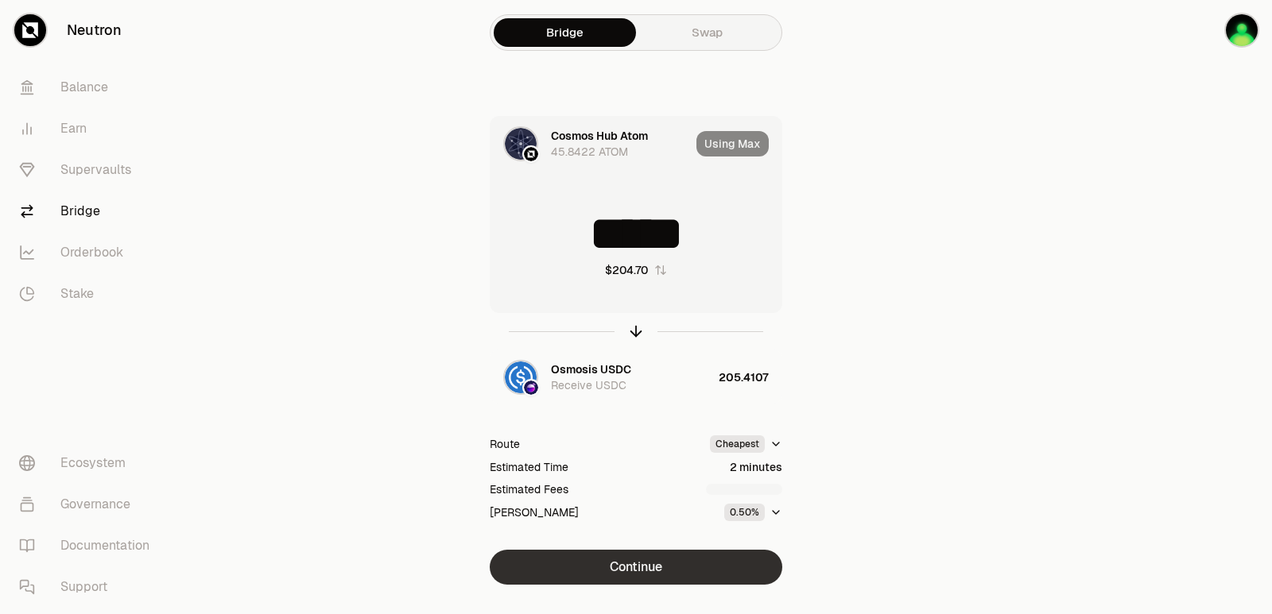
click at [625, 573] on button "Continue" at bounding box center [636, 567] width 292 height 35
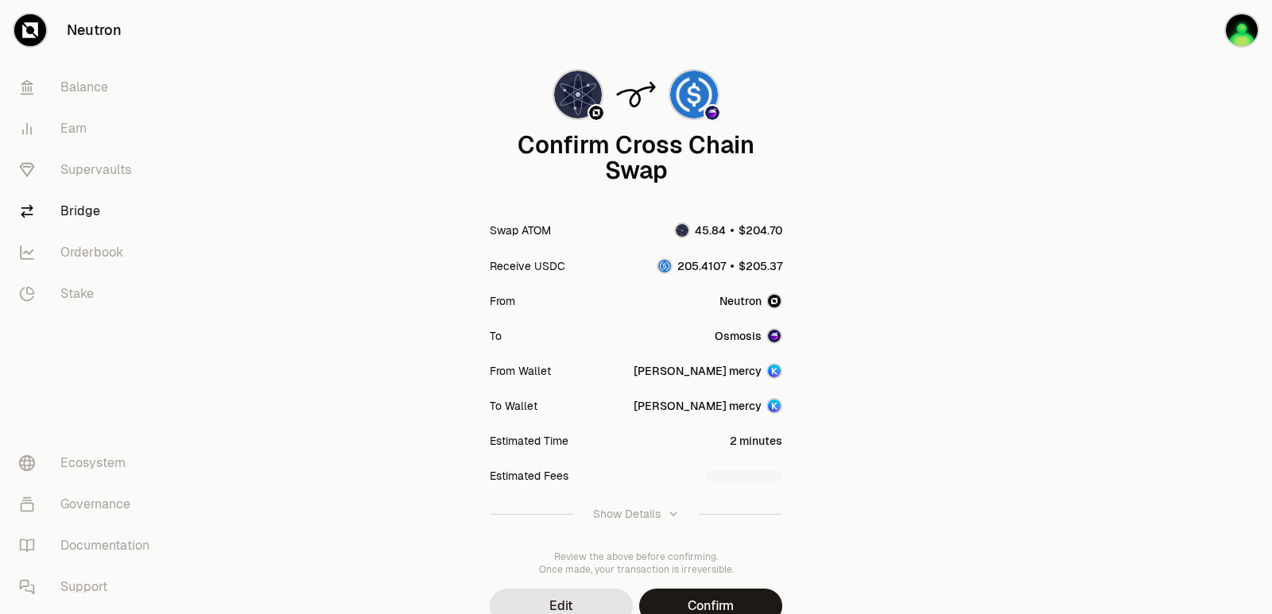
scroll to position [131, 0]
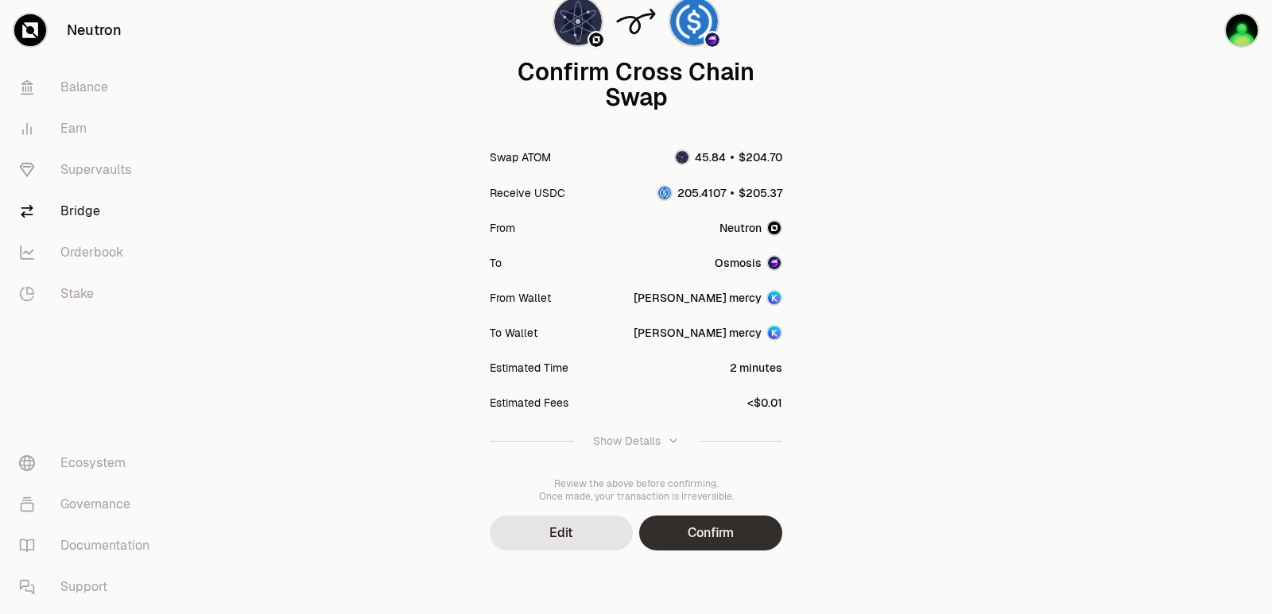
click at [718, 538] on button "Confirm" at bounding box center [710, 533] width 143 height 35
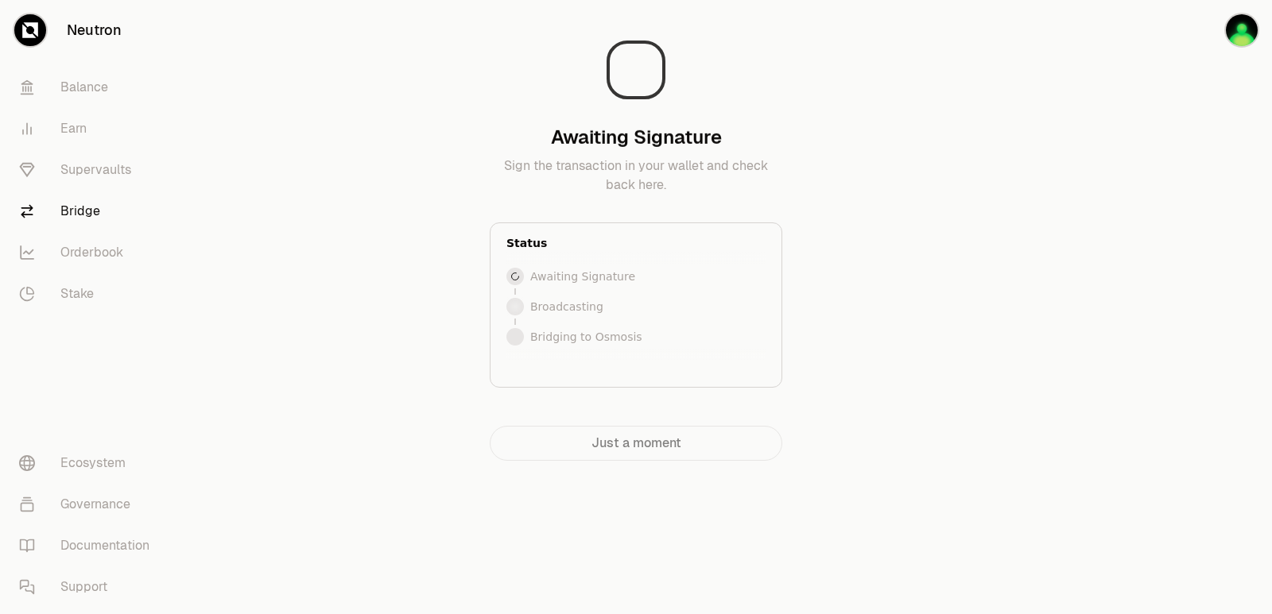
scroll to position [0, 0]
